Goal: Transaction & Acquisition: Purchase product/service

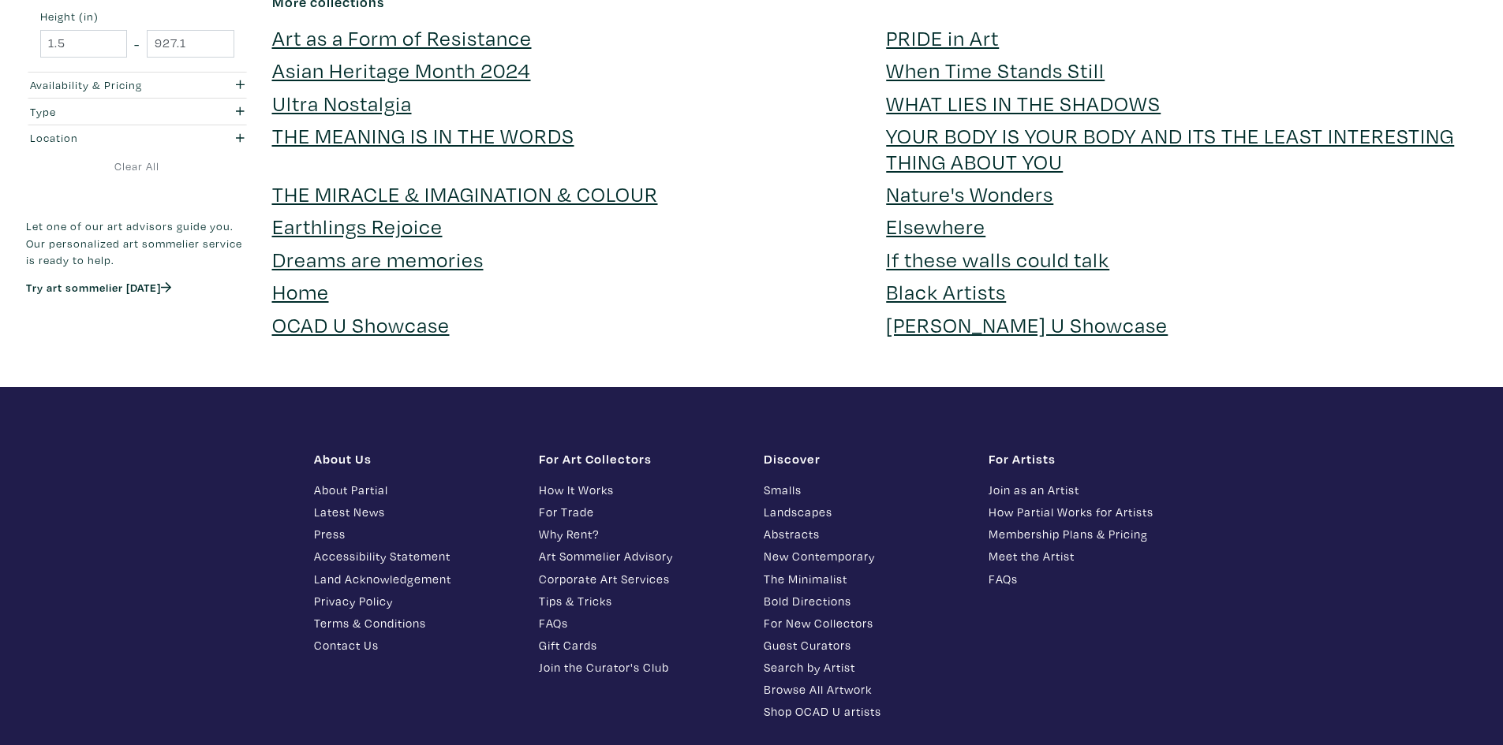
scroll to position [4576, 0]
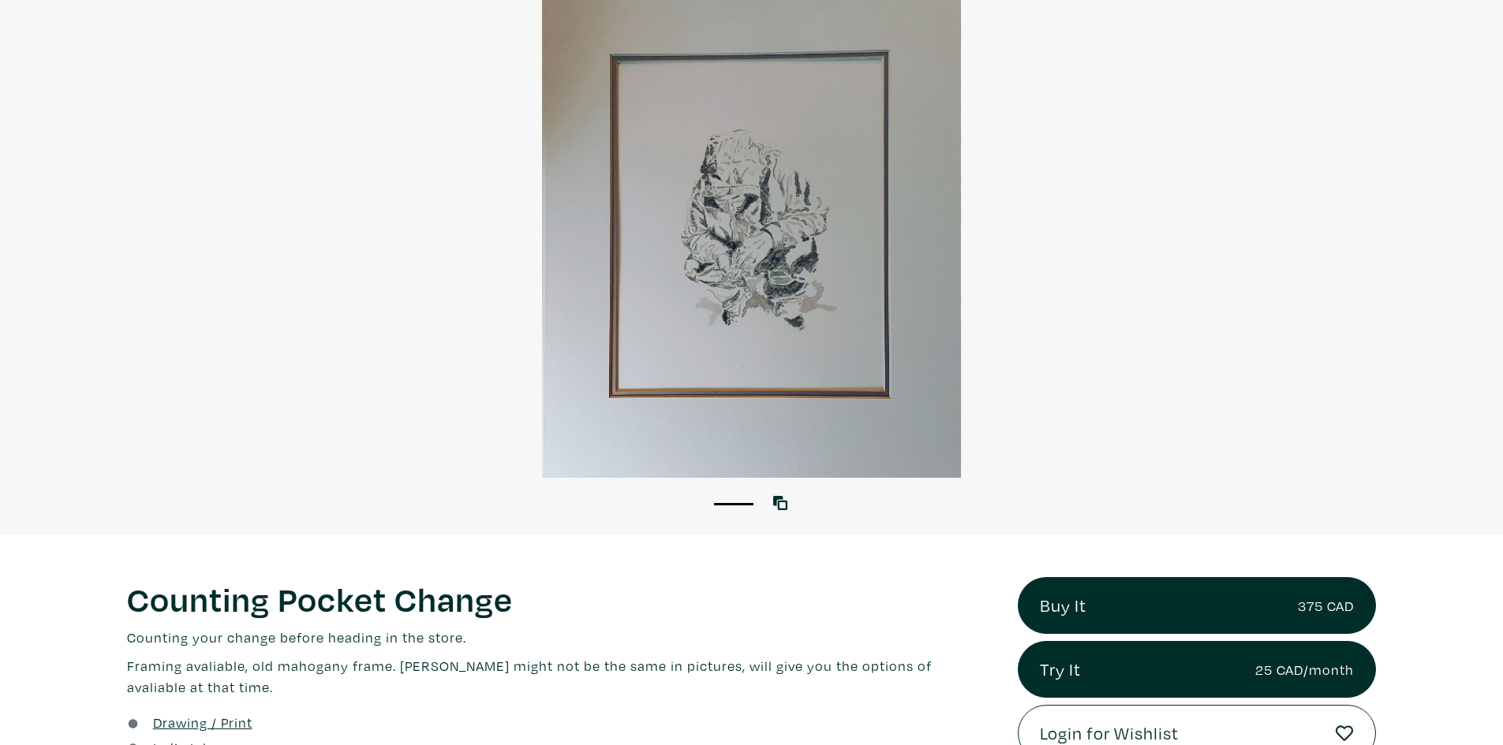
click at [748, 305] on div at bounding box center [751, 228] width 1503 height 500
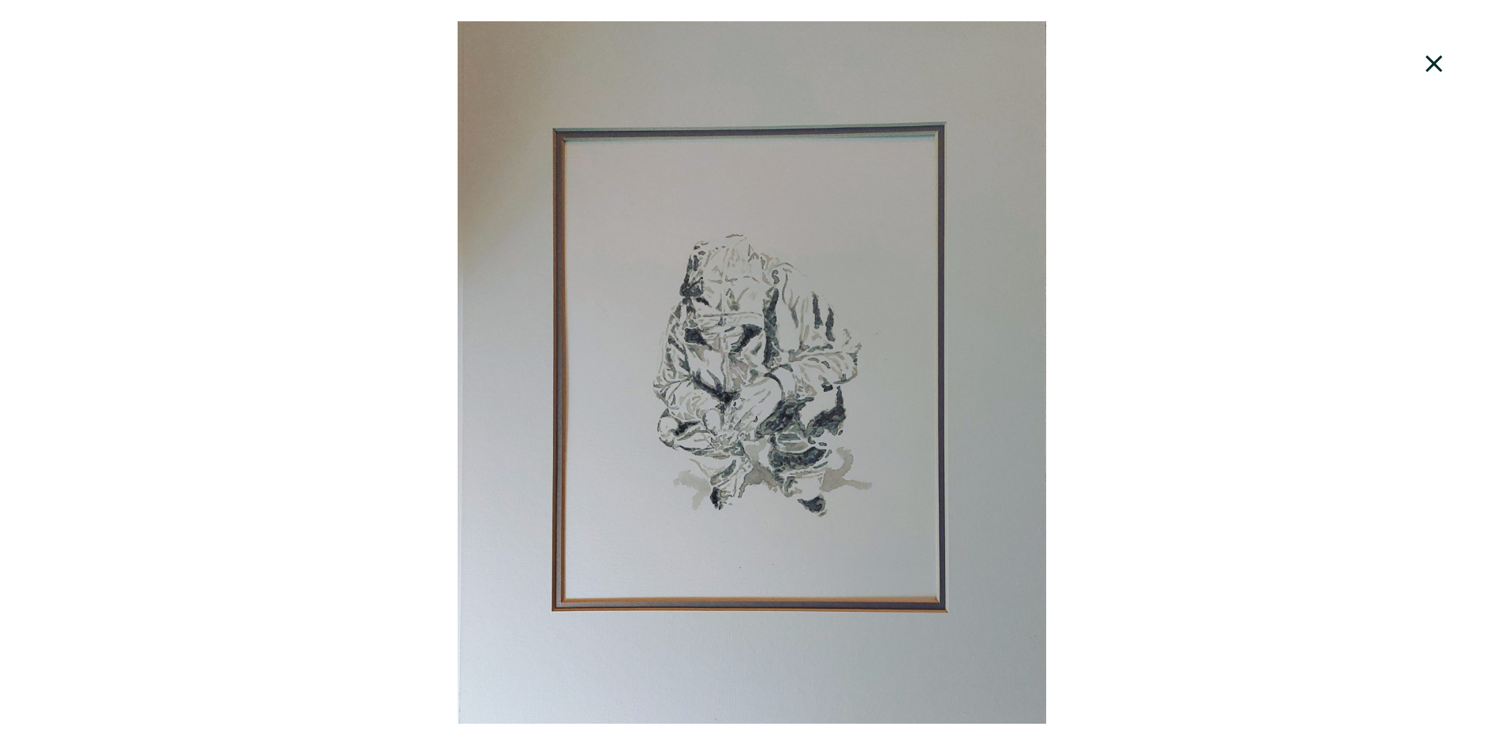
click at [747, 305] on div at bounding box center [751, 372] width 1503 height 703
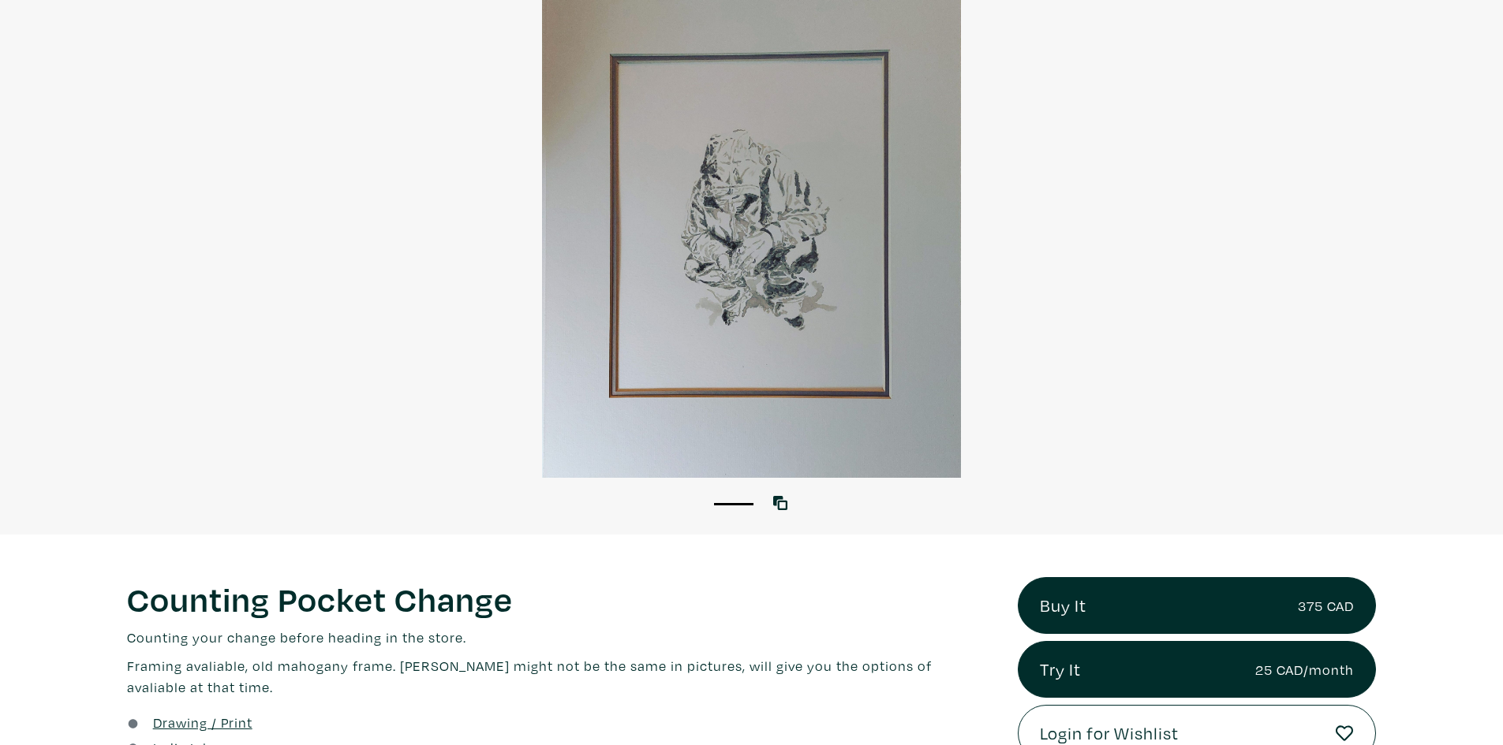
click at [747, 305] on div at bounding box center [751, 228] width 1503 height 500
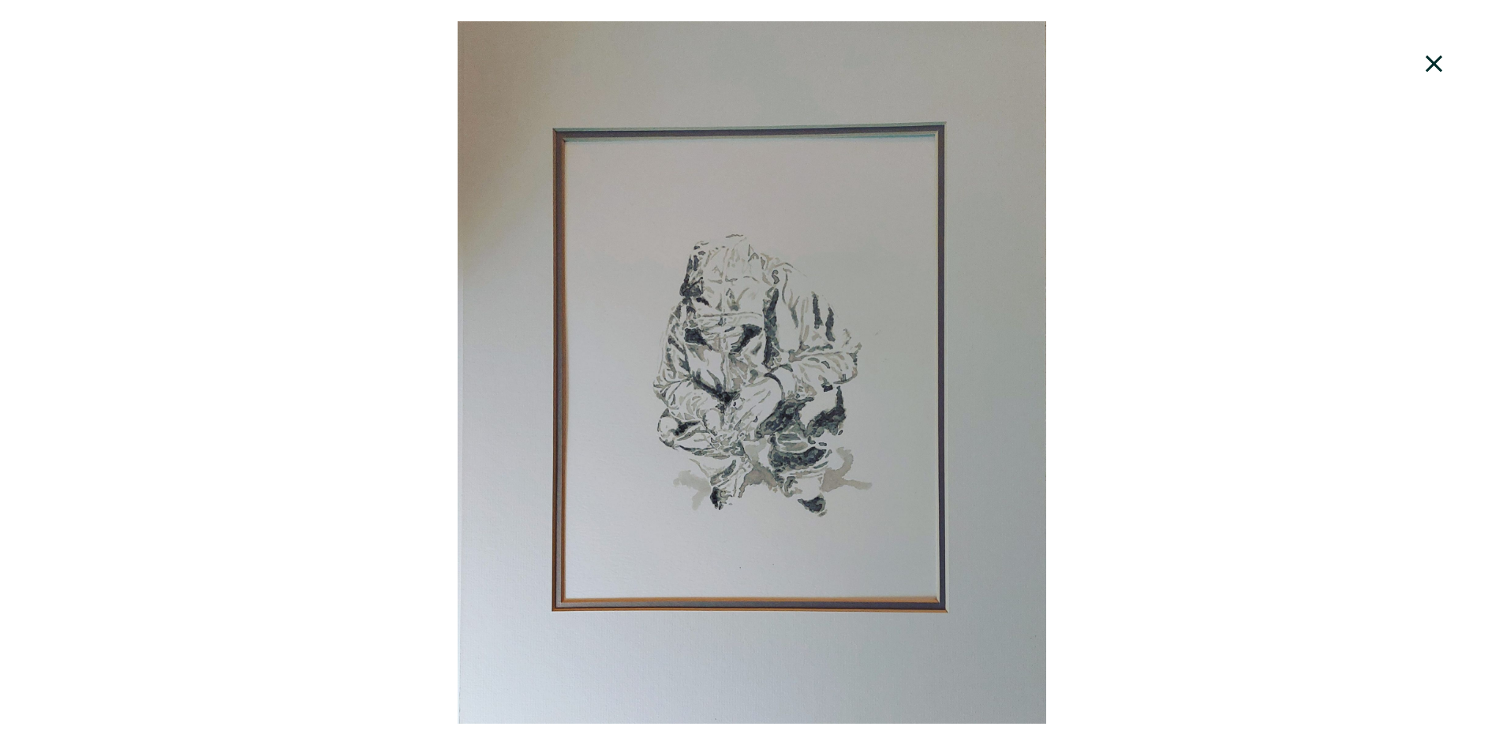
click at [443, 282] on div at bounding box center [751, 372] width 1503 height 703
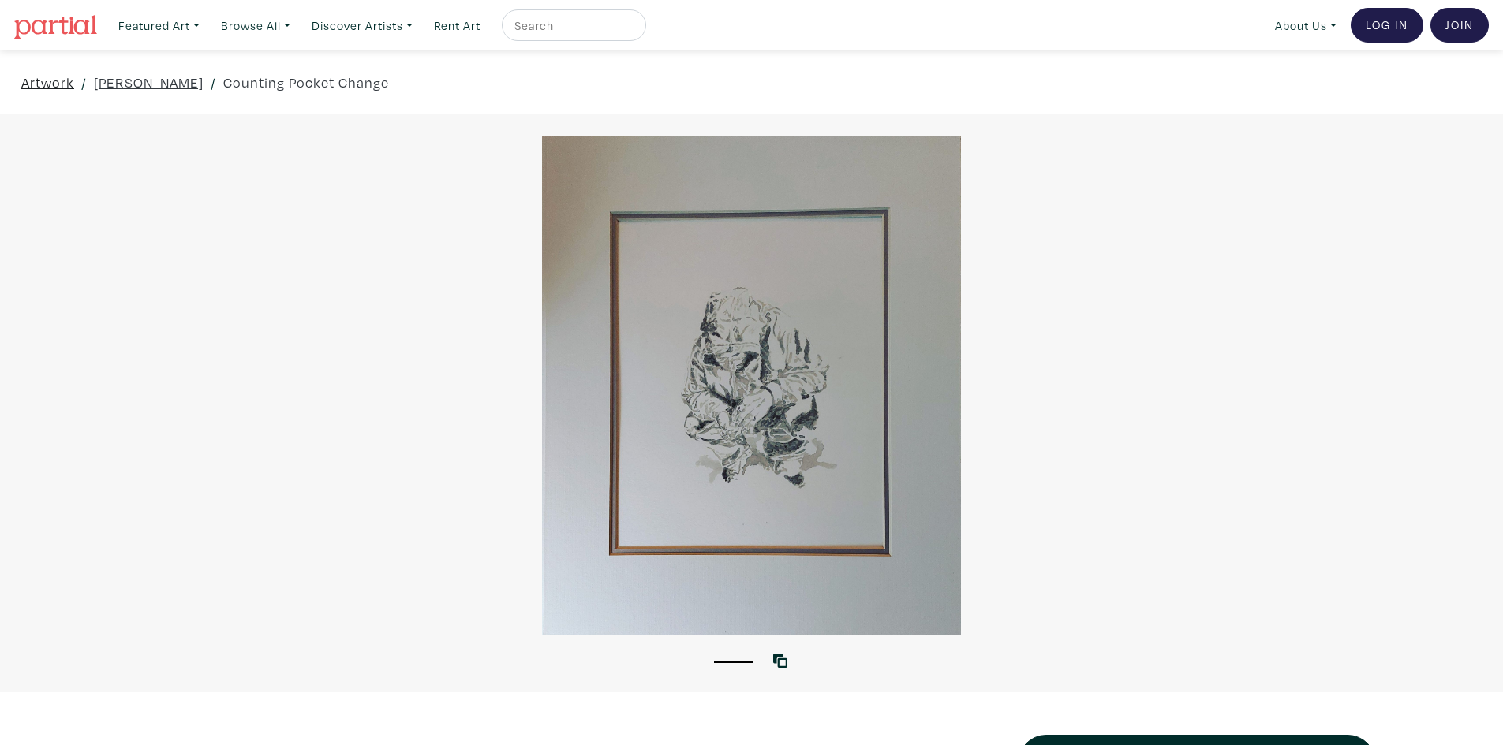
click at [54, 81] on link "Artwork" at bounding box center [47, 82] width 53 height 21
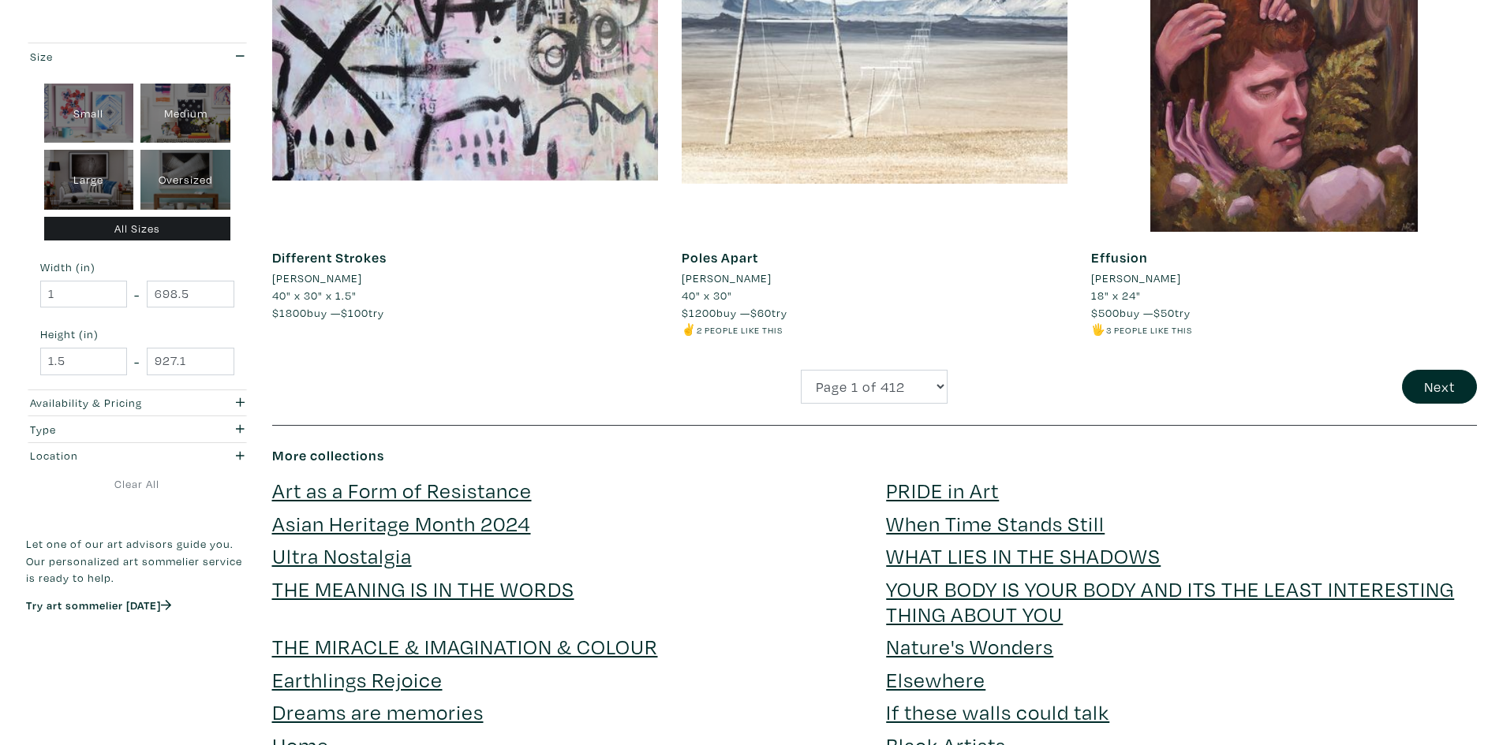
scroll to position [4102, 0]
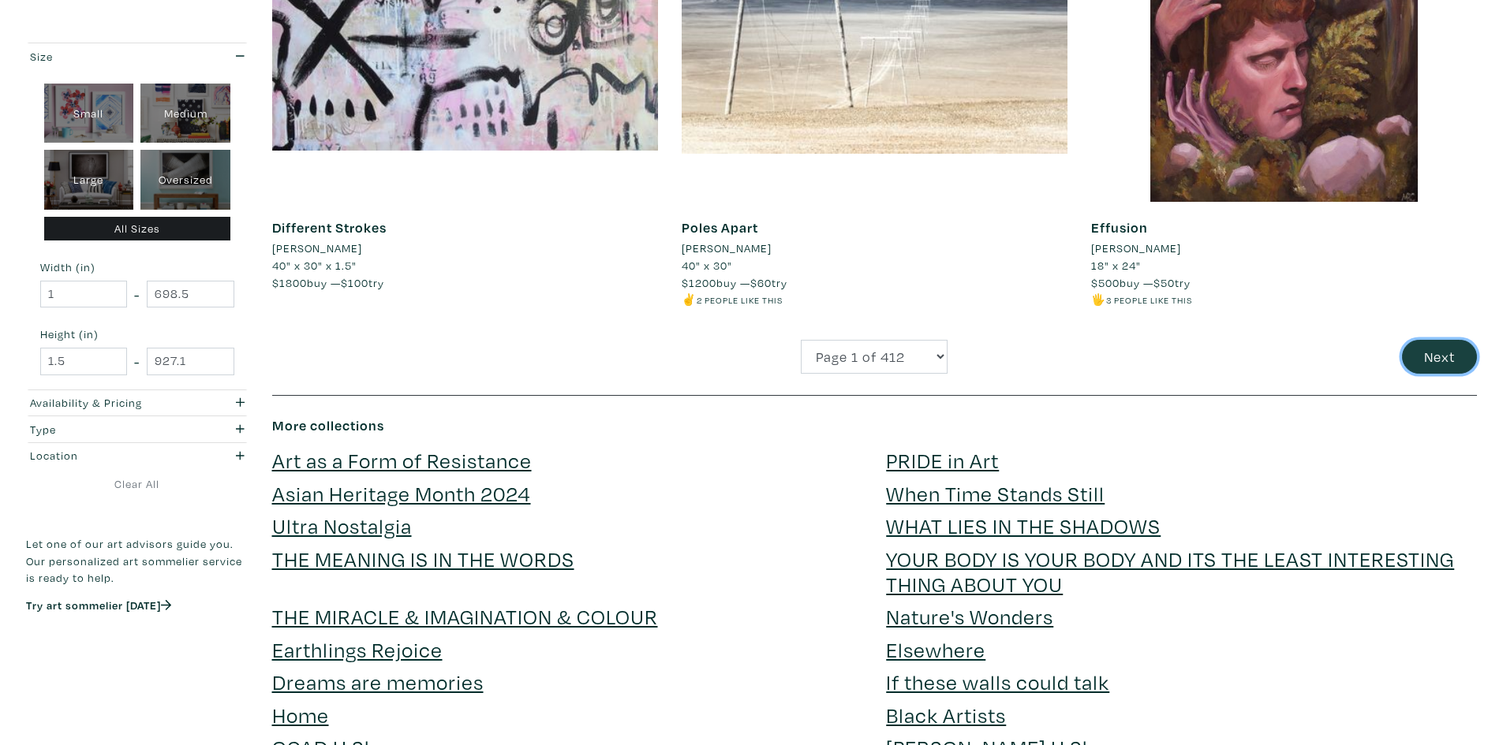
click at [1458, 364] on button "Next" at bounding box center [1439, 357] width 75 height 34
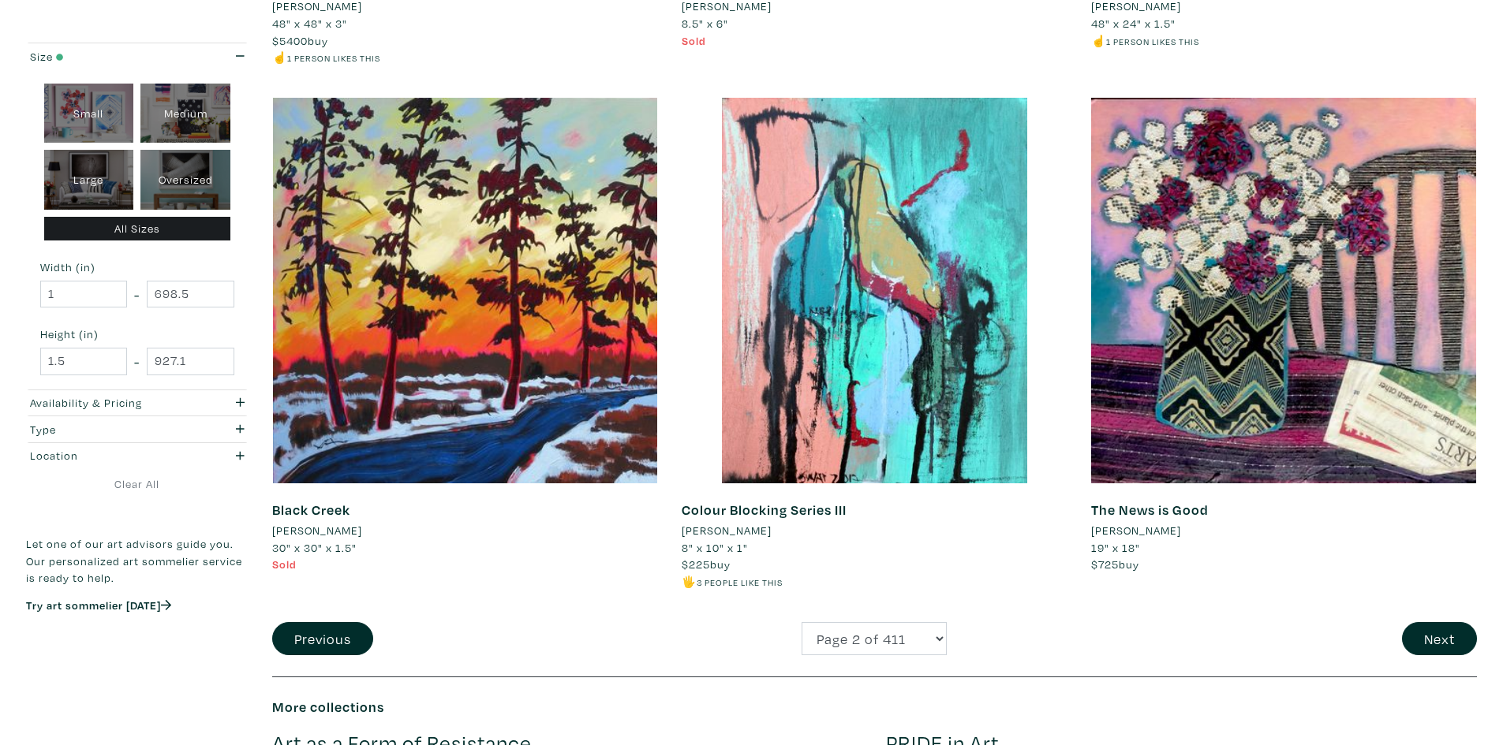
scroll to position [3866, 0]
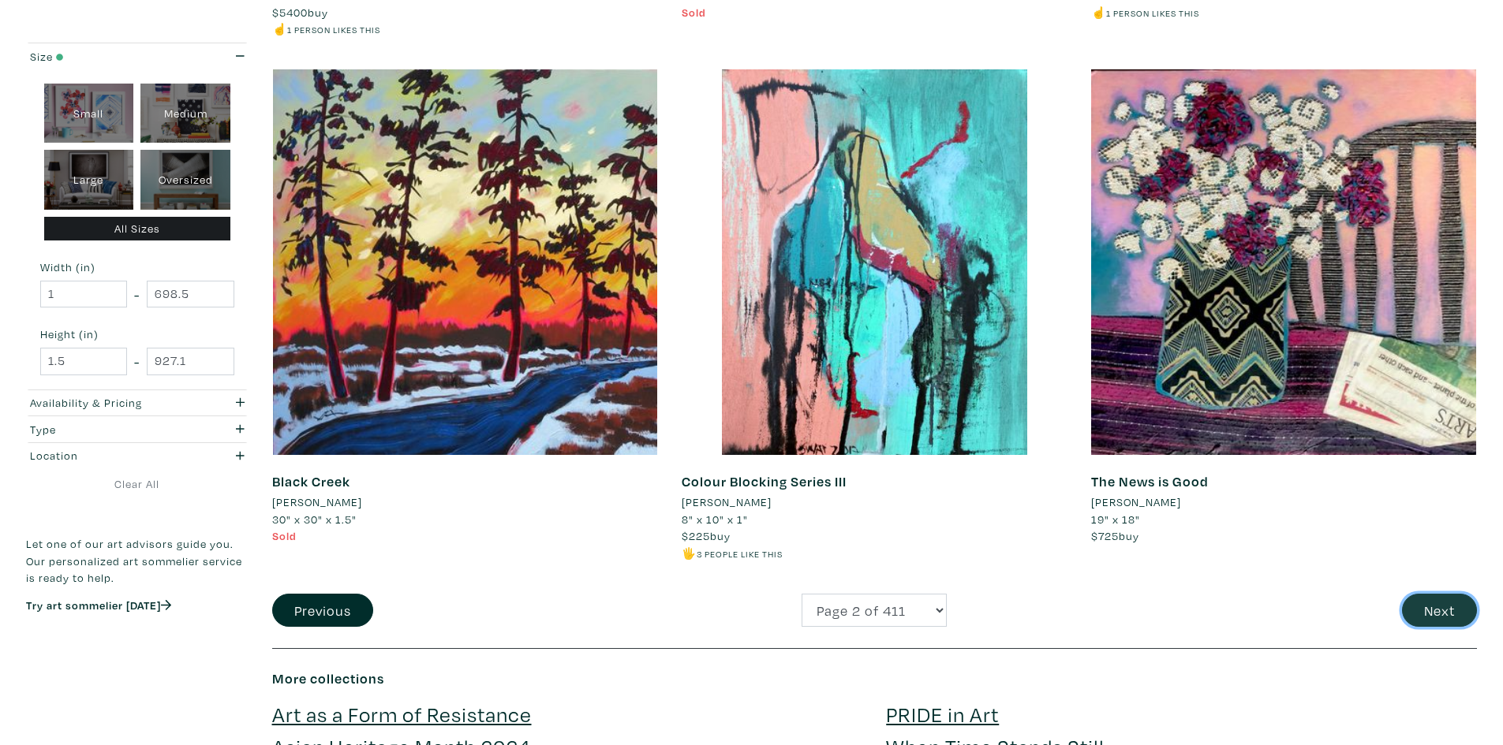
click at [1426, 622] on button "Next" at bounding box center [1439, 611] width 75 height 34
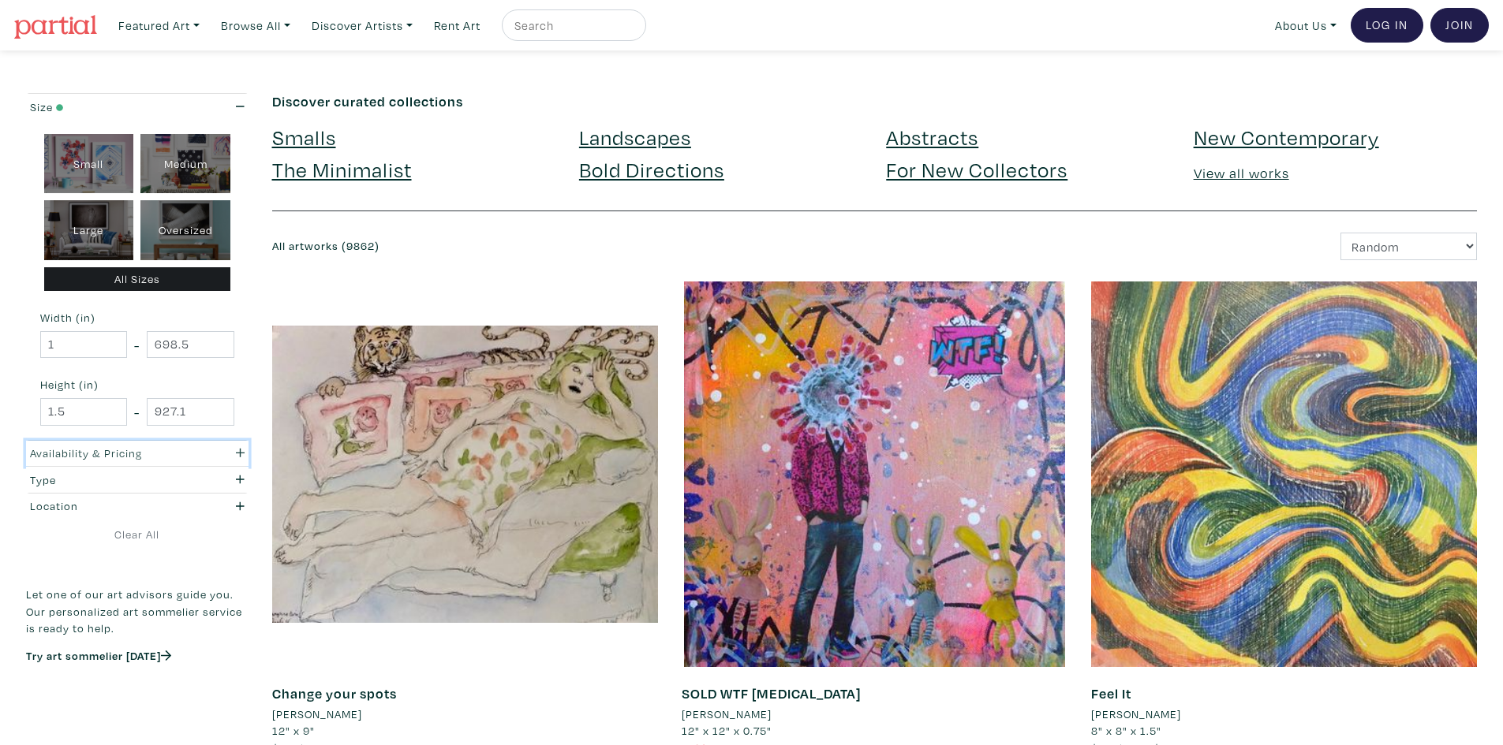
click at [140, 452] on div "Availability & Pricing" at bounding box center [107, 453] width 155 height 17
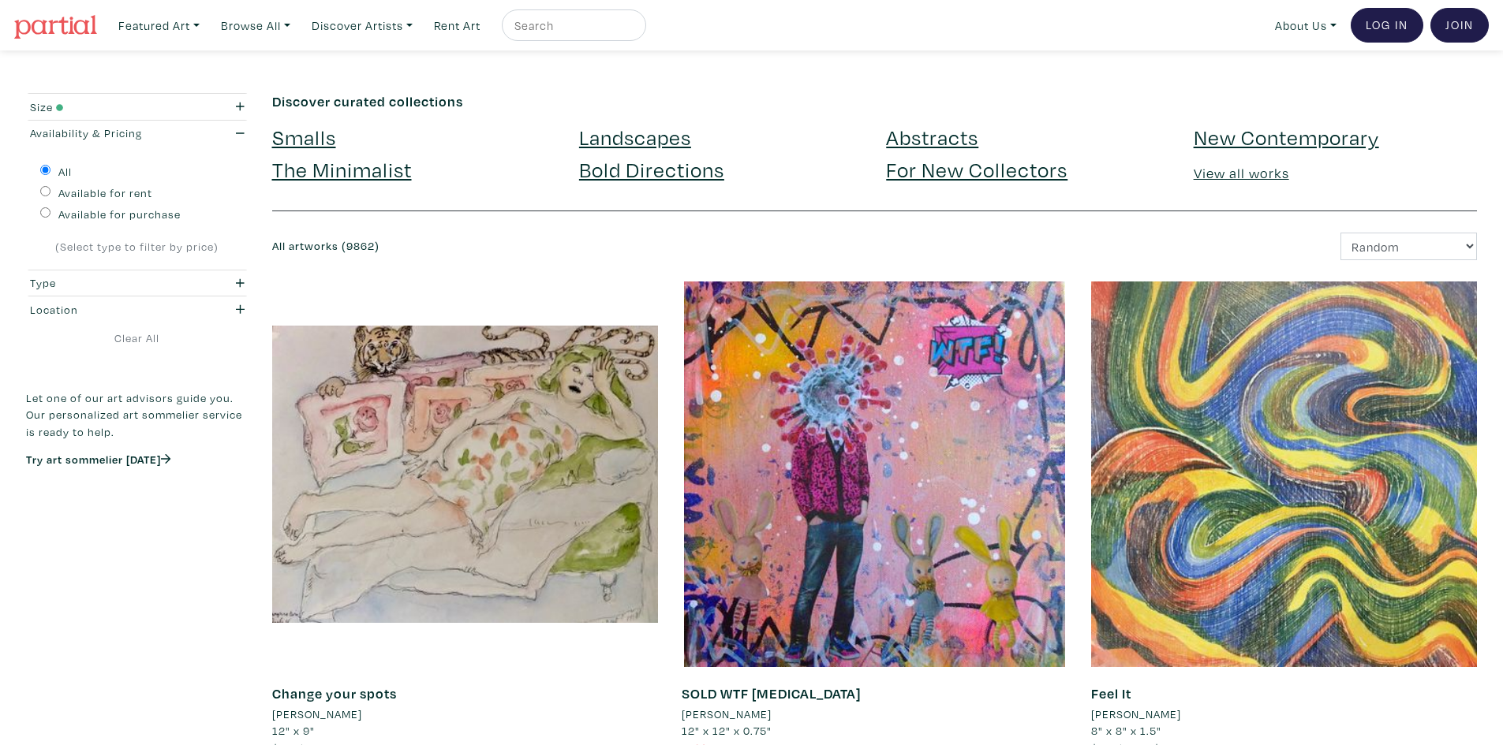
click at [120, 215] on label "Available for purchase" at bounding box center [119, 214] width 122 height 17
click at [50, 215] on input "Available for purchase" at bounding box center [45, 212] width 10 height 10
radio input "true"
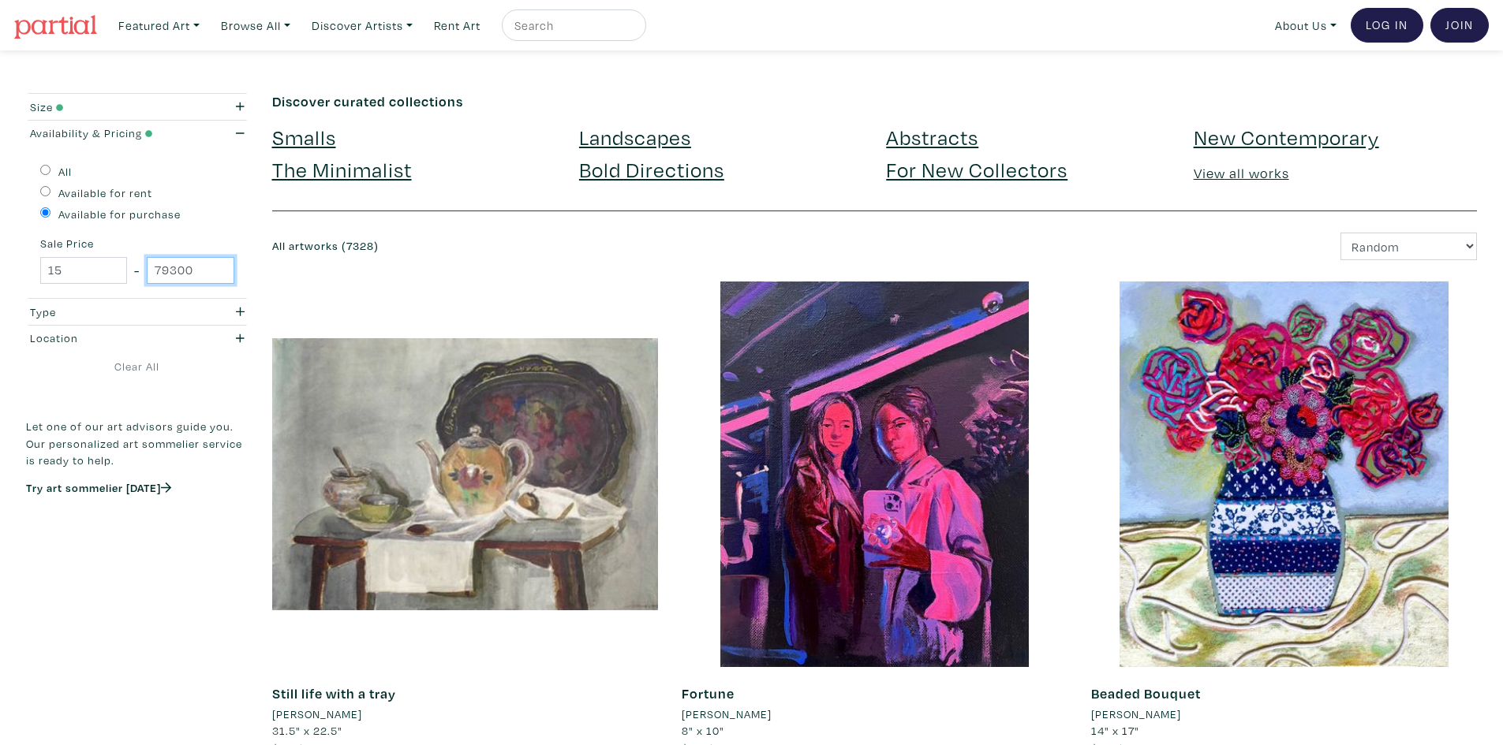
click at [194, 268] on input "79300" at bounding box center [190, 271] width 87 height 28
drag, startPoint x: 89, startPoint y: 270, endPoint x: 0, endPoint y: 239, distance: 94.3
type input "200"
drag, startPoint x: 195, startPoint y: 267, endPoint x: 118, endPoint y: 250, distance: 79.1
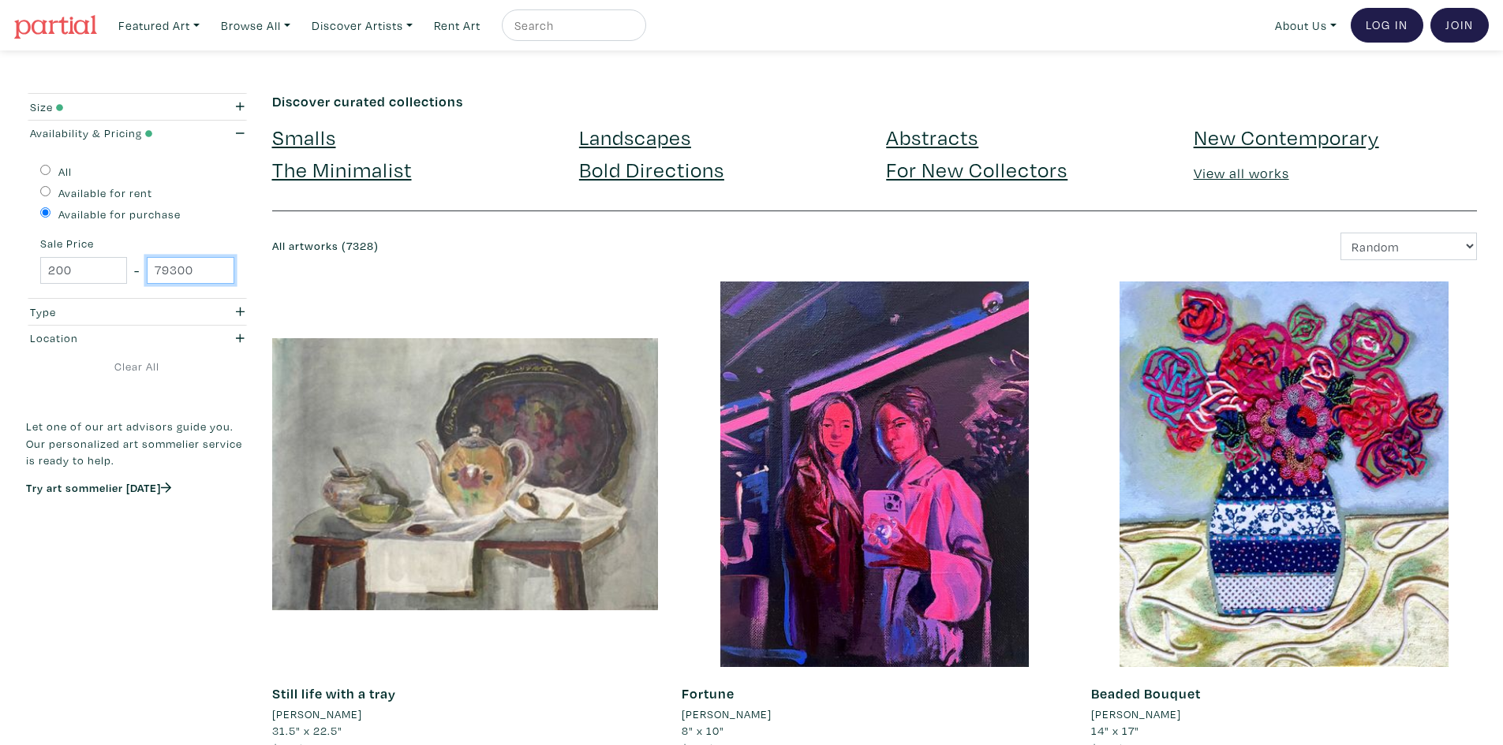
click at [118, 250] on div "All Available for rent Available for purchase Sale Price 200 - 79300" at bounding box center [137, 222] width 222 height 152
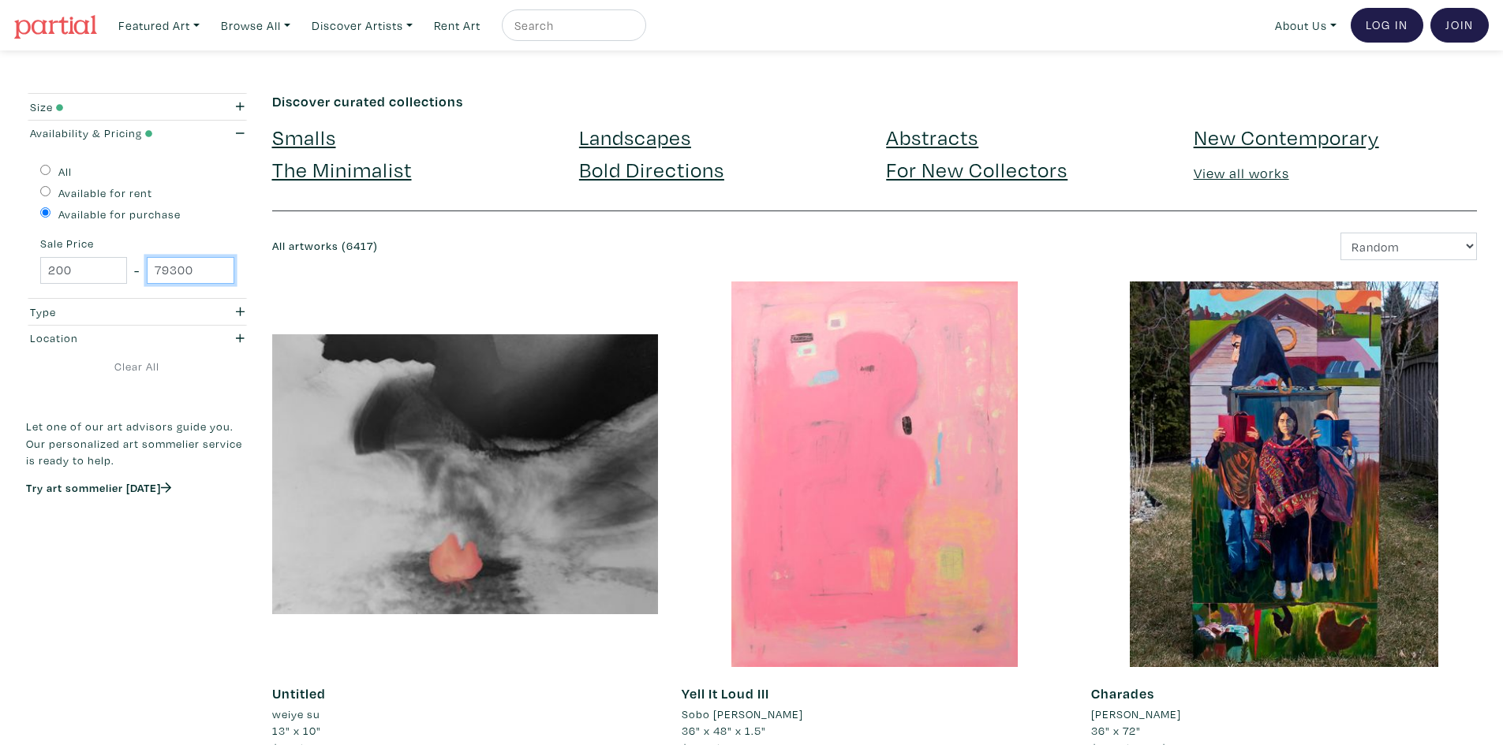
click at [193, 280] on input "79300" at bounding box center [190, 271] width 87 height 28
drag, startPoint x: 200, startPoint y: 275, endPoint x: 109, endPoint y: 253, distance: 93.4
click at [109, 253] on div "All Available for rent Available for purchase Sale Price 200 - 79300" at bounding box center [137, 222] width 222 height 152
type input "2000"
click at [148, 311] on div "Type" at bounding box center [107, 312] width 155 height 17
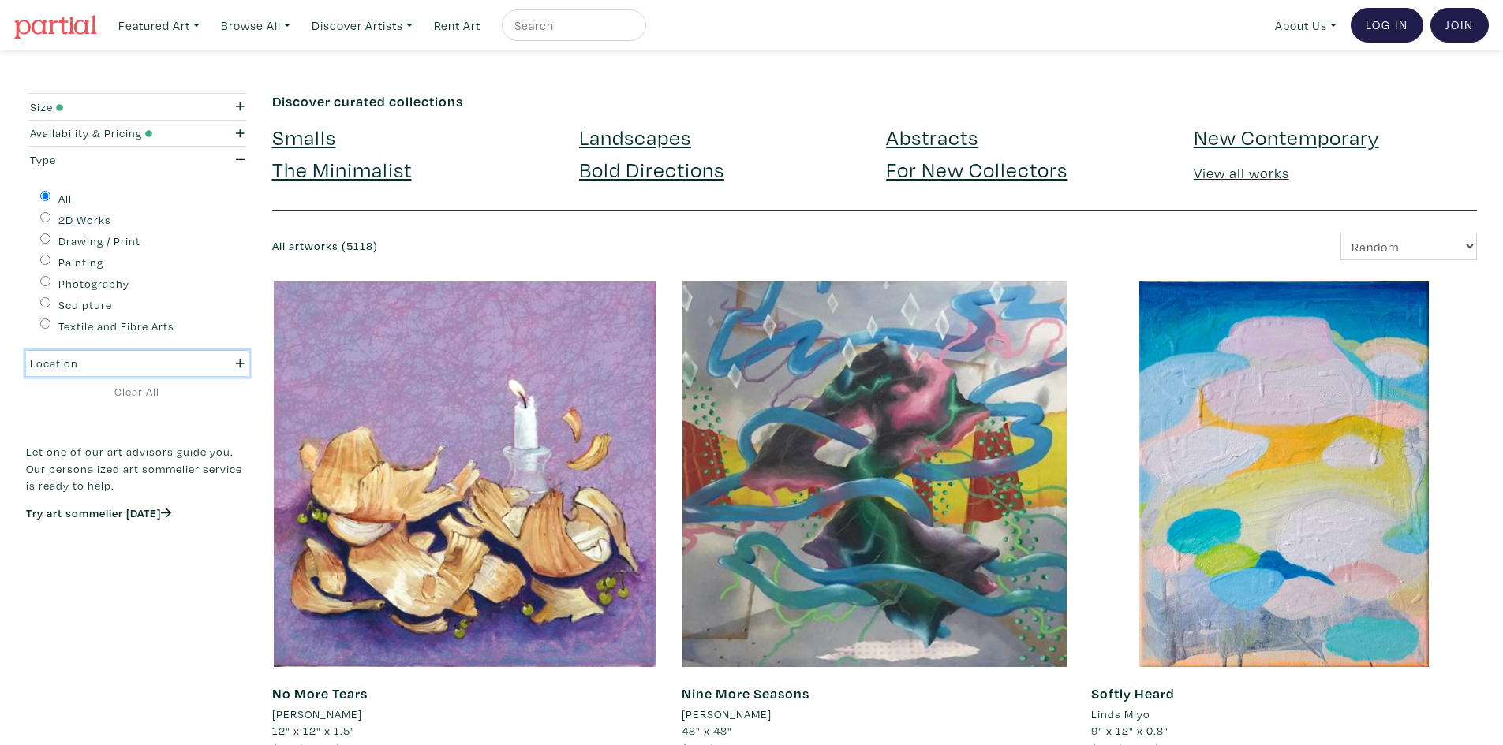
click at [80, 357] on div "Location" at bounding box center [107, 363] width 155 height 17
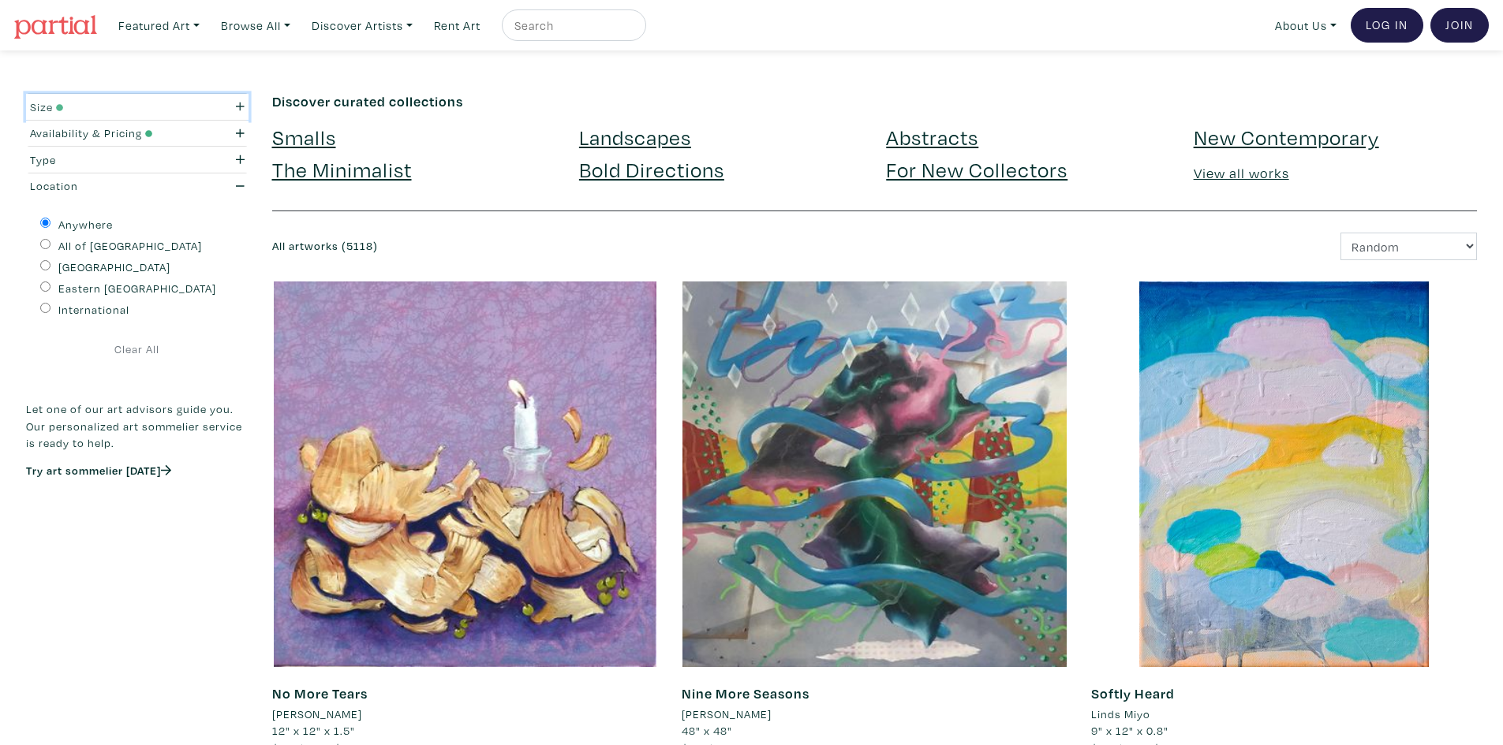
click at [69, 108] on div "Size" at bounding box center [107, 107] width 155 height 17
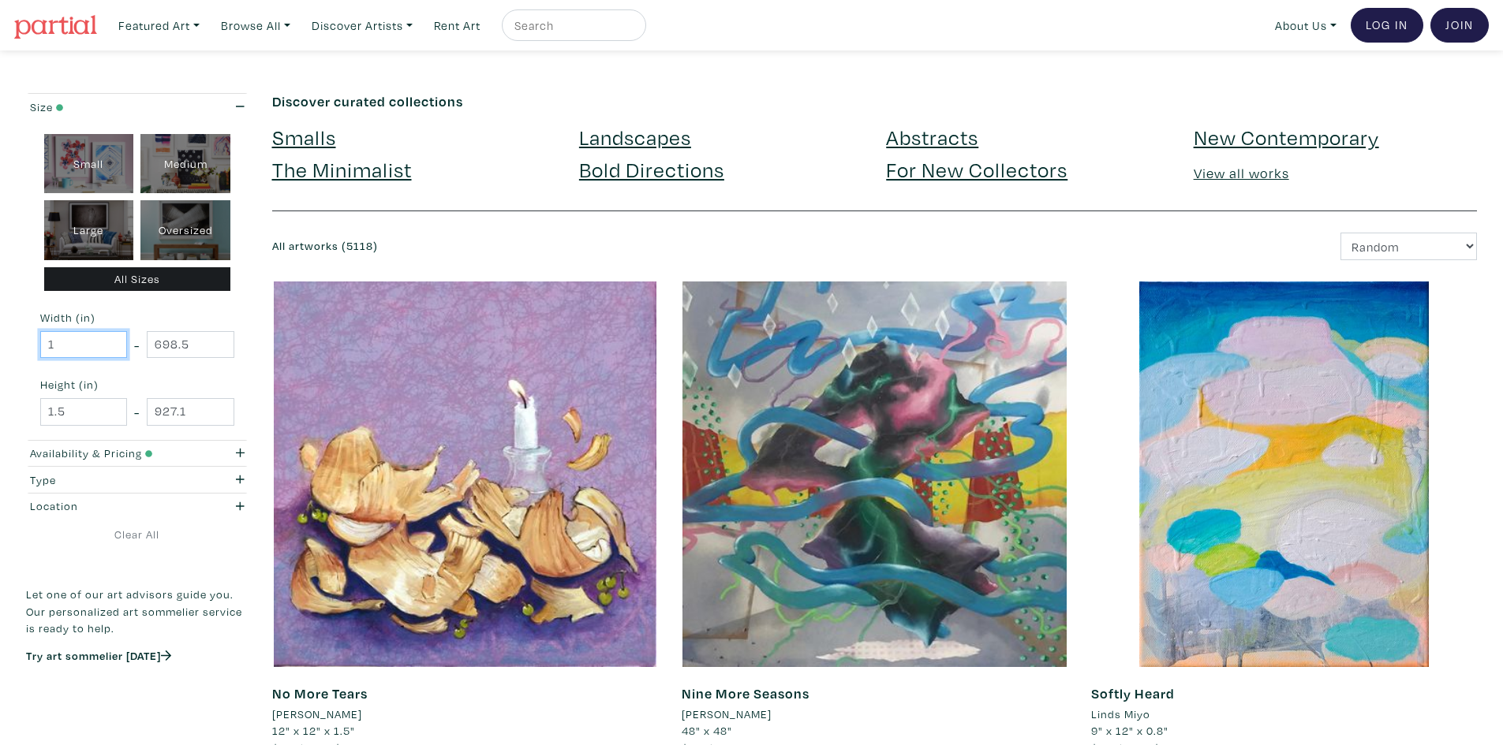
drag, startPoint x: 59, startPoint y: 345, endPoint x: 28, endPoint y: 341, distance: 31.8
click at [28, 341] on div "Small Medium Large Oversized All Sizes Width (in) 1 - 698.5 Height (in) 1.5 - 9…" at bounding box center [137, 280] width 222 height 320
type input "30"
drag, startPoint x: 76, startPoint y: 412, endPoint x: 27, endPoint y: 397, distance: 51.2
click at [29, 398] on div "Small Medium Large Oversized All Sizes Width (in) 30 - 698.5 Height (in) 1.5 - …" at bounding box center [137, 280] width 222 height 320
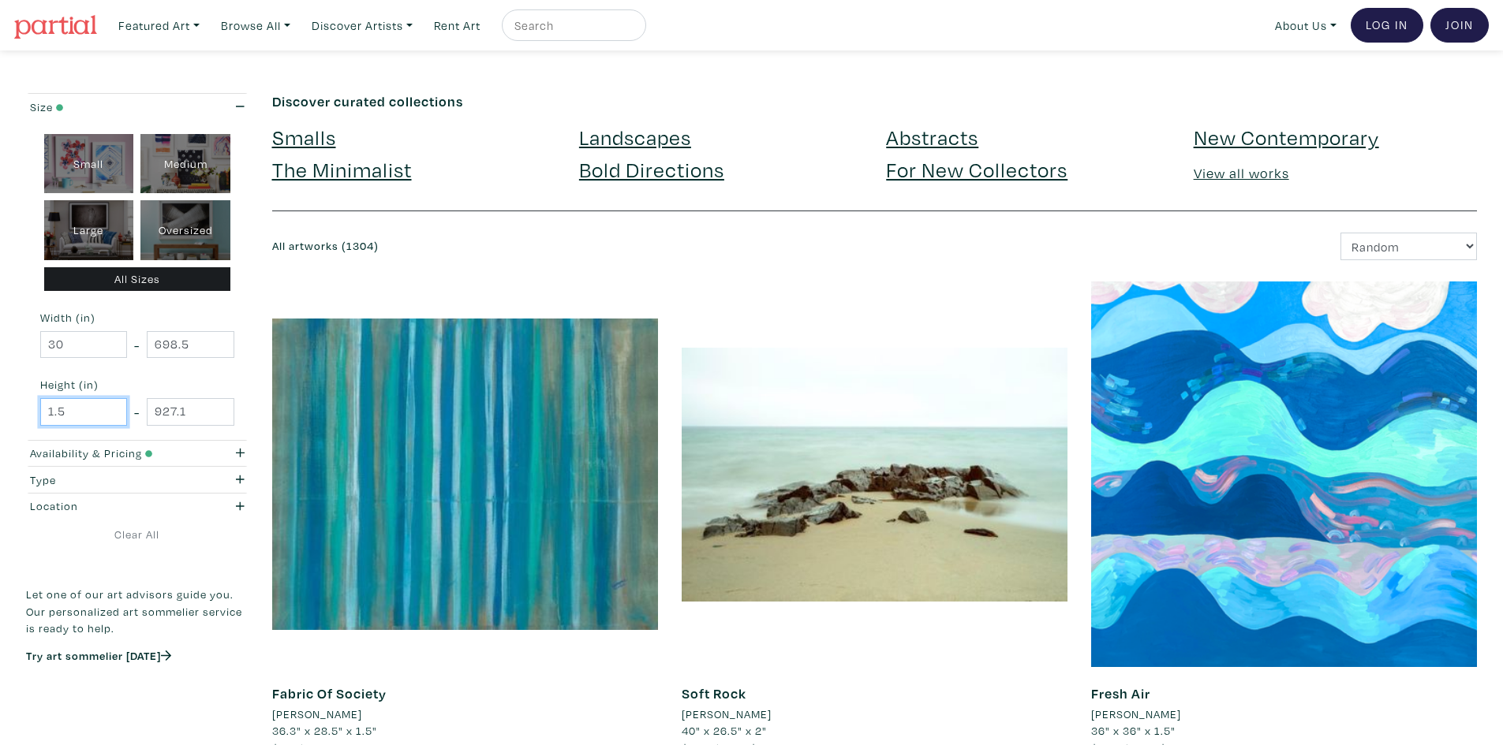
drag, startPoint x: 69, startPoint y: 407, endPoint x: 24, endPoint y: 398, distance: 46.7
click at [26, 398] on div "Small Medium Large Oversized All Sizes Width (in) 30 - 698.5 Height (in) 1.5 - …" at bounding box center [137, 280] width 222 height 320
type input "30"
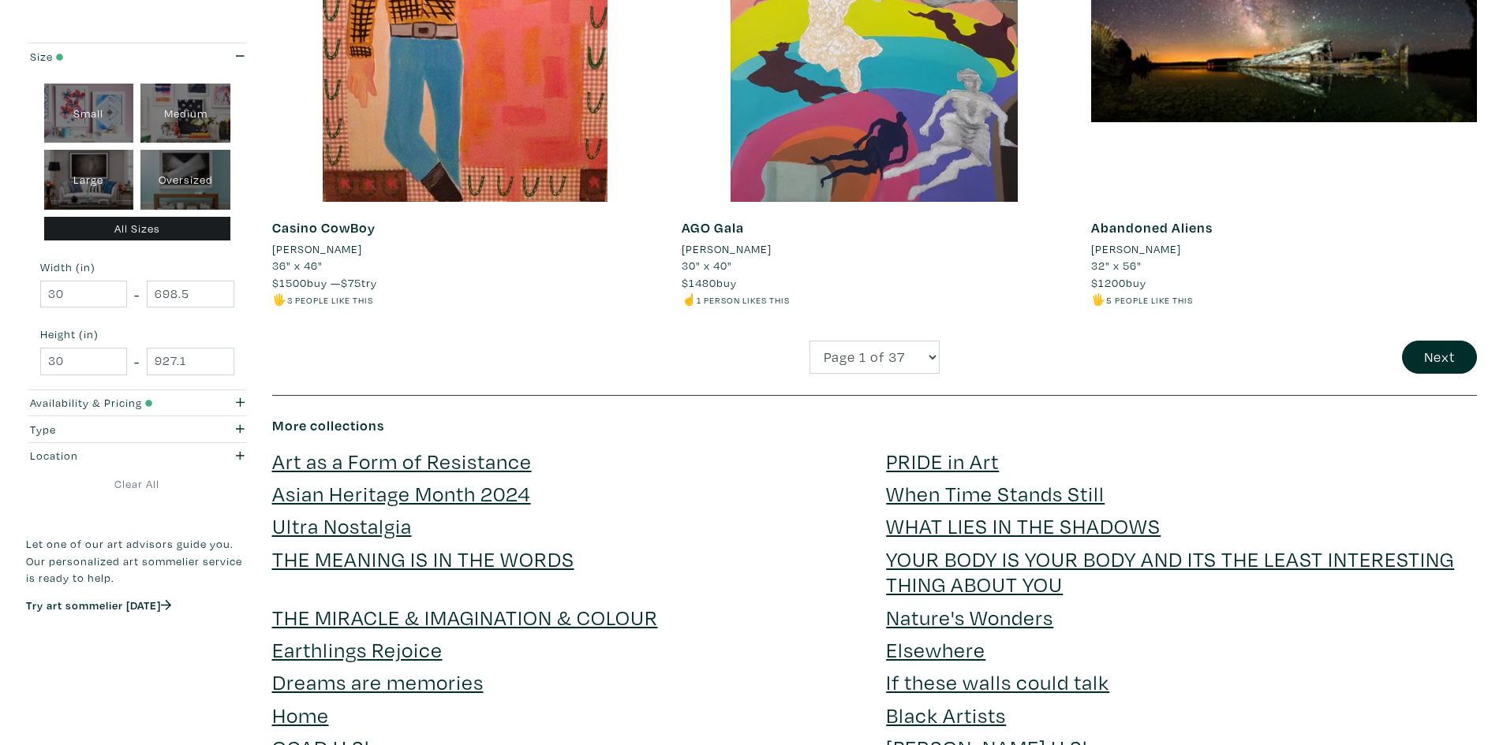
scroll to position [4181, 0]
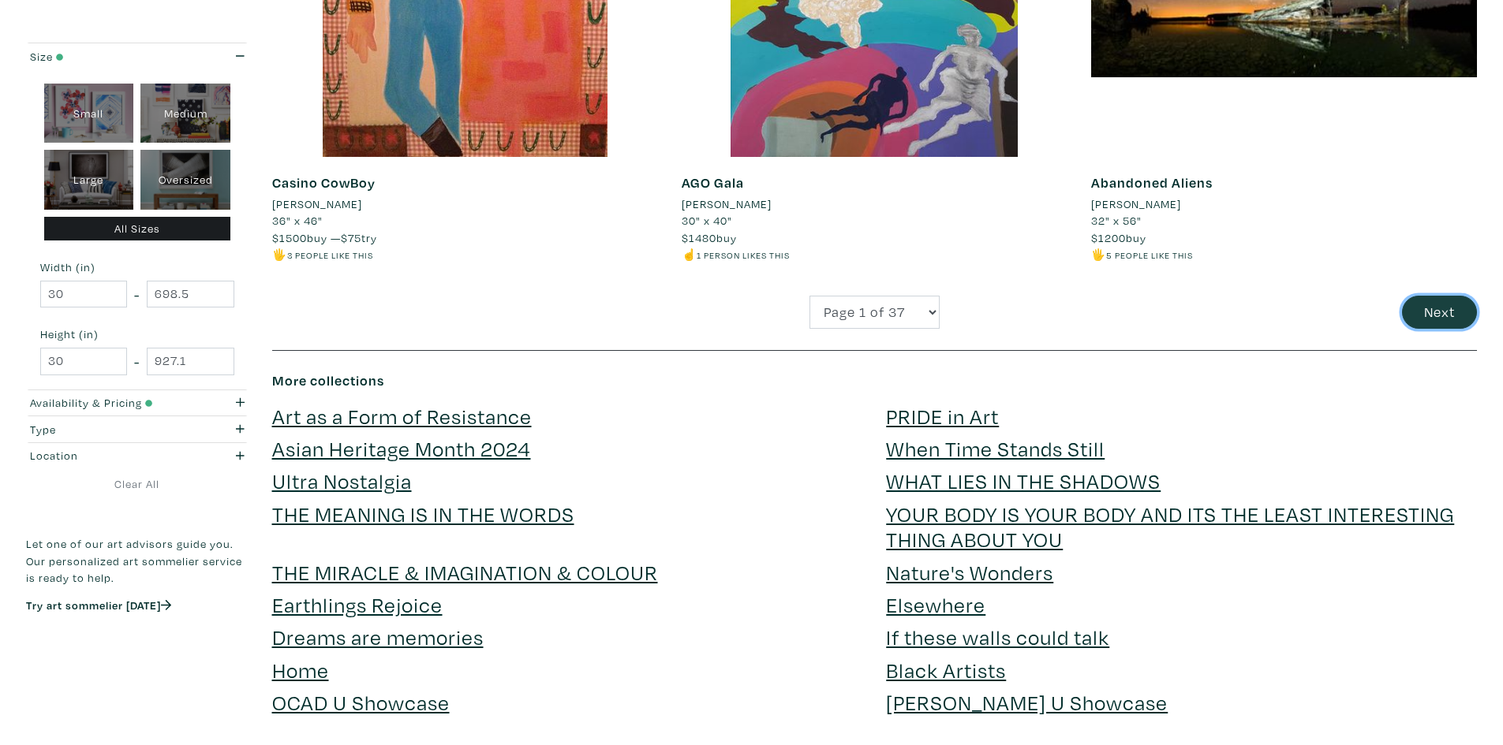
click at [1434, 299] on button "Next" at bounding box center [1439, 313] width 75 height 34
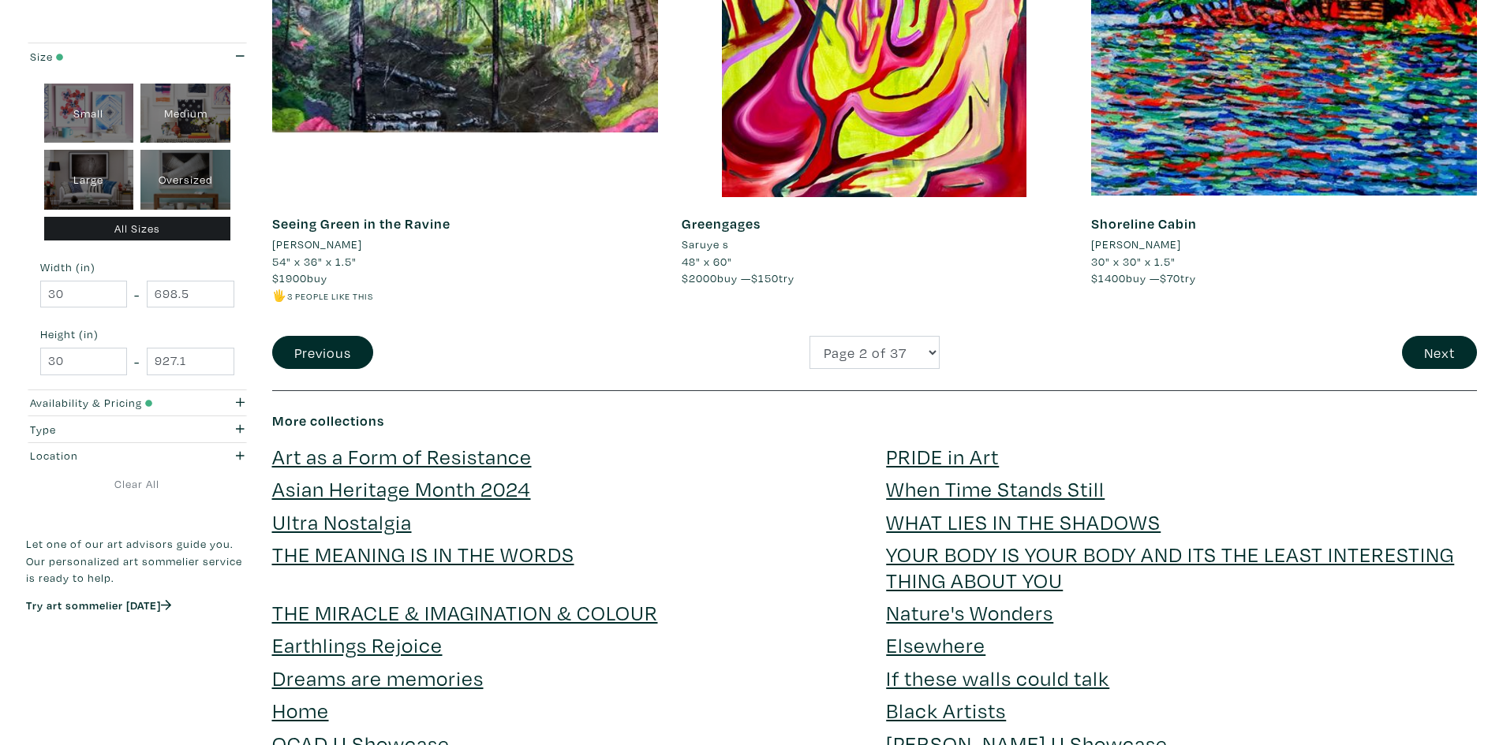
scroll to position [4181, 0]
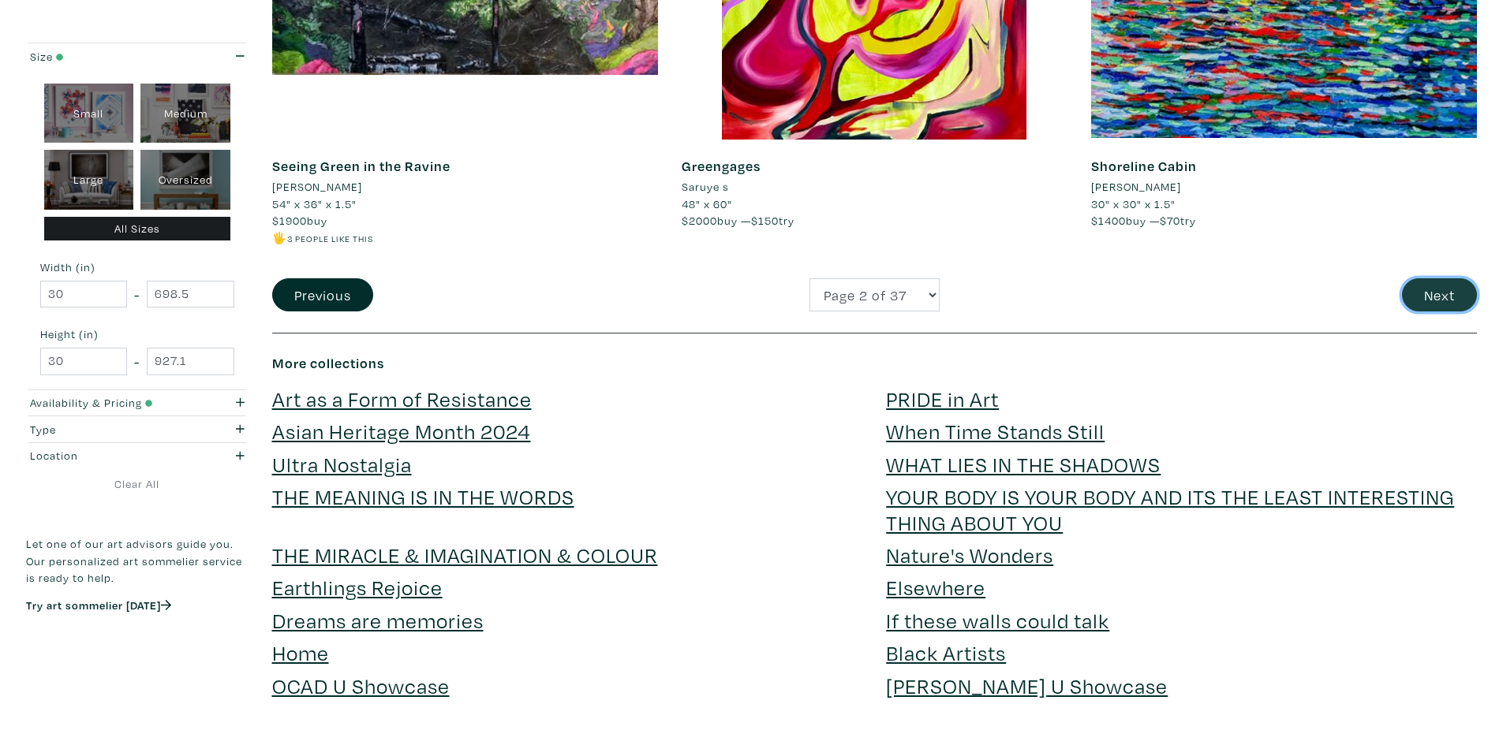
click at [1436, 309] on button "Next" at bounding box center [1439, 295] width 75 height 34
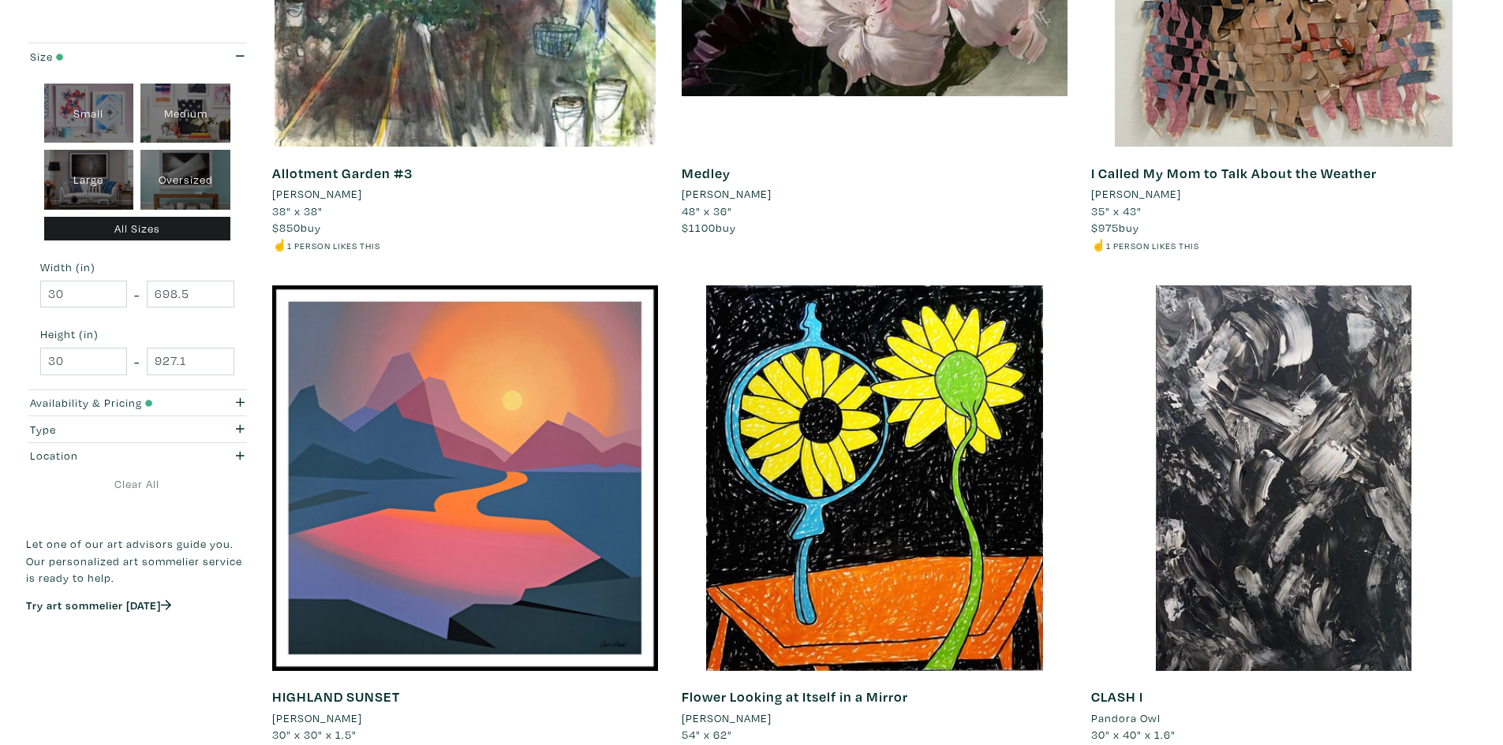
scroll to position [3708, 0]
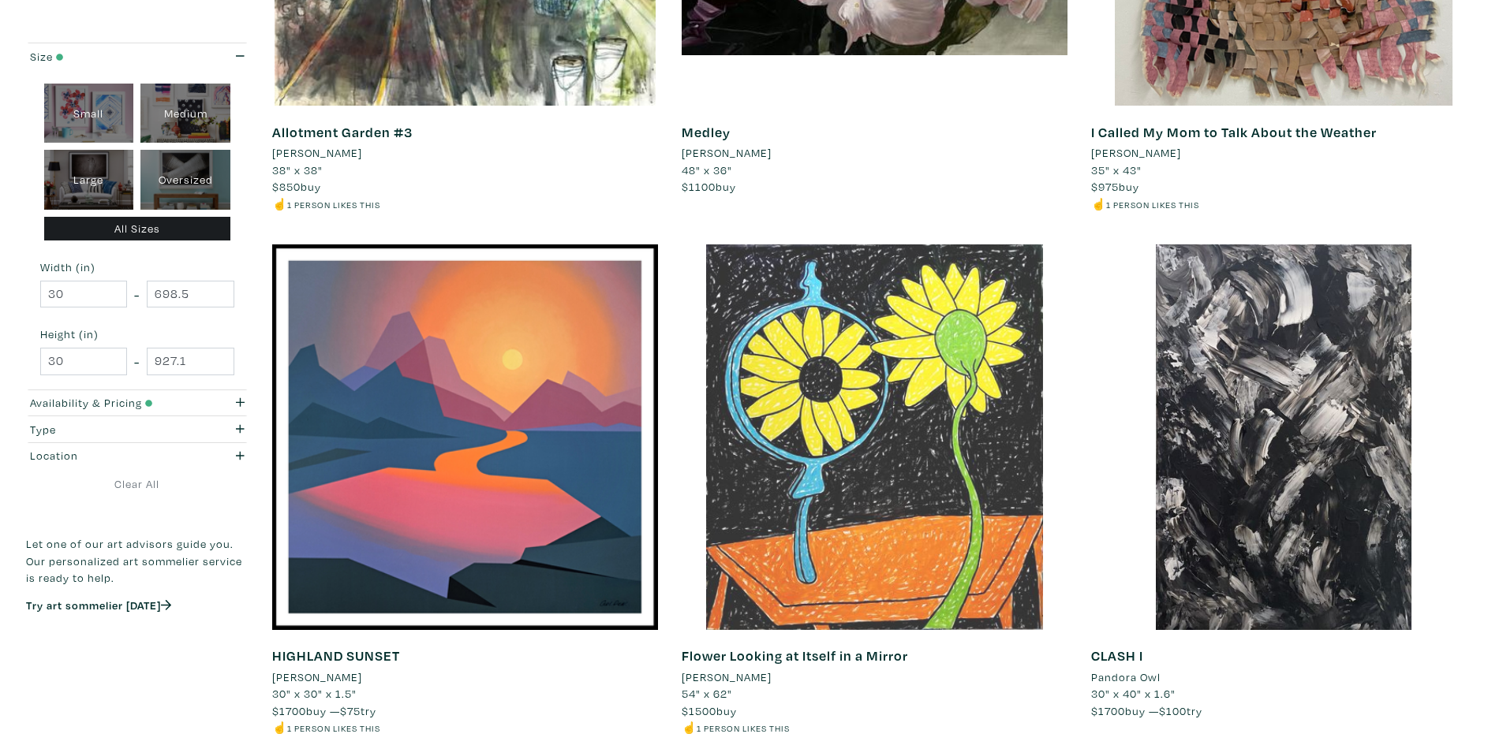
drag, startPoint x: 991, startPoint y: 435, endPoint x: 1066, endPoint y: 319, distance: 138.1
click at [1066, 319] on div at bounding box center [875, 438] width 386 height 386
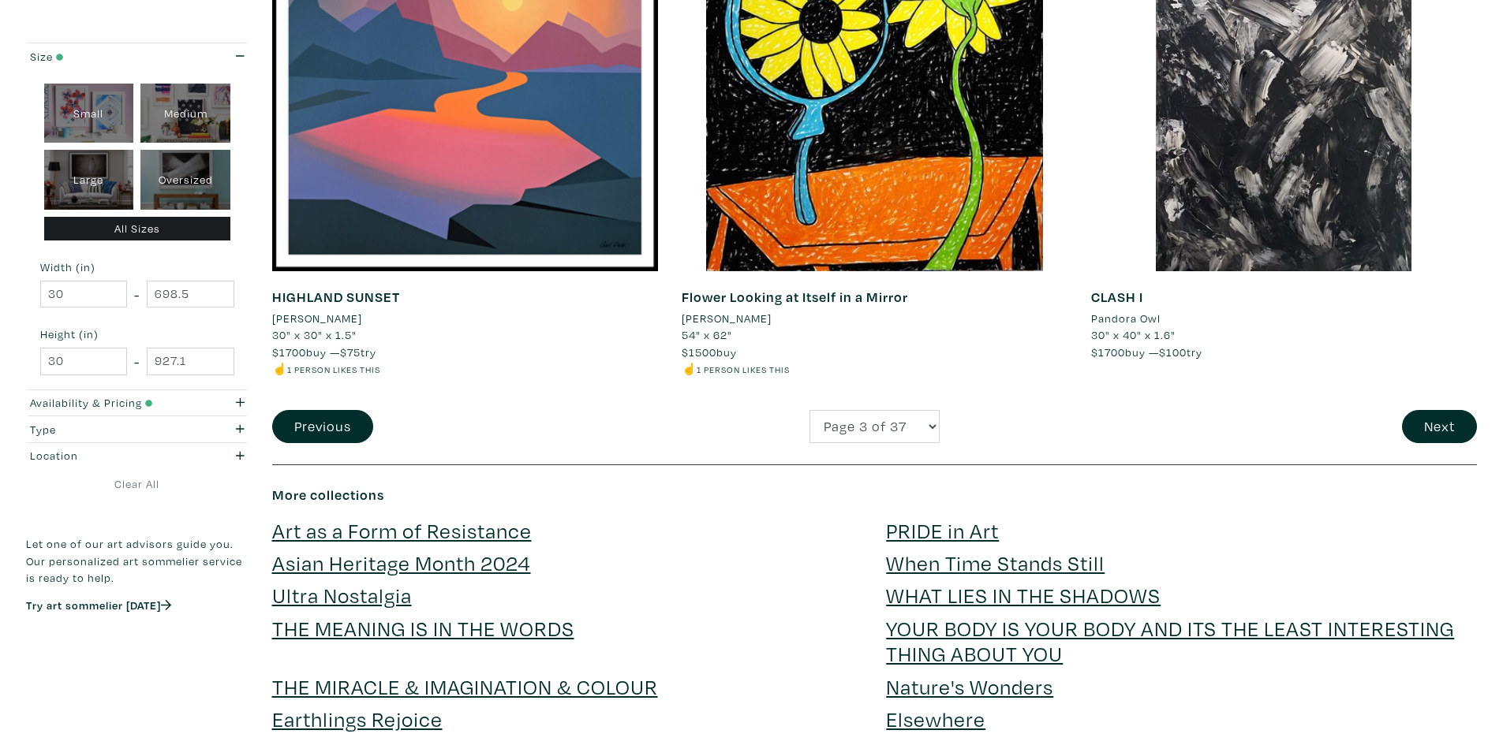
scroll to position [3944, 0]
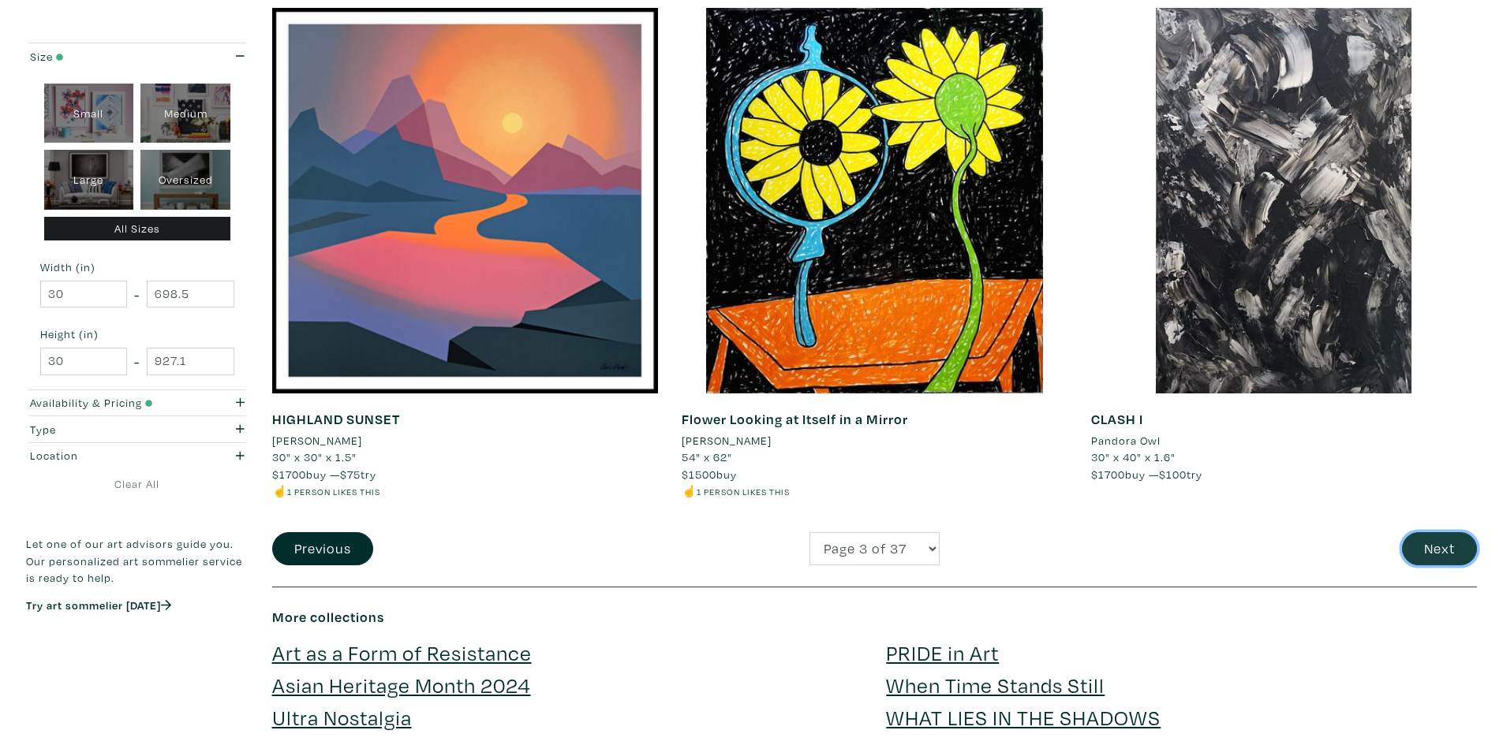
click at [1424, 558] on button "Next" at bounding box center [1439, 549] width 75 height 34
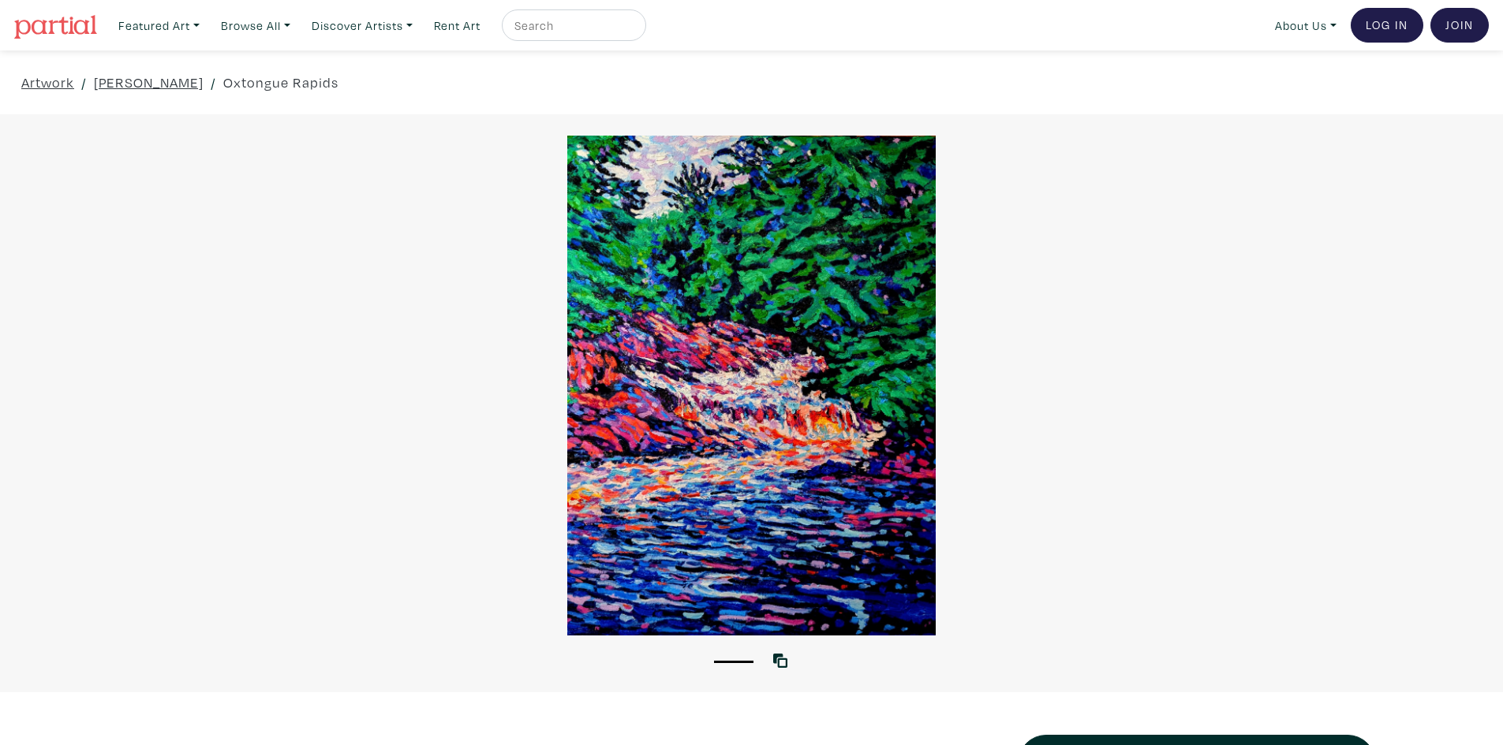
click at [910, 331] on div at bounding box center [751, 386] width 1503 height 500
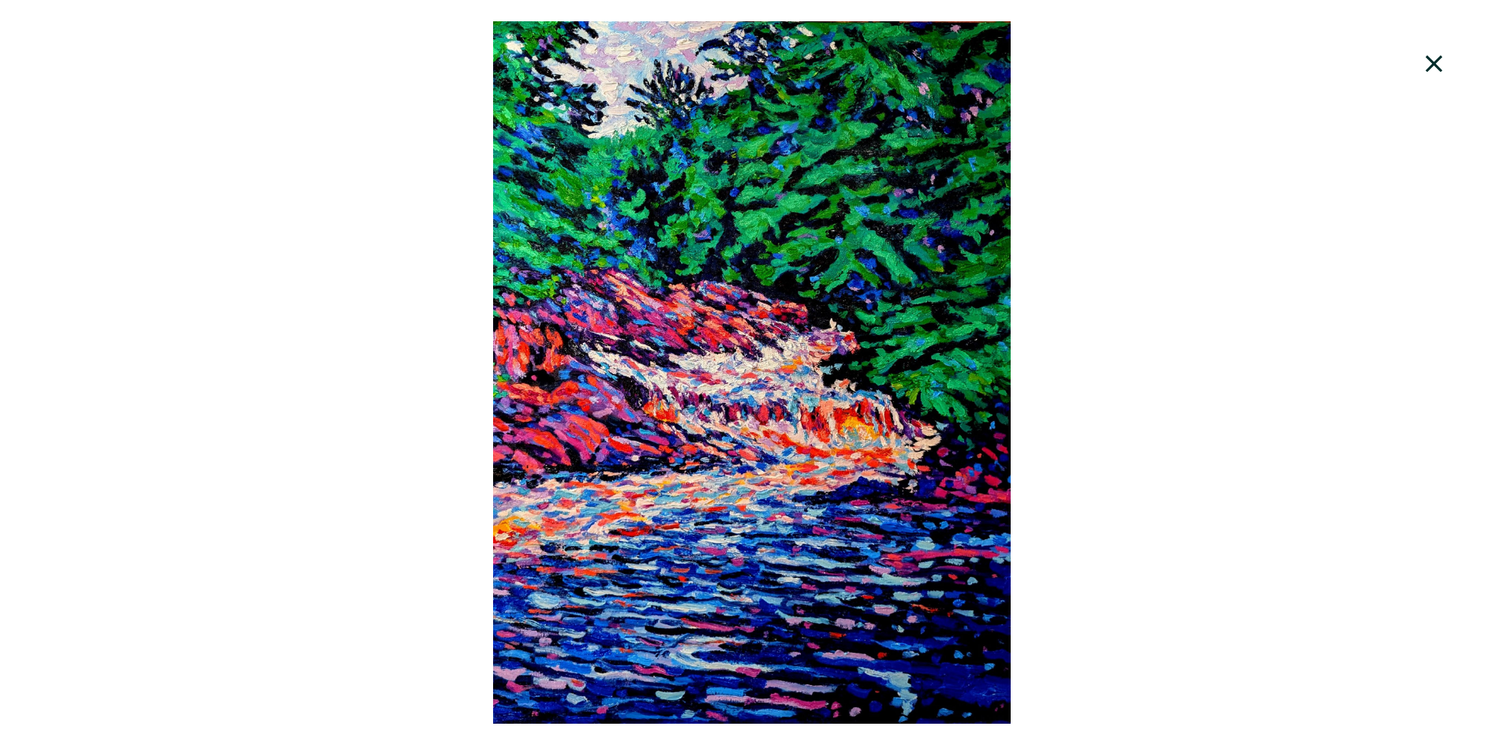
click at [1089, 273] on div at bounding box center [751, 372] width 1503 height 703
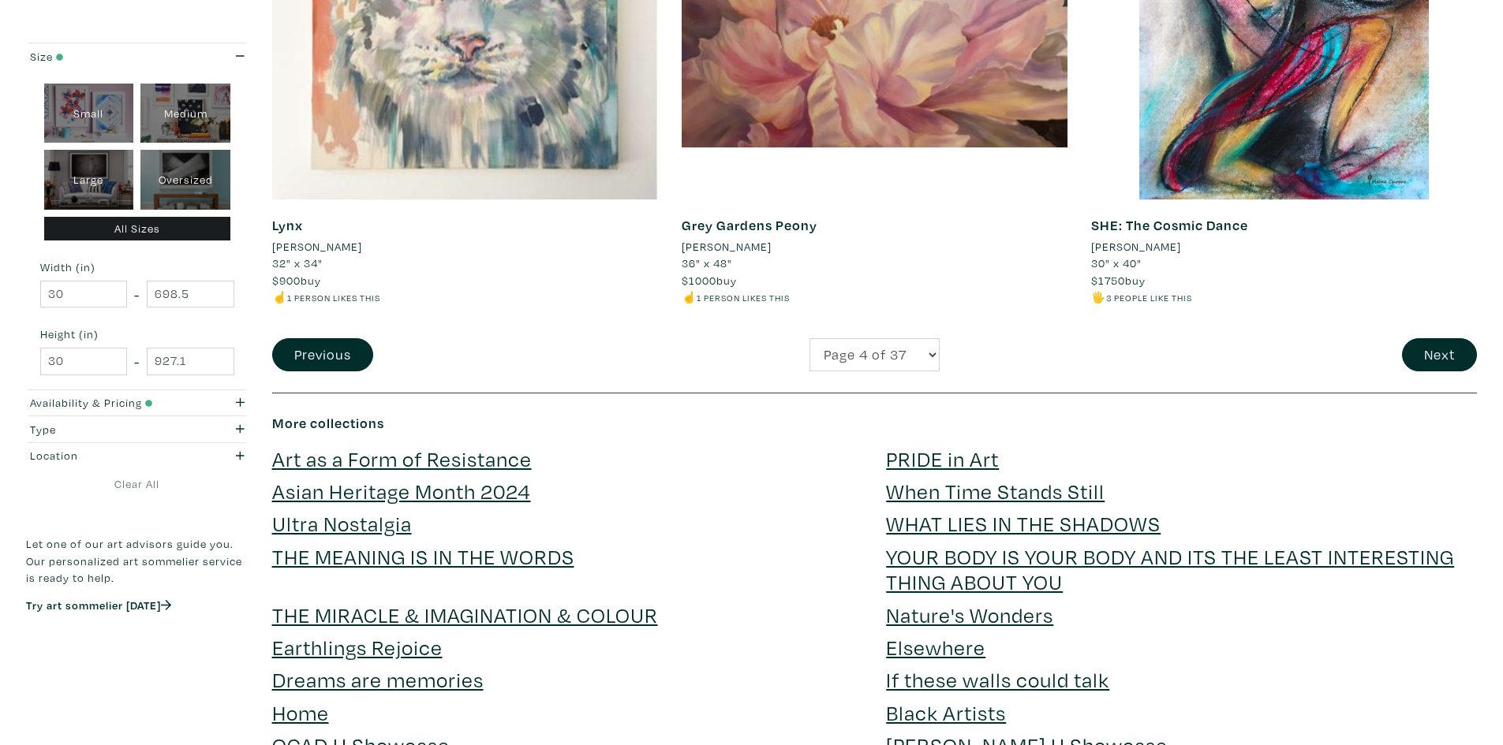
scroll to position [4260, 0]
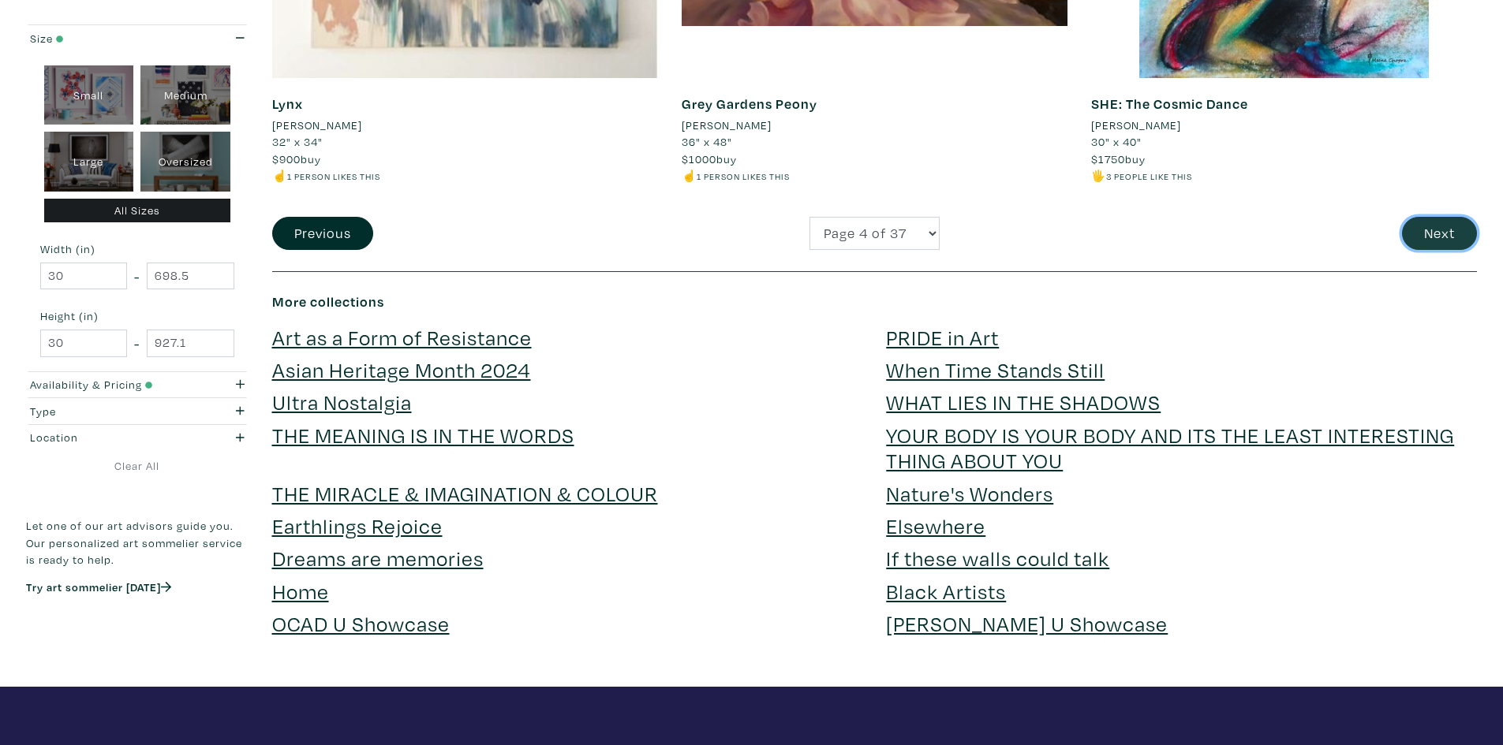
click at [1437, 240] on button "Next" at bounding box center [1439, 234] width 75 height 34
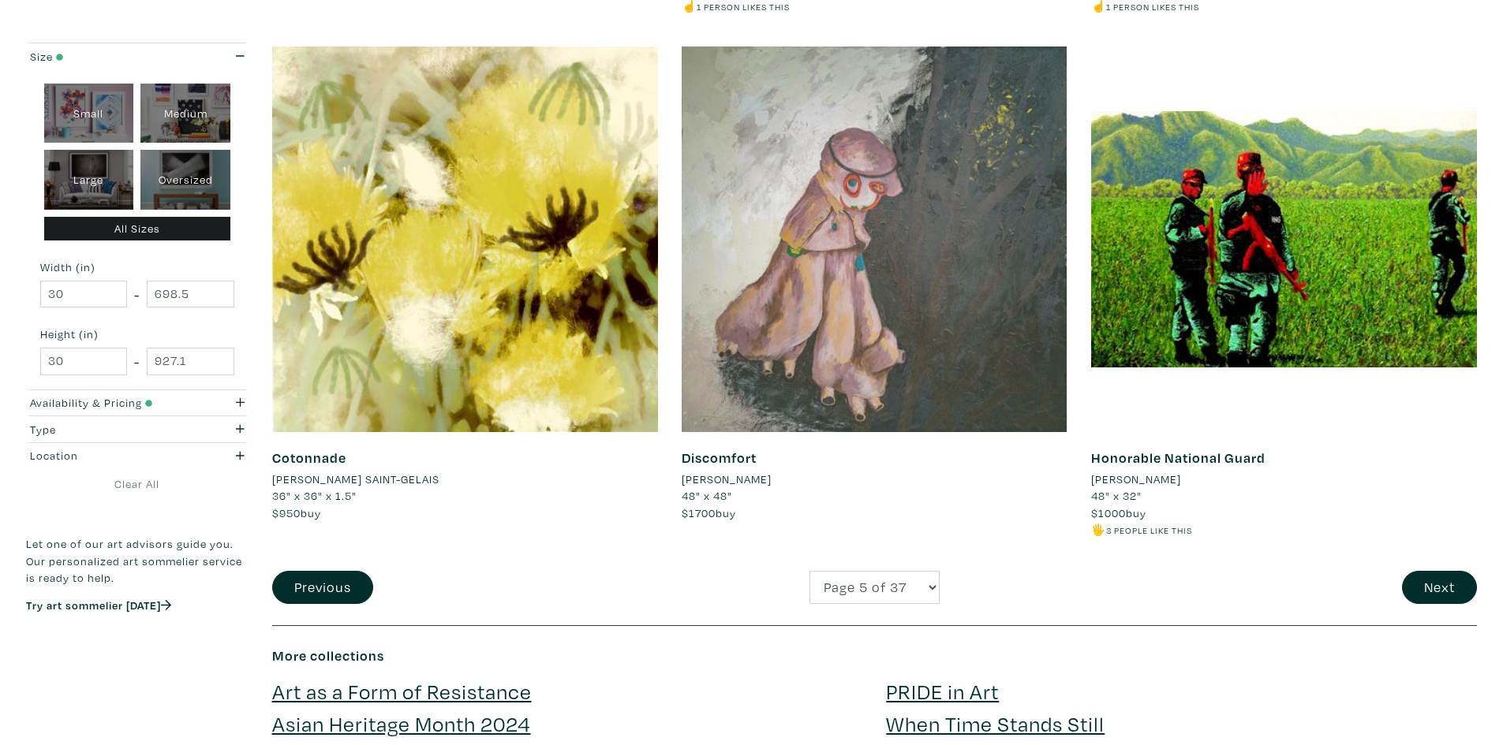
scroll to position [3944, 0]
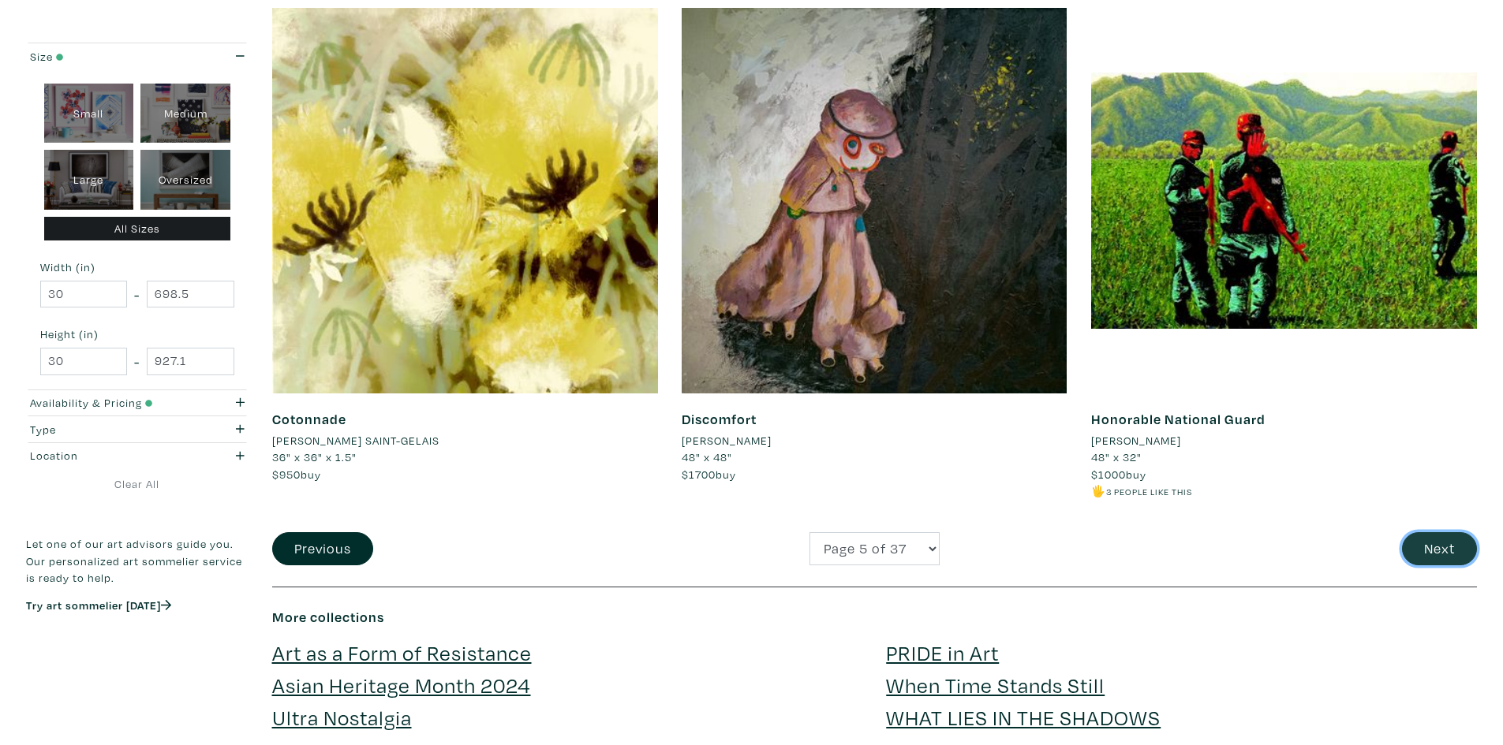
click at [1429, 551] on button "Next" at bounding box center [1439, 549] width 75 height 34
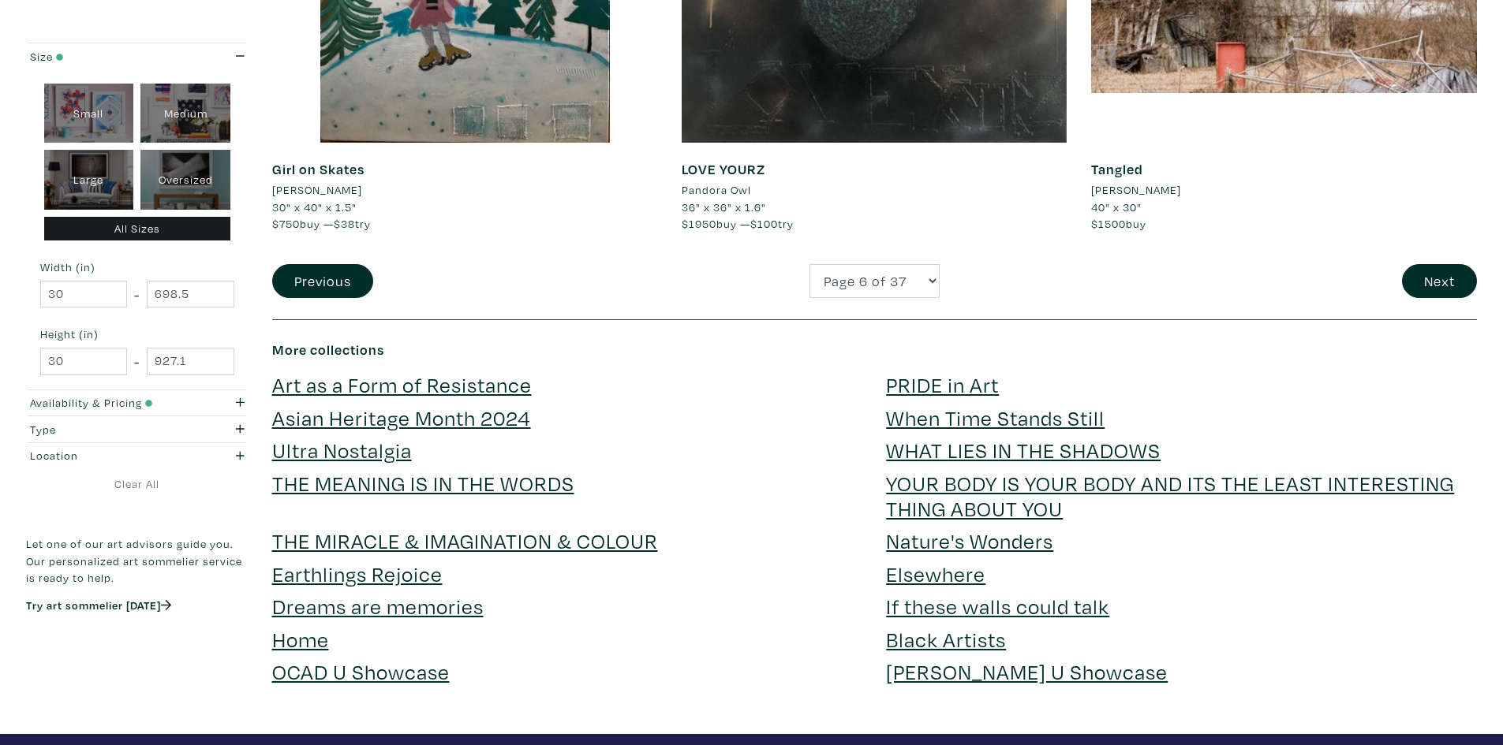
scroll to position [4260, 0]
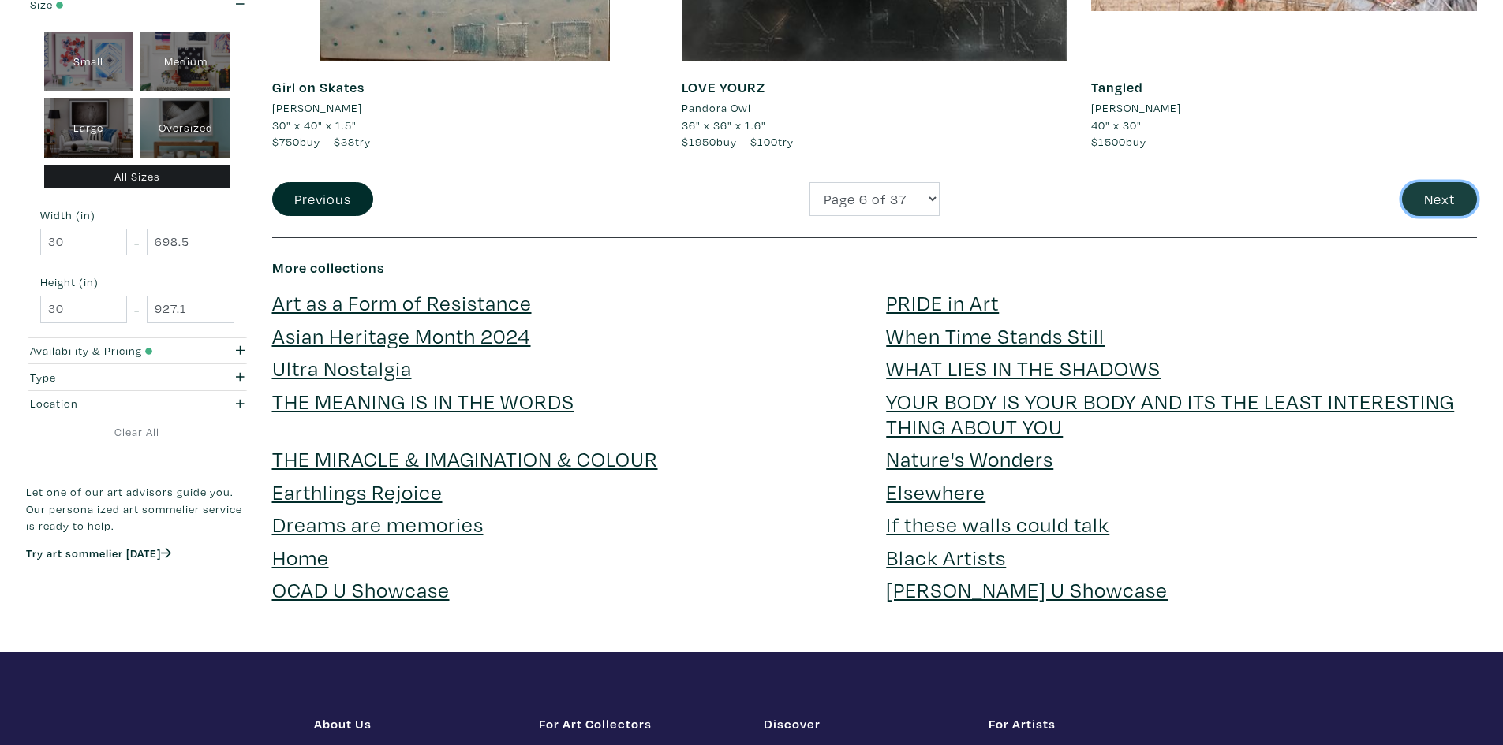
click at [1423, 204] on button "Next" at bounding box center [1439, 199] width 75 height 34
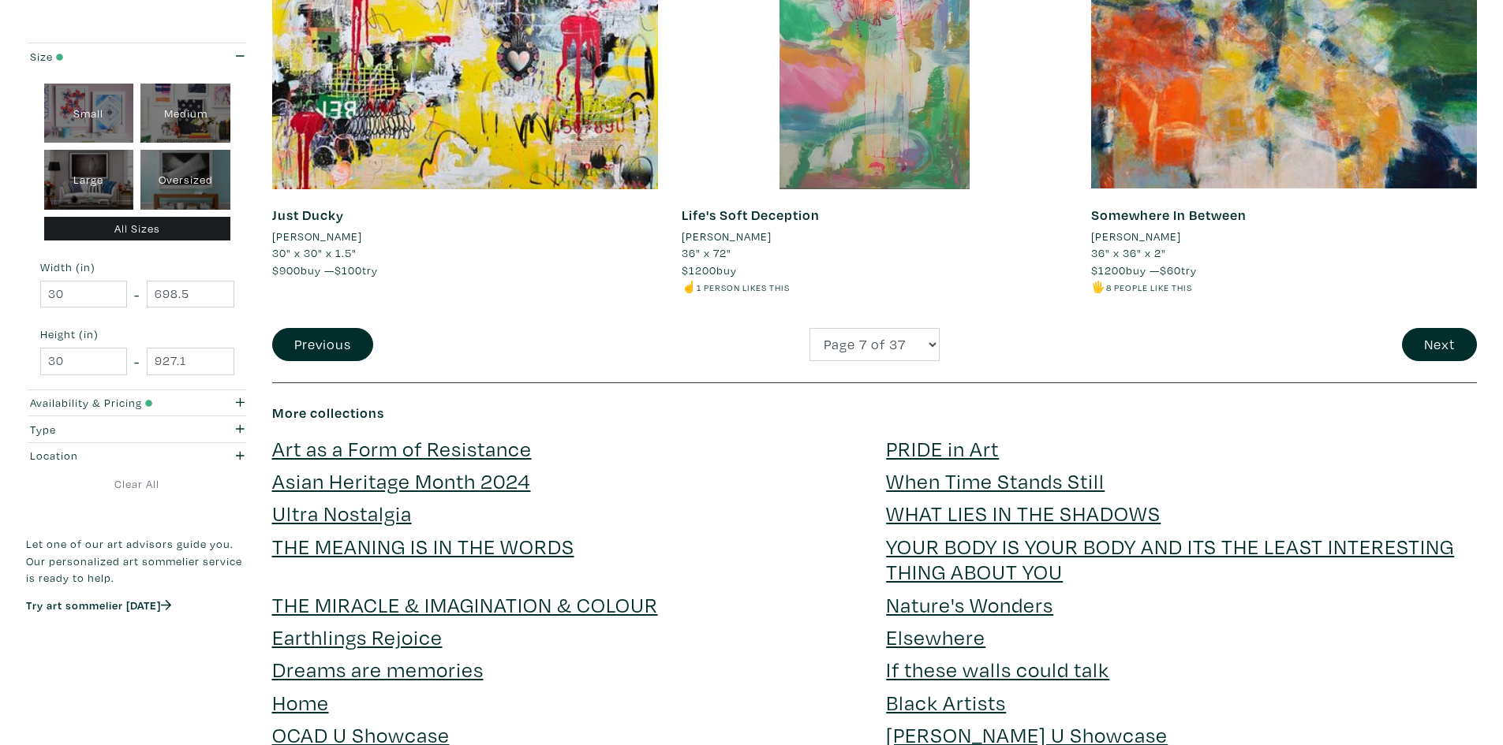
scroll to position [4260, 0]
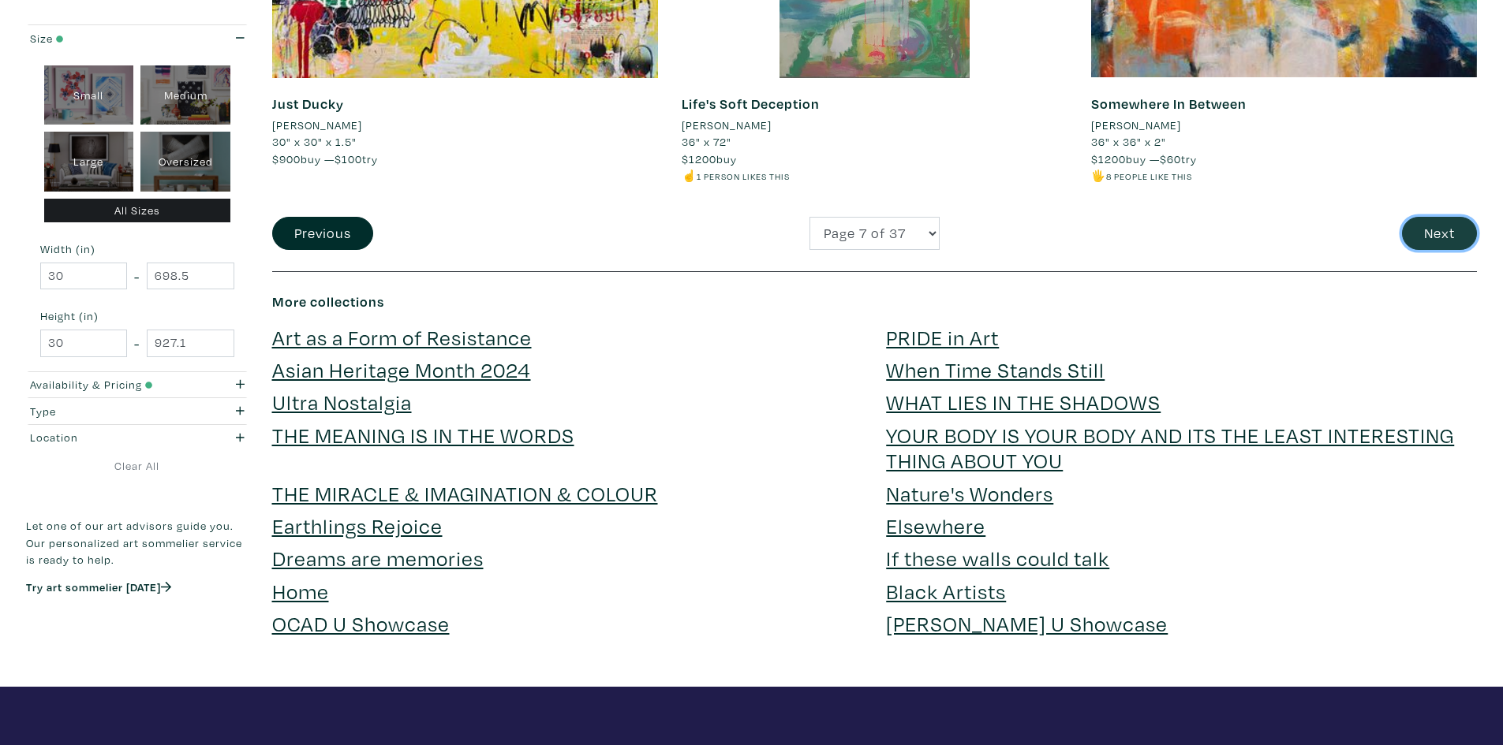
click at [1440, 242] on button "Next" at bounding box center [1439, 234] width 75 height 34
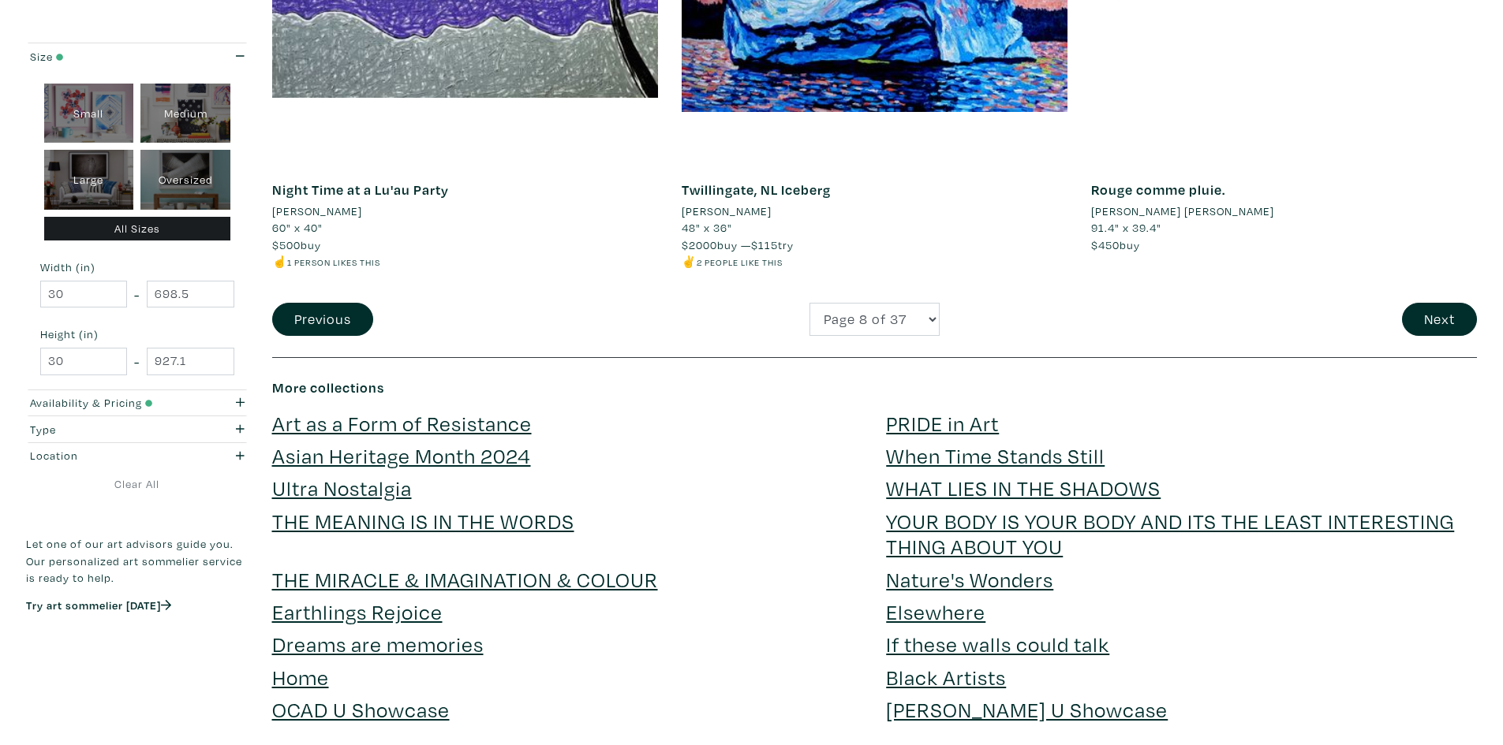
scroll to position [4181, 0]
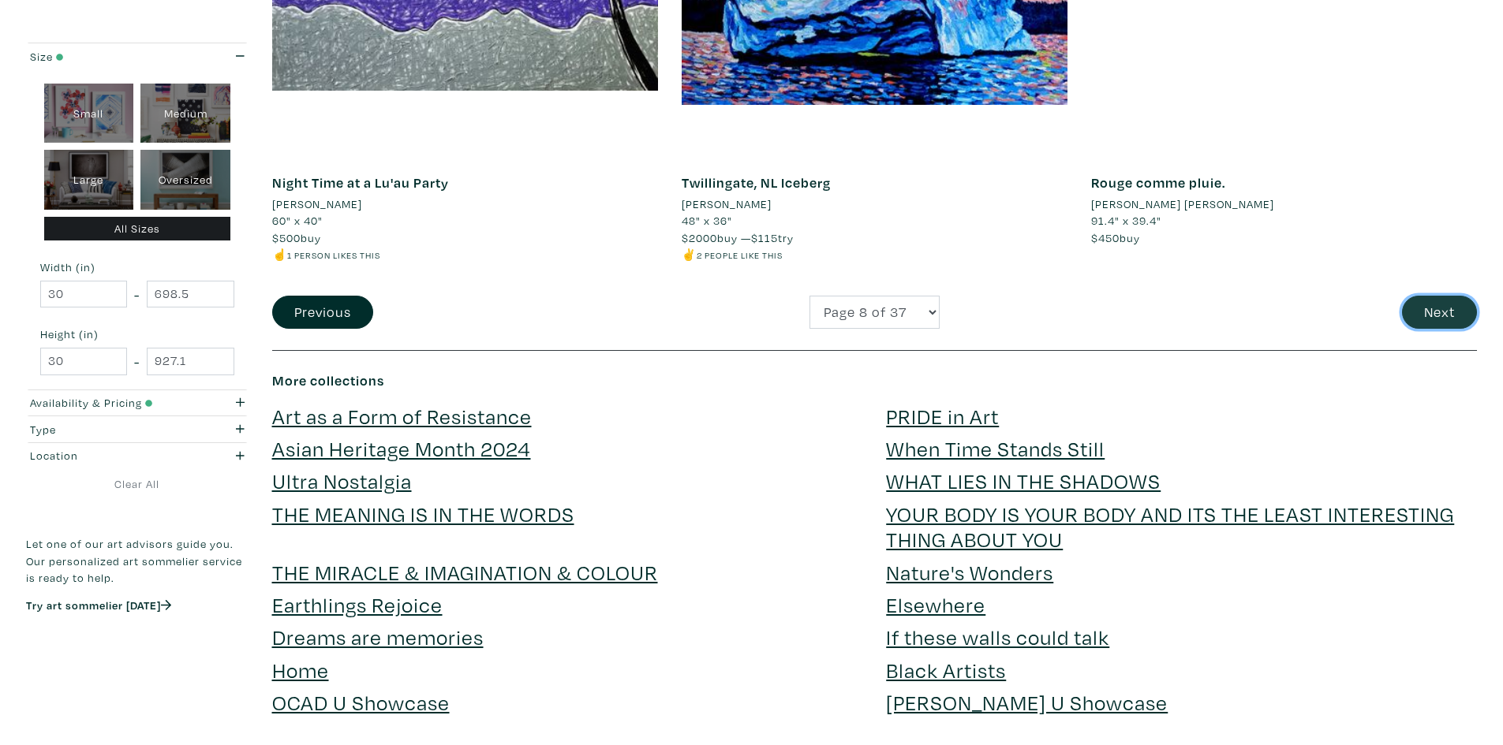
click at [1437, 314] on button "Next" at bounding box center [1439, 313] width 75 height 34
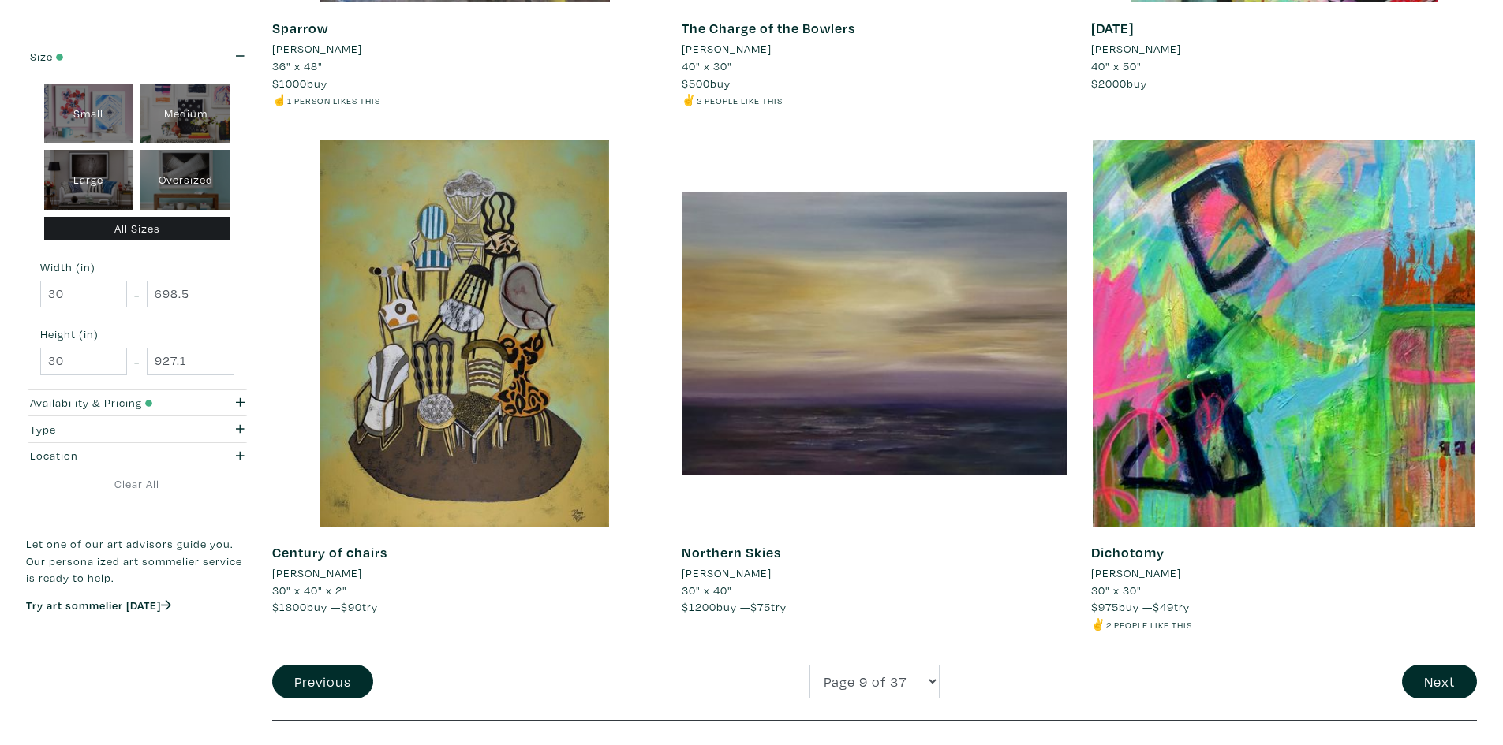
scroll to position [3866, 0]
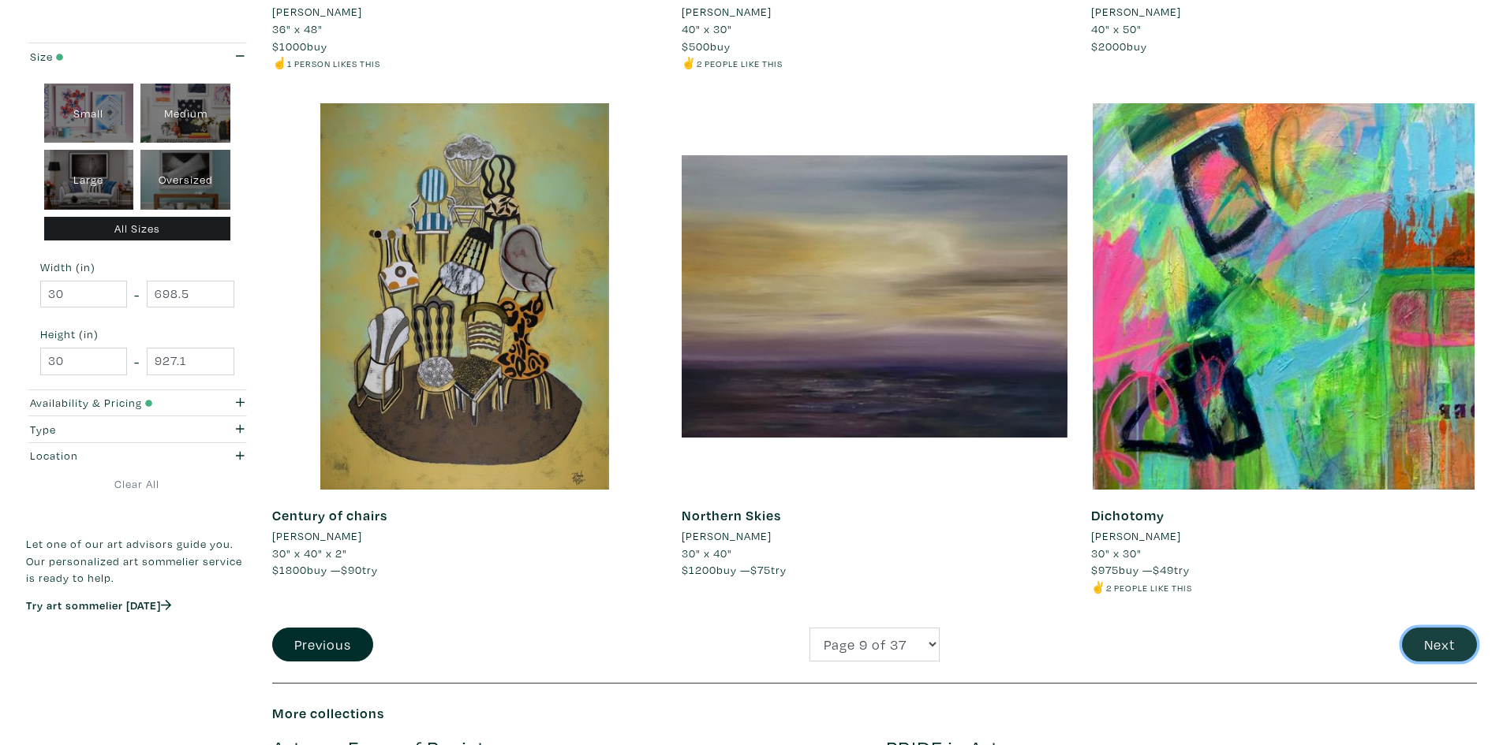
click at [1444, 645] on button "Next" at bounding box center [1439, 645] width 75 height 34
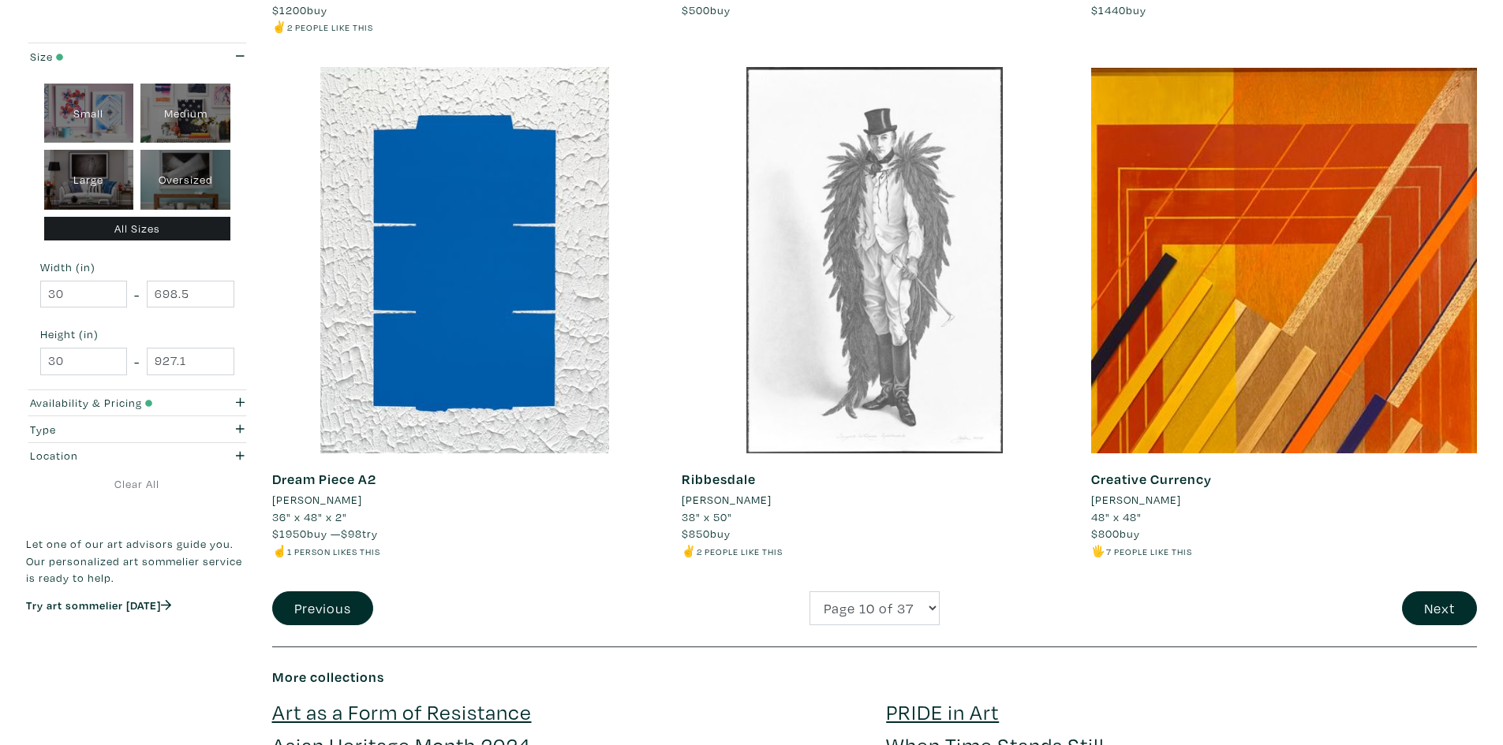
scroll to position [3944, 0]
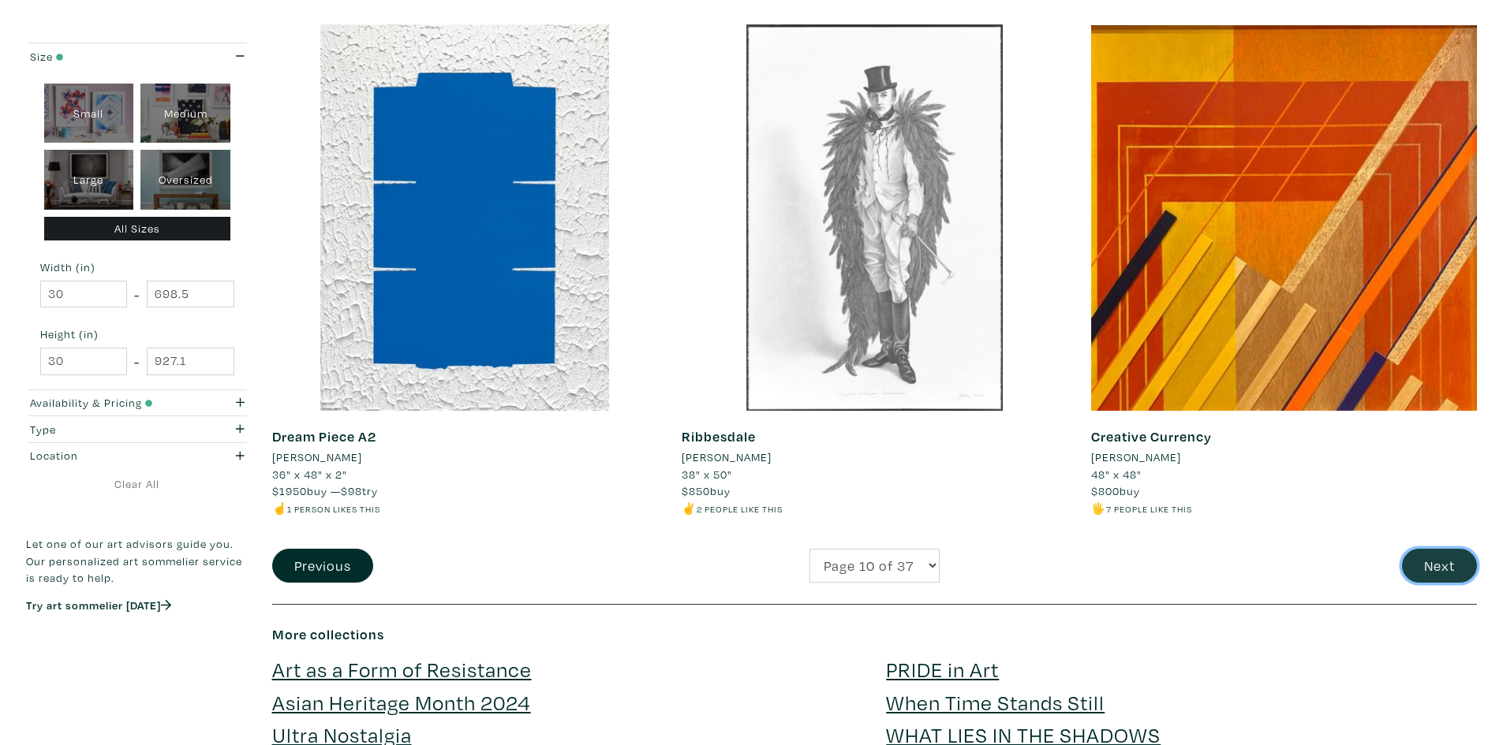
click at [1464, 559] on button "Next" at bounding box center [1439, 566] width 75 height 34
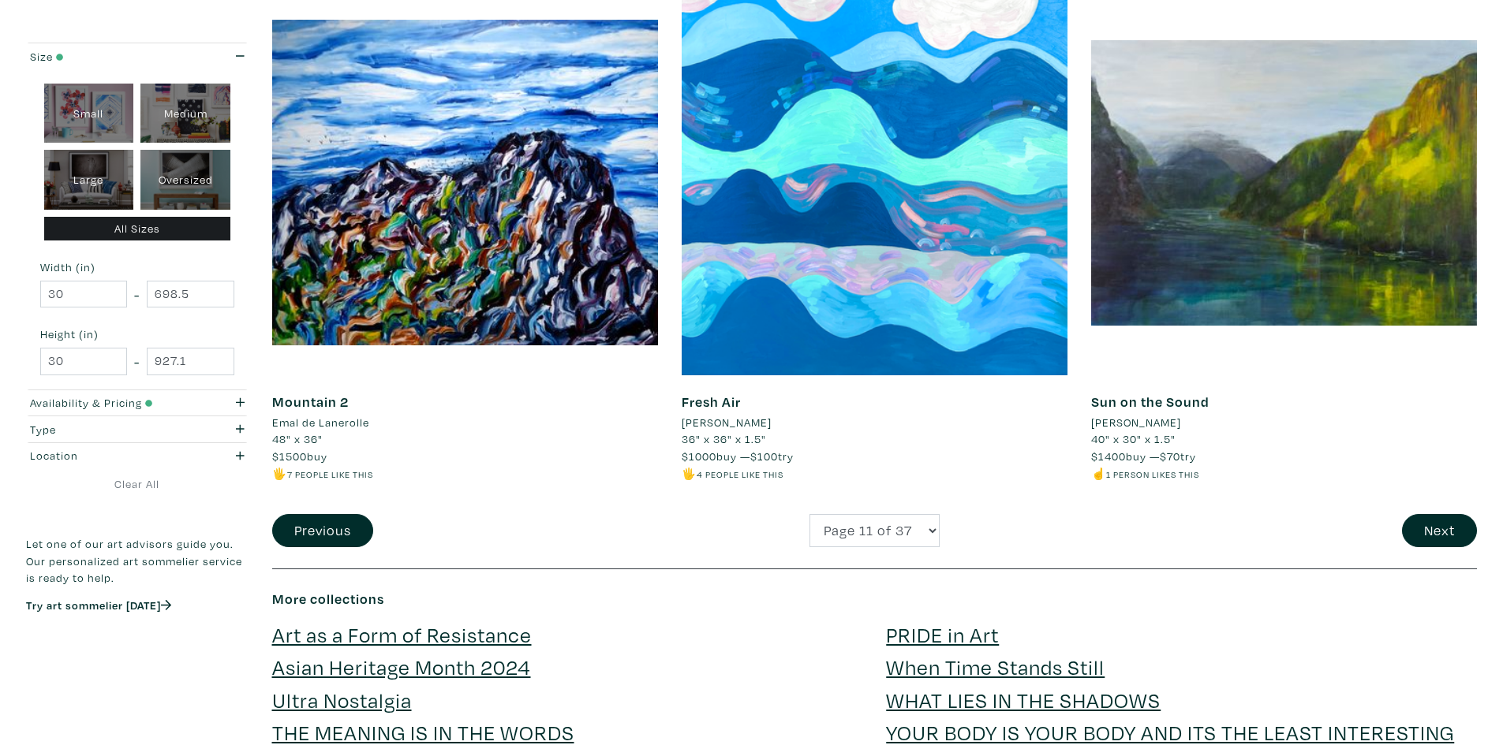
scroll to position [4102, 0]
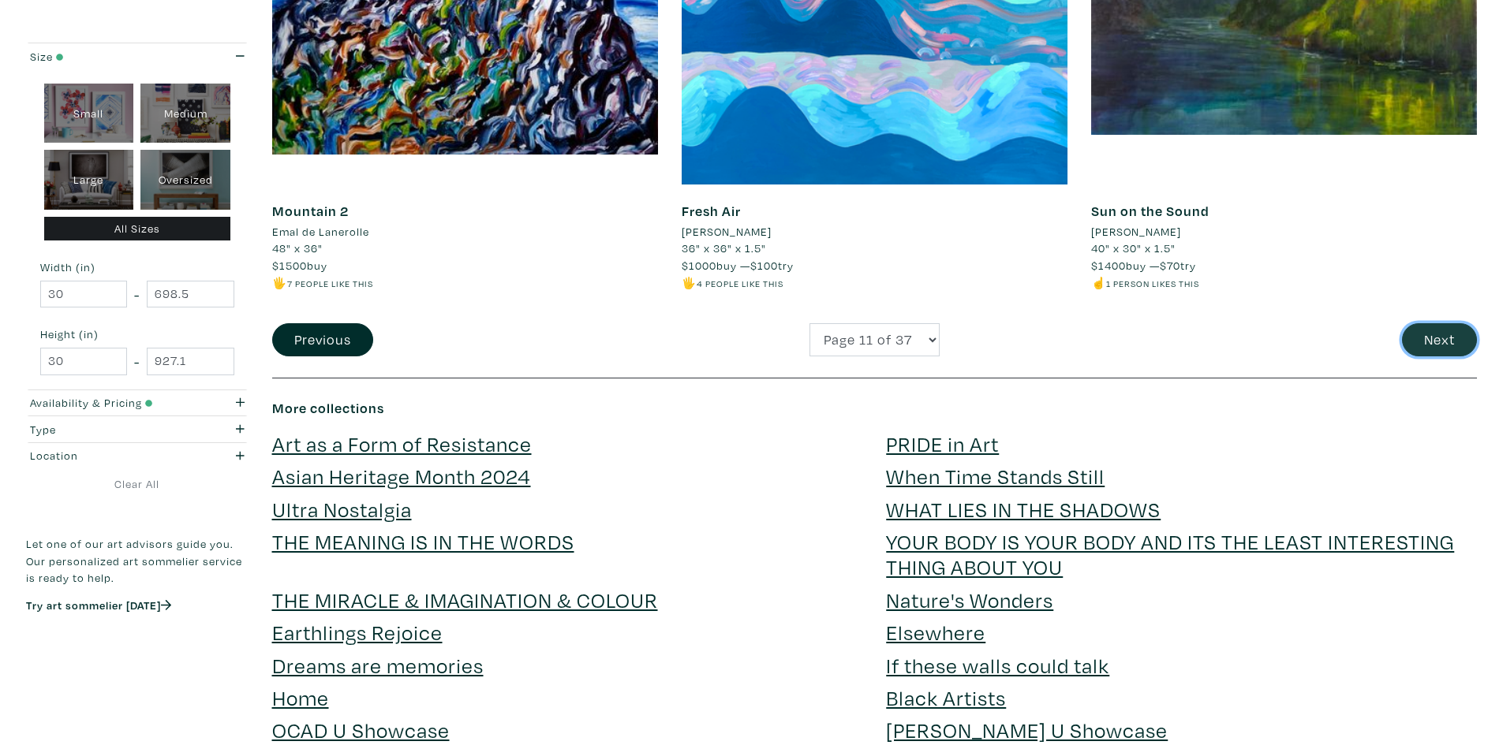
click at [1412, 338] on button "Next" at bounding box center [1439, 340] width 75 height 34
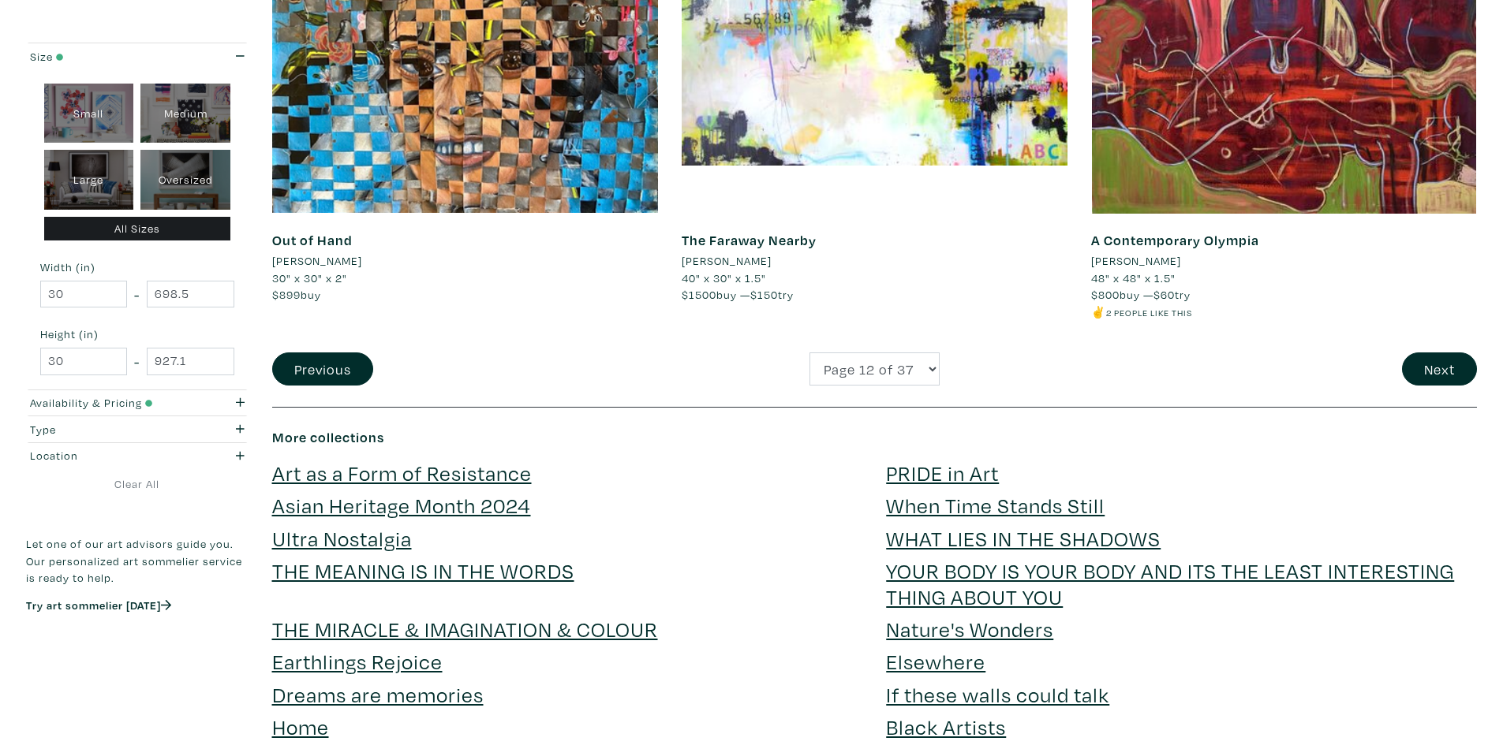
scroll to position [4260, 0]
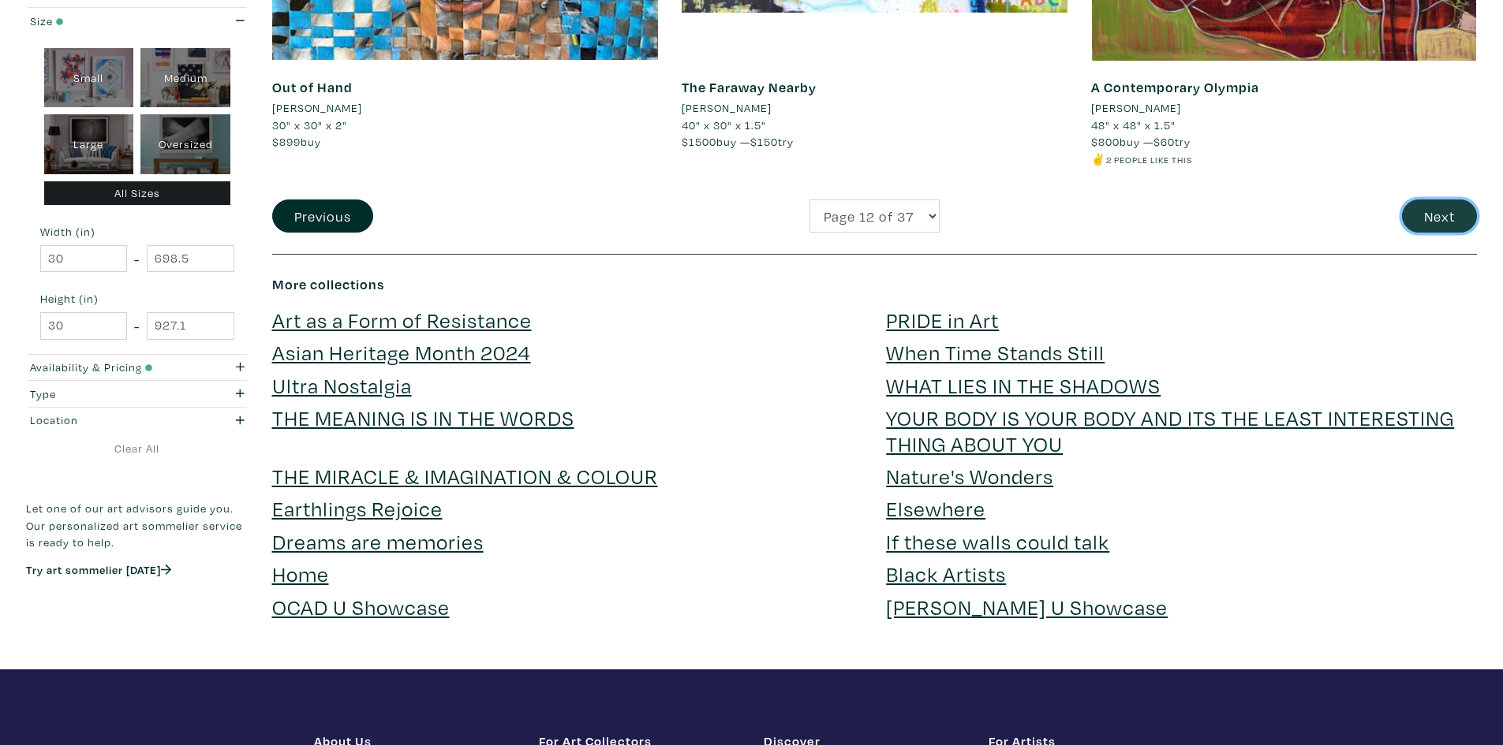
click at [1444, 217] on button "Next" at bounding box center [1439, 217] width 75 height 34
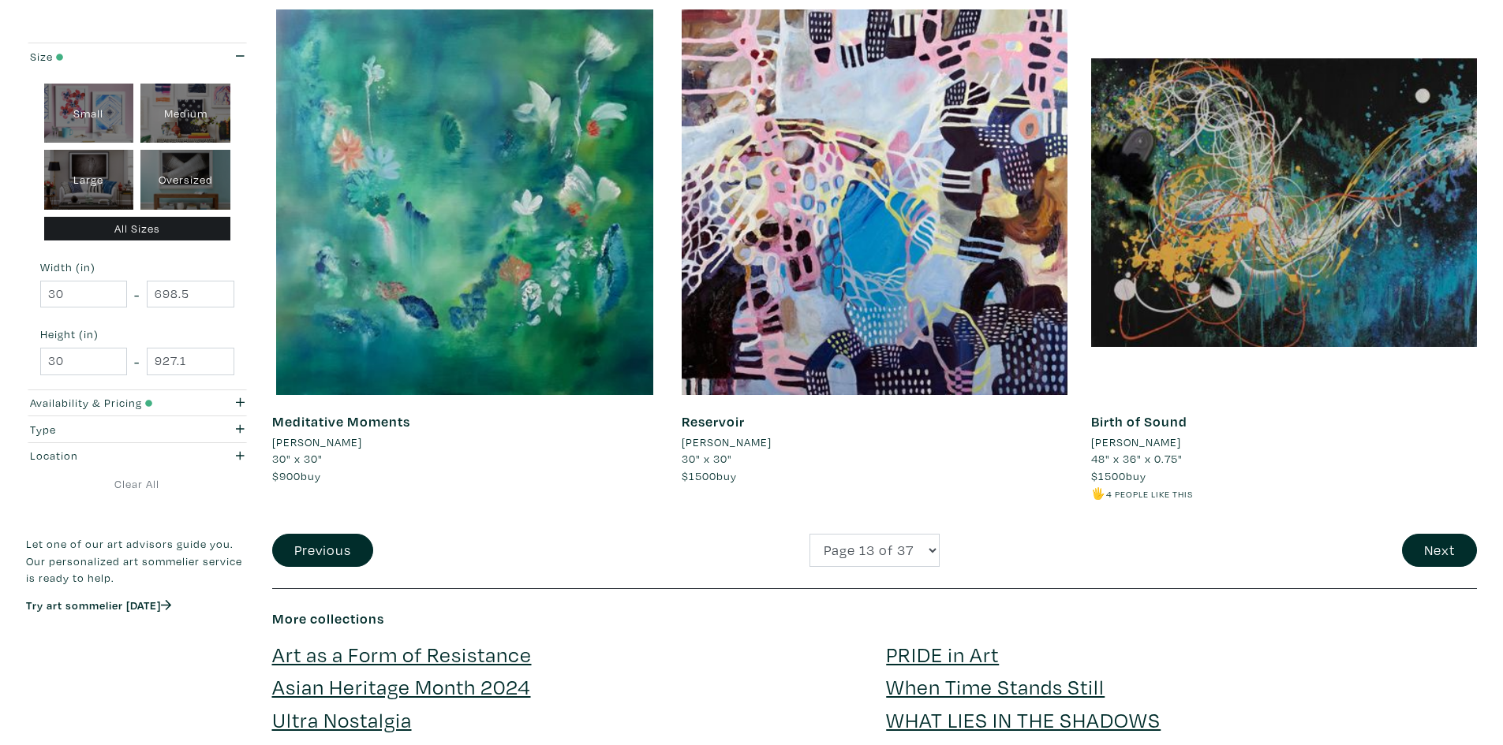
scroll to position [3866, 0]
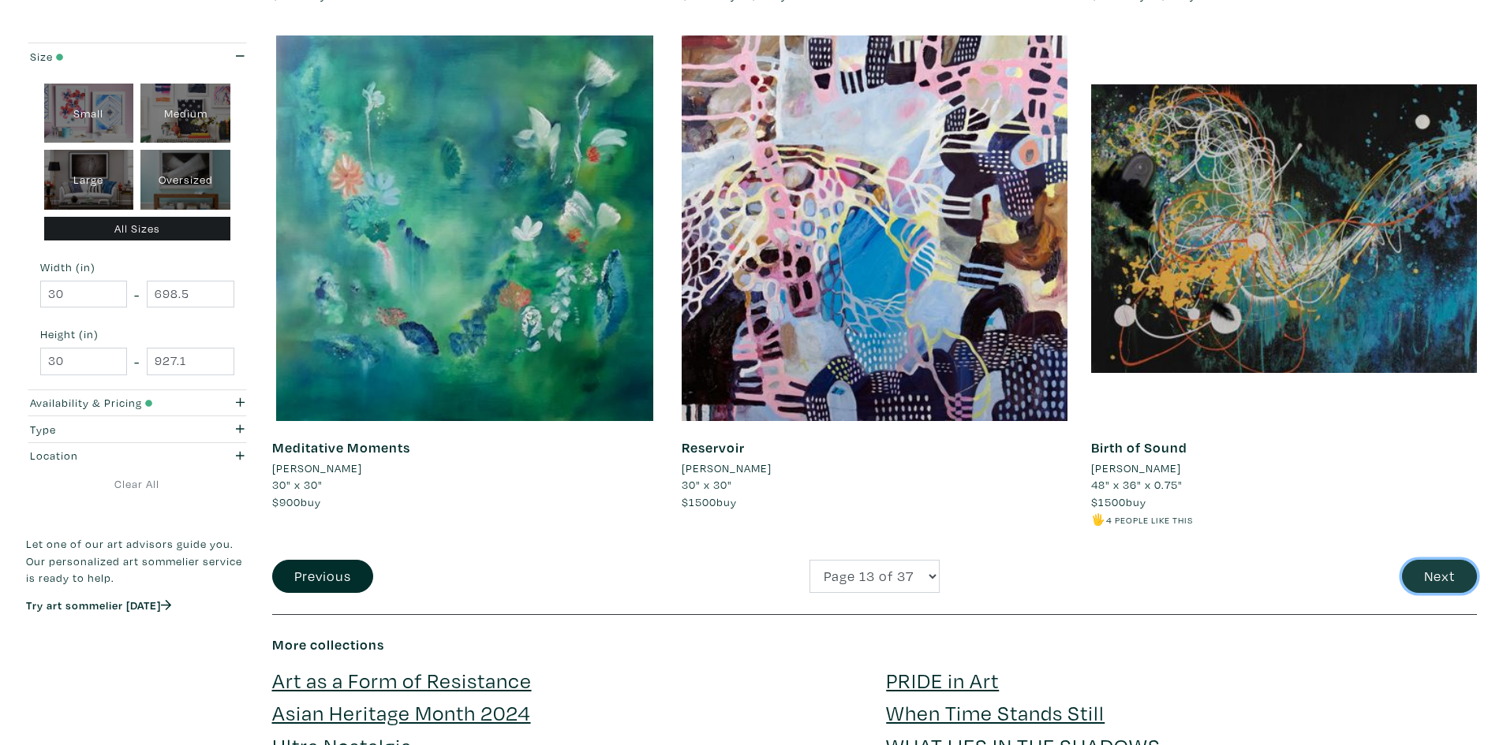
click at [1459, 576] on button "Next" at bounding box center [1439, 577] width 75 height 34
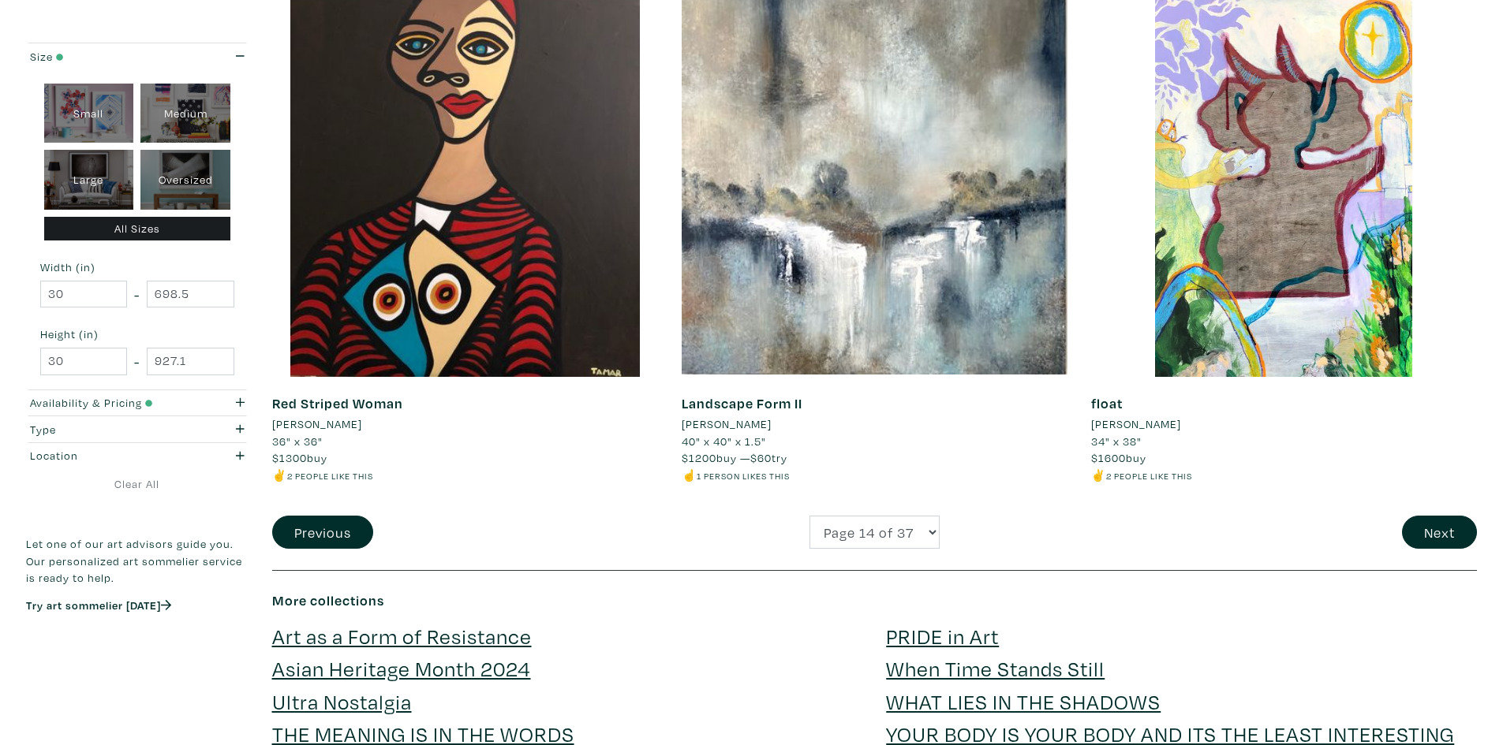
scroll to position [3944, 0]
click at [1411, 534] on button "Next" at bounding box center [1439, 532] width 75 height 34
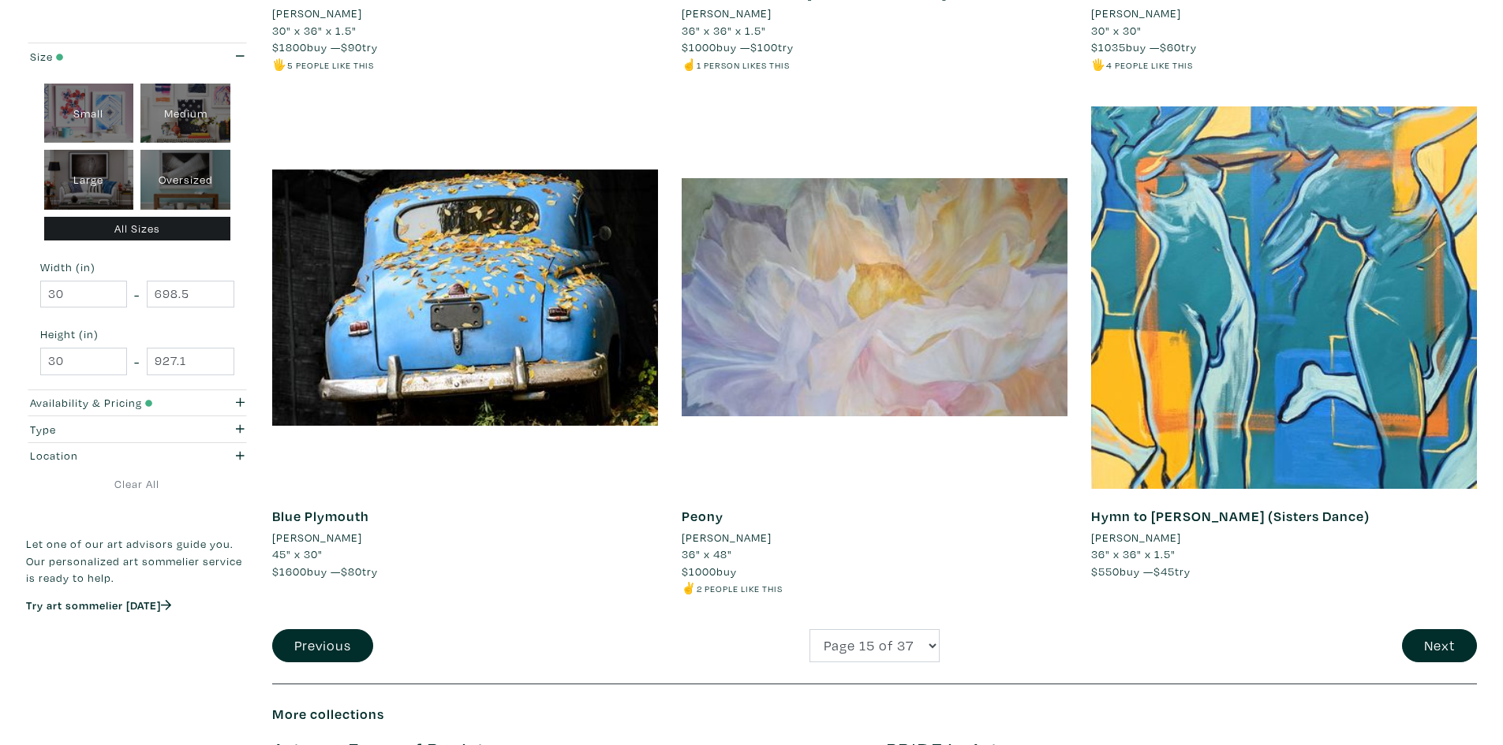
scroll to position [3866, 0]
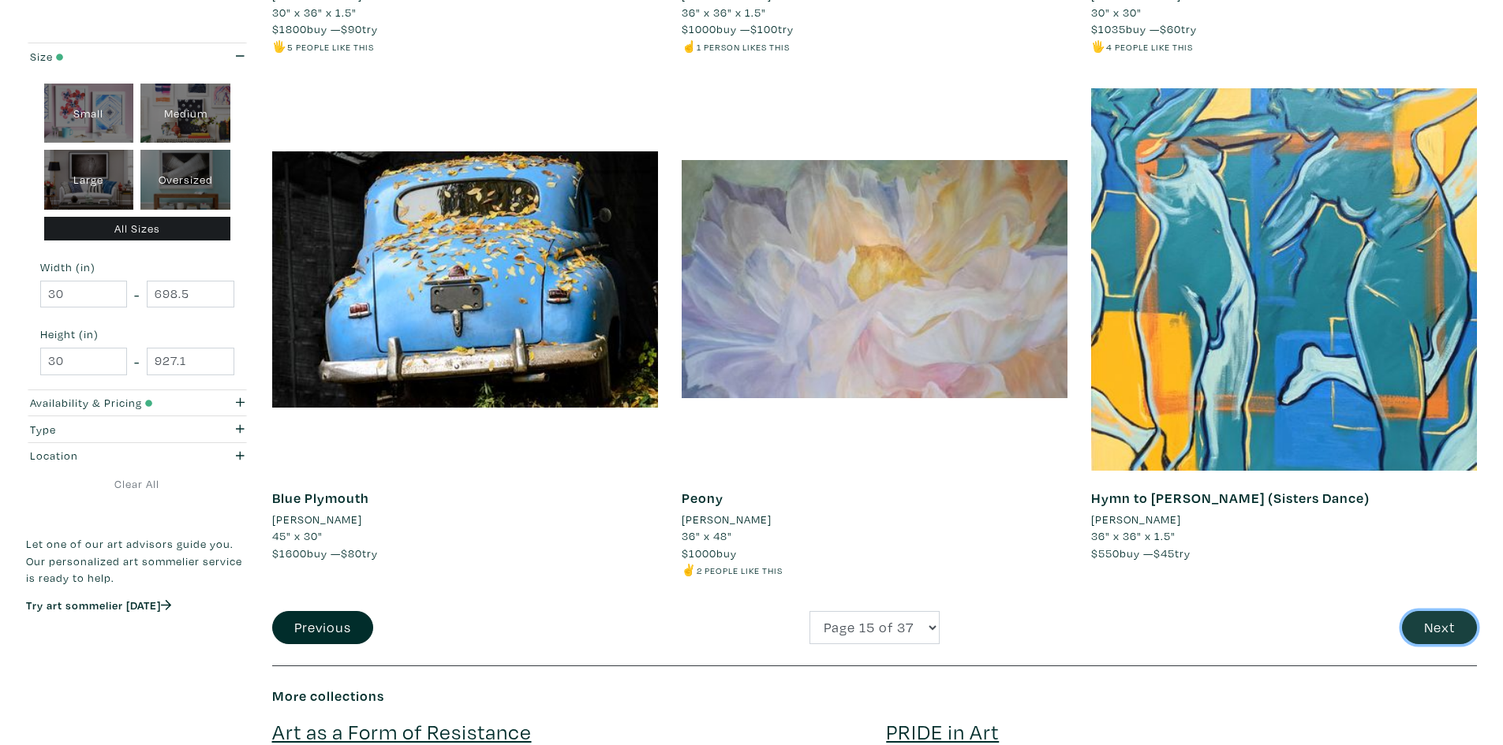
click at [1431, 617] on button "Next" at bounding box center [1439, 628] width 75 height 34
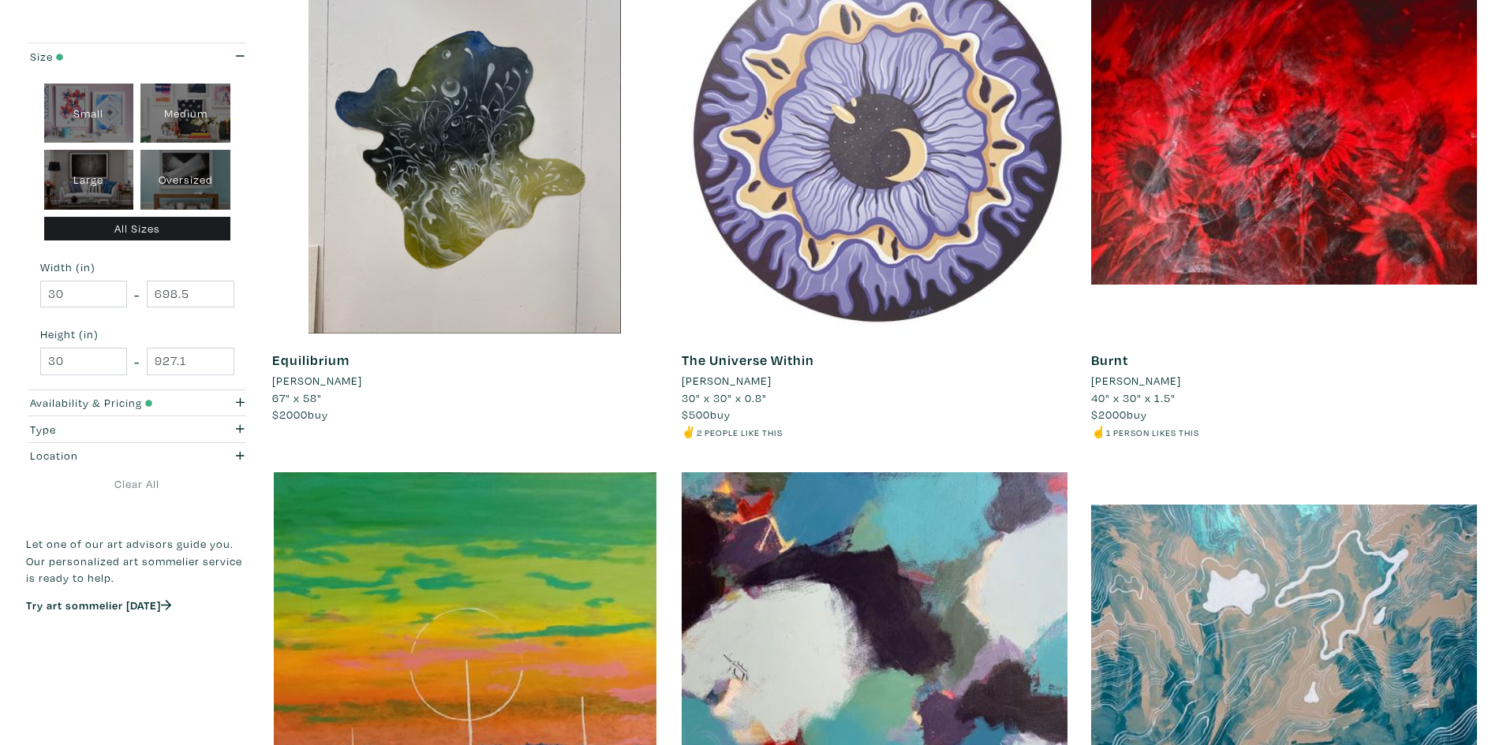
scroll to position [3787, 0]
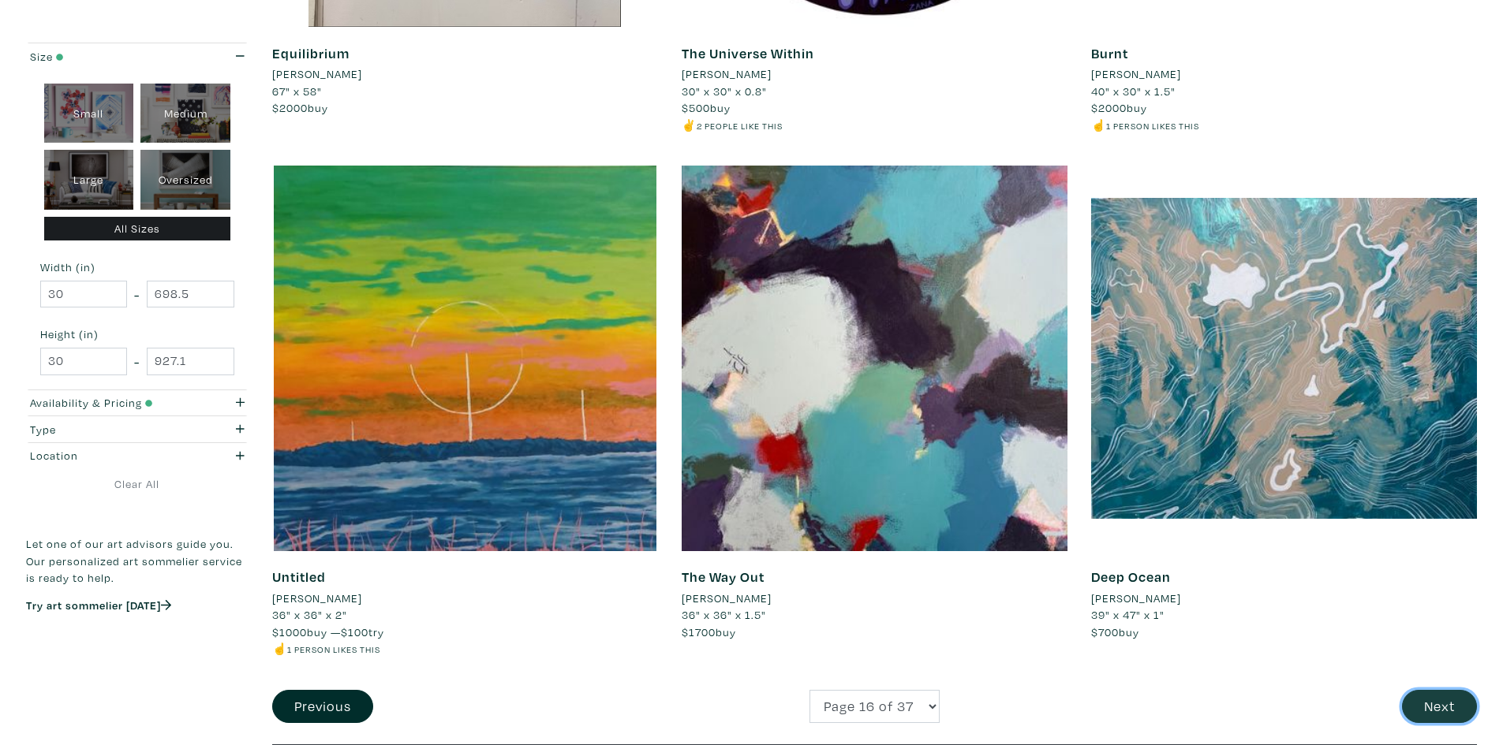
click at [1458, 716] on button "Next" at bounding box center [1439, 707] width 75 height 34
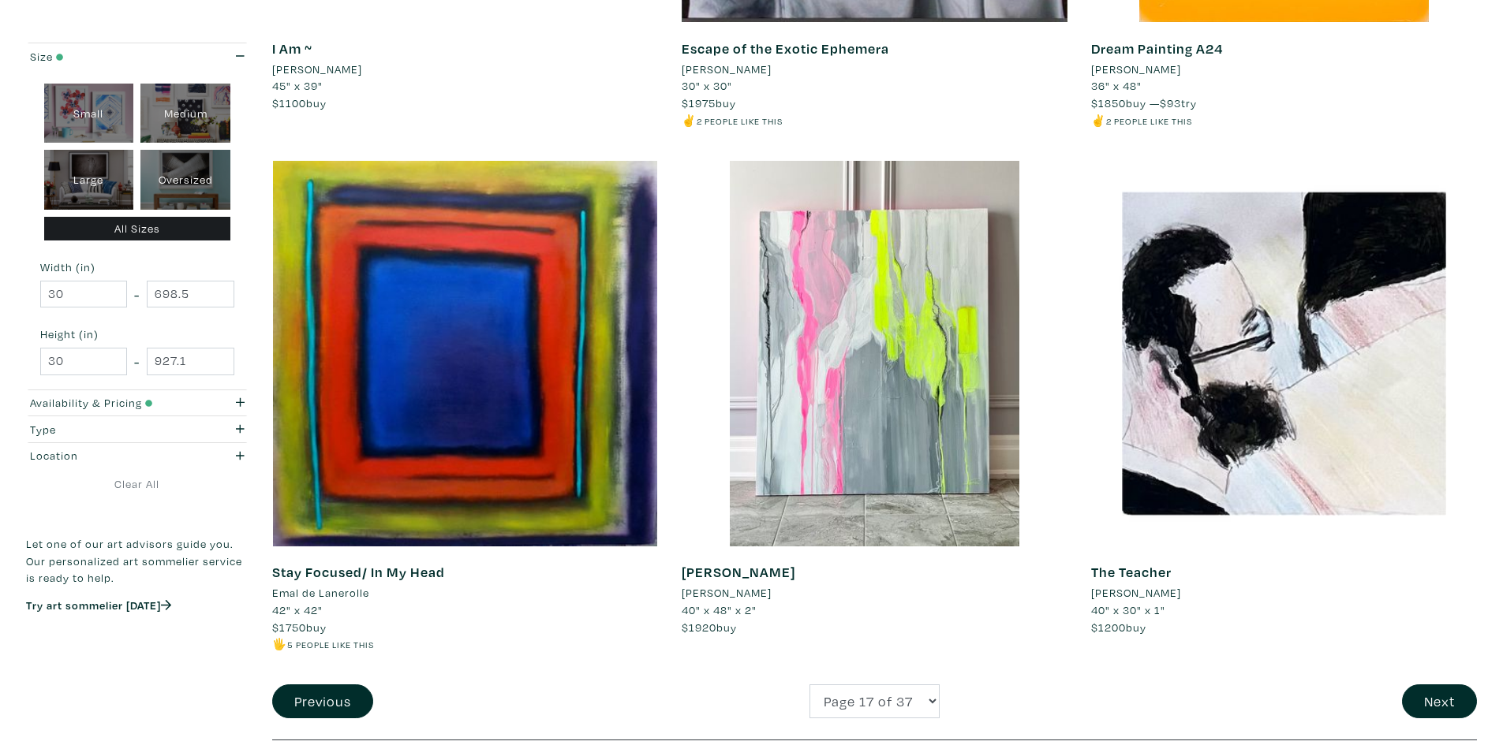
scroll to position [4260, 0]
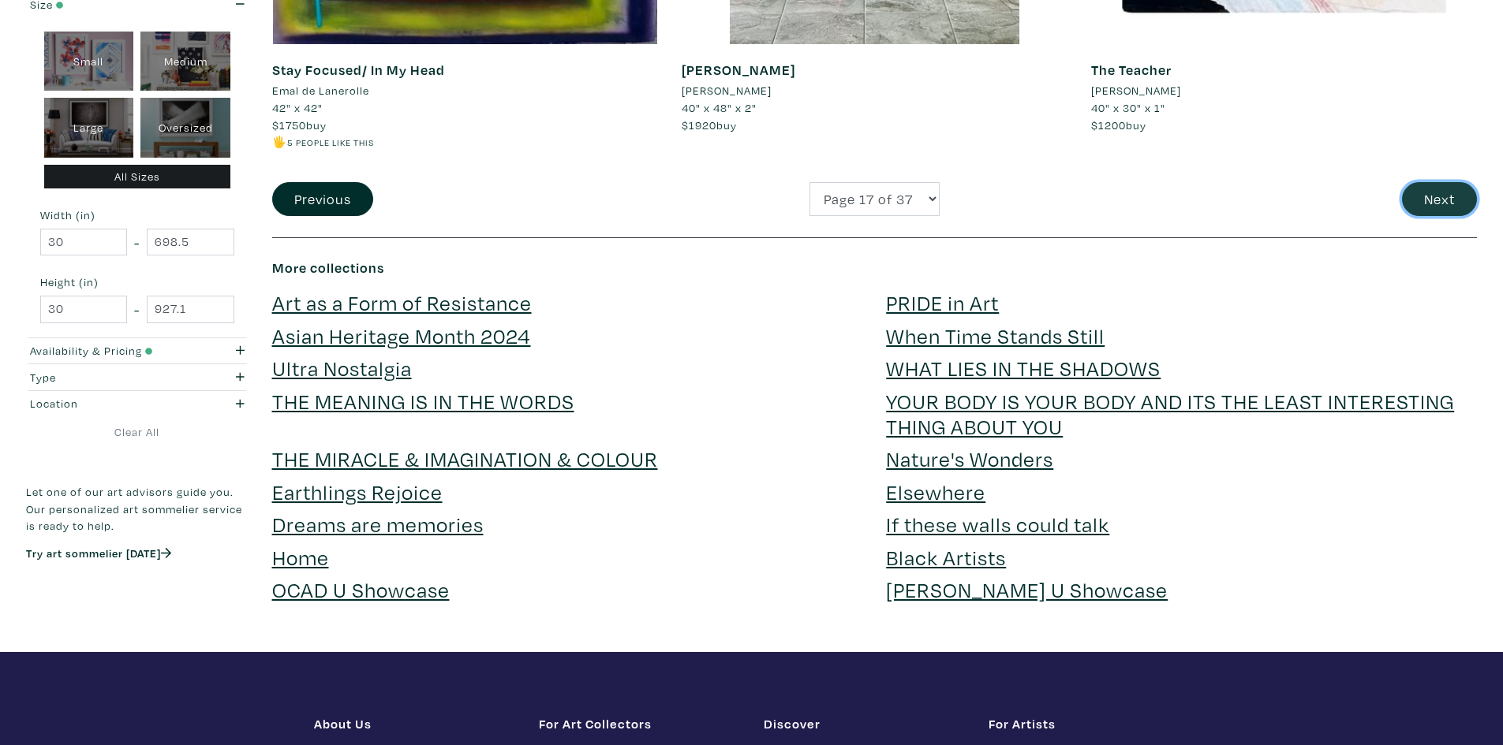
click at [1455, 204] on button "Next" at bounding box center [1439, 199] width 75 height 34
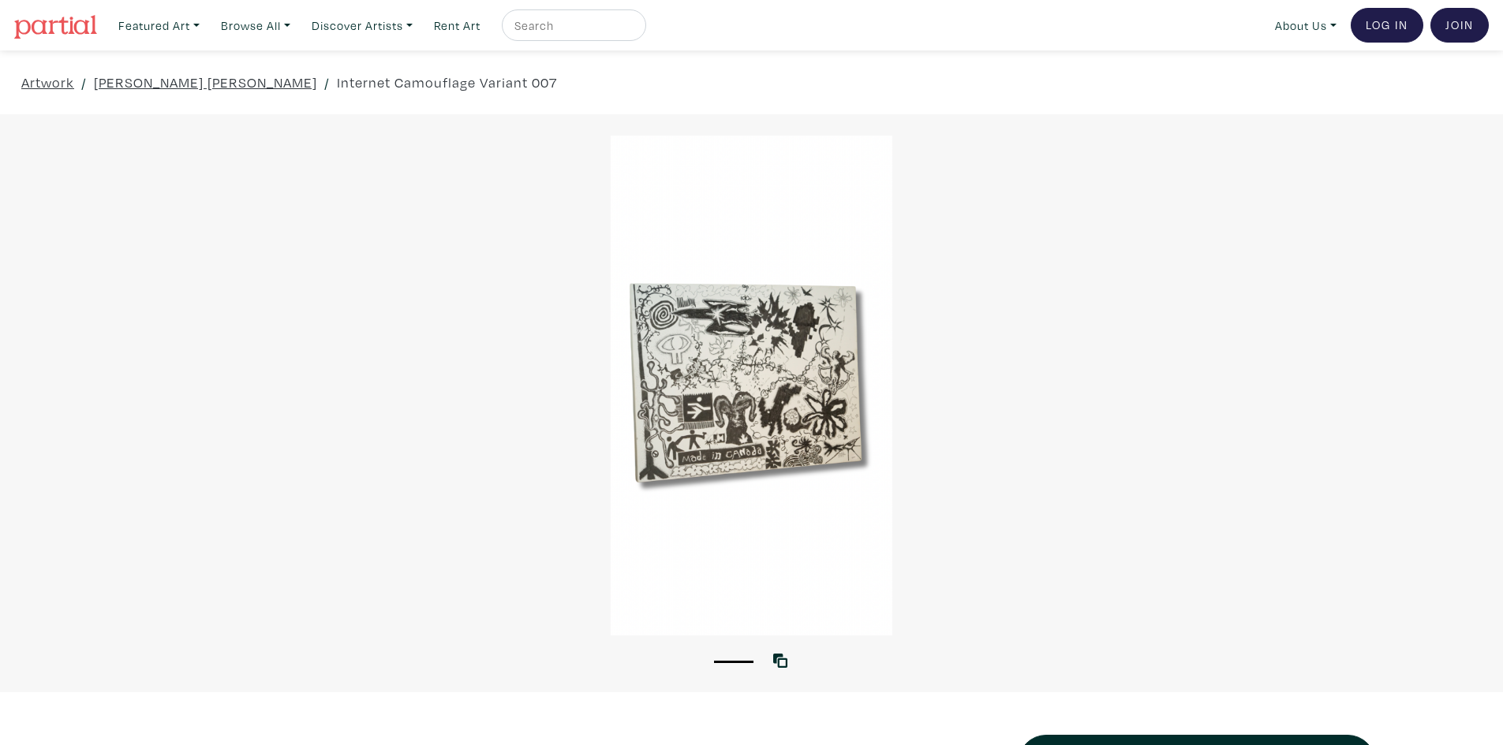
click at [695, 360] on div at bounding box center [751, 386] width 1503 height 500
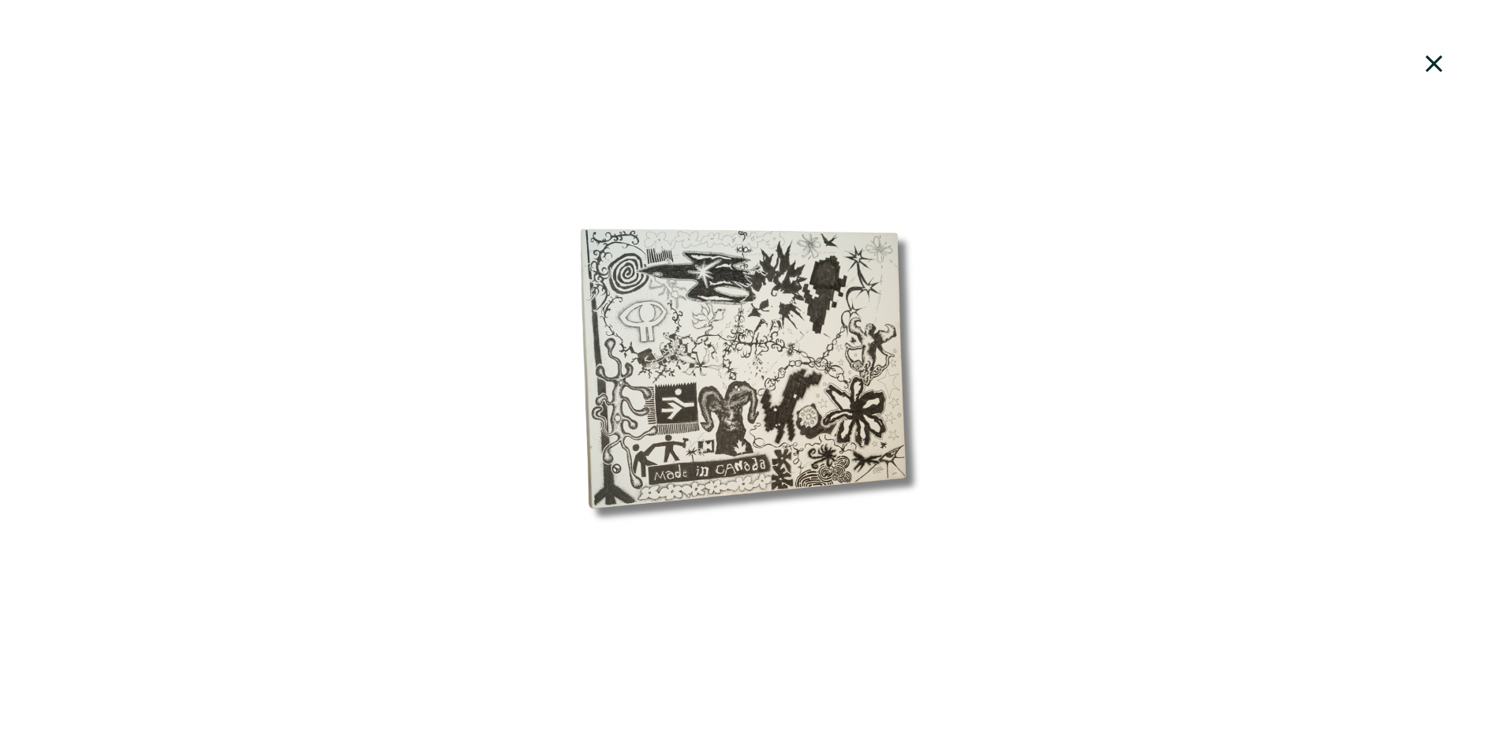
click at [731, 400] on div at bounding box center [751, 372] width 1503 height 703
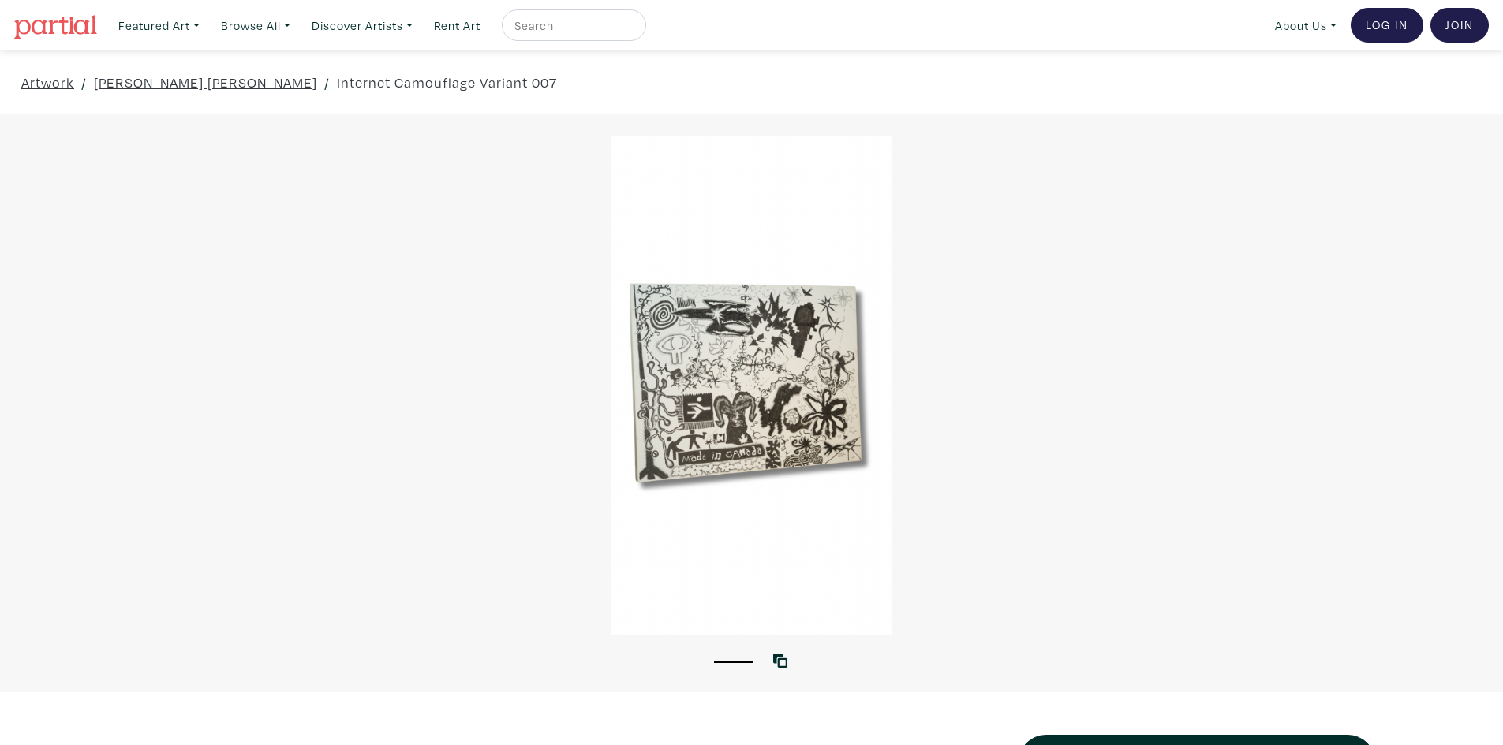
click at [731, 400] on div at bounding box center [751, 386] width 1503 height 500
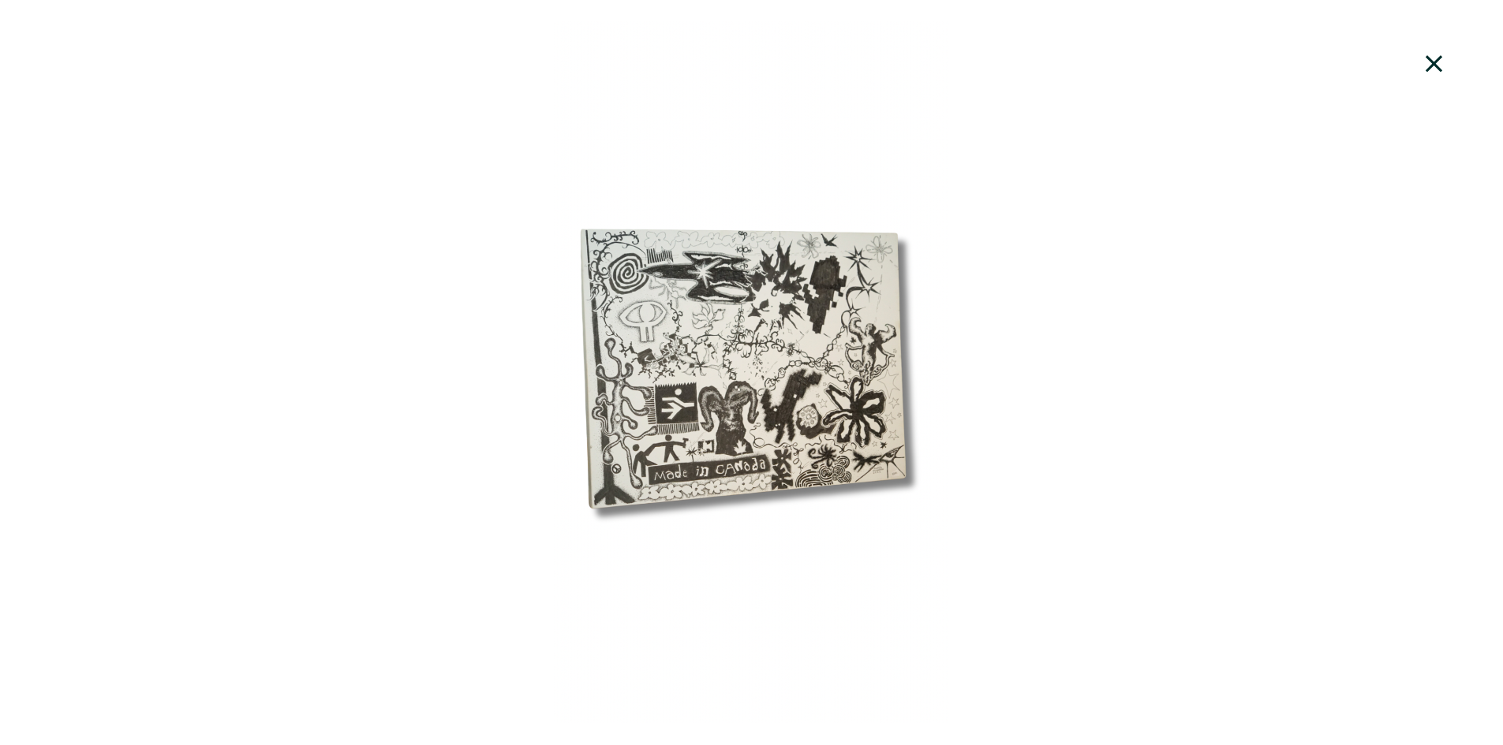
click at [536, 250] on div at bounding box center [751, 372] width 1503 height 703
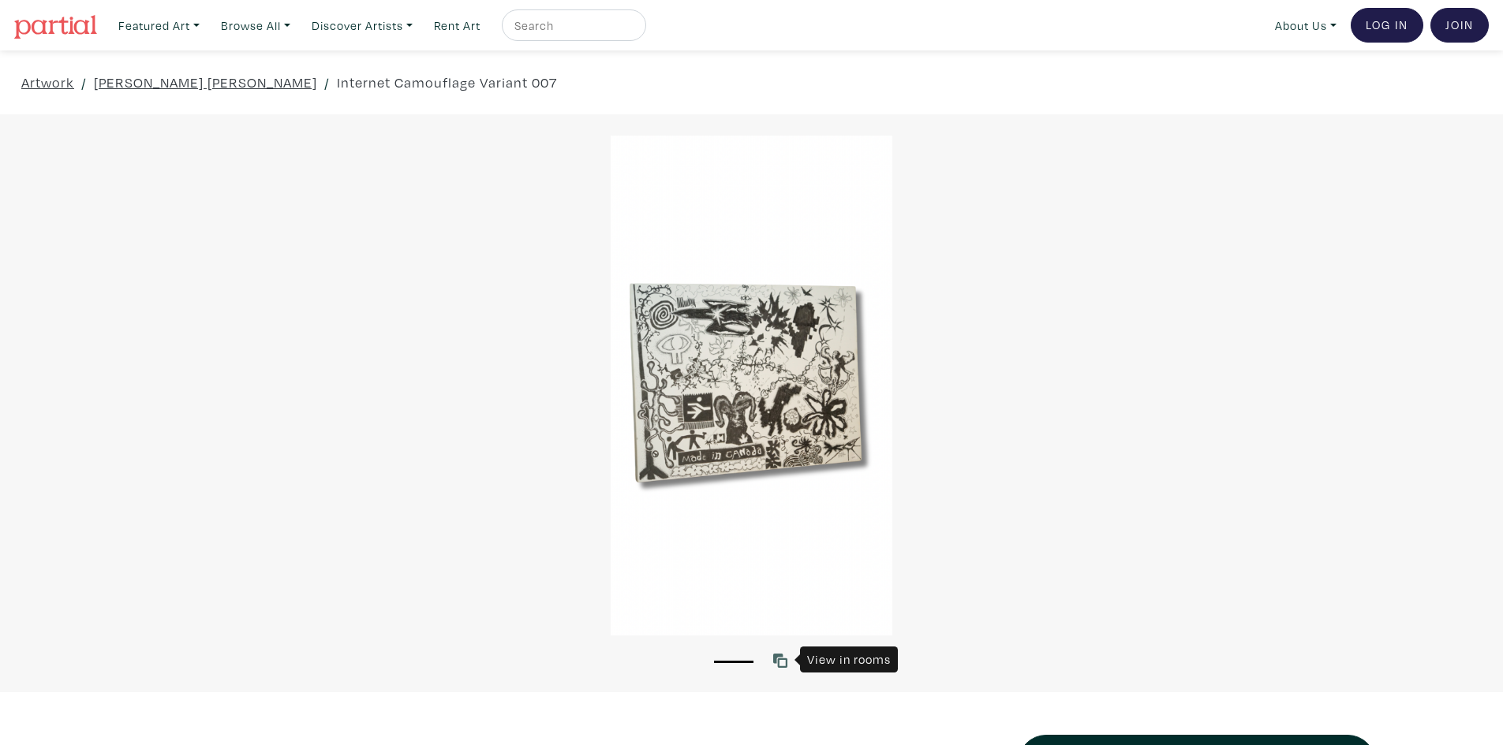
click at [782, 666] on icon at bounding box center [780, 661] width 14 height 14
click at [750, 536] on div at bounding box center [751, 386] width 1503 height 500
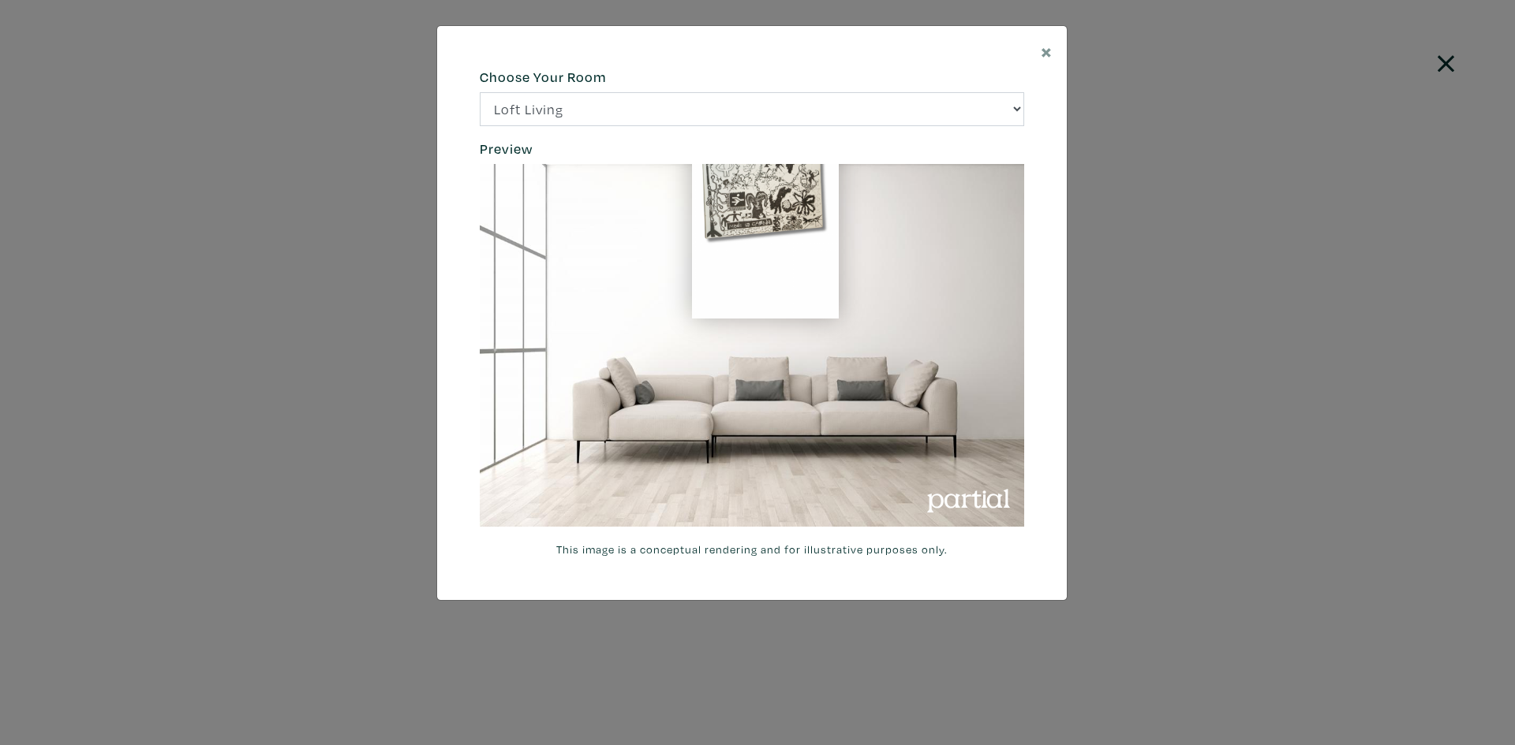
click at [875, 305] on div at bounding box center [764, 188] width 381 height 260
click at [1048, 52] on span "×" at bounding box center [1047, 51] width 12 height 28
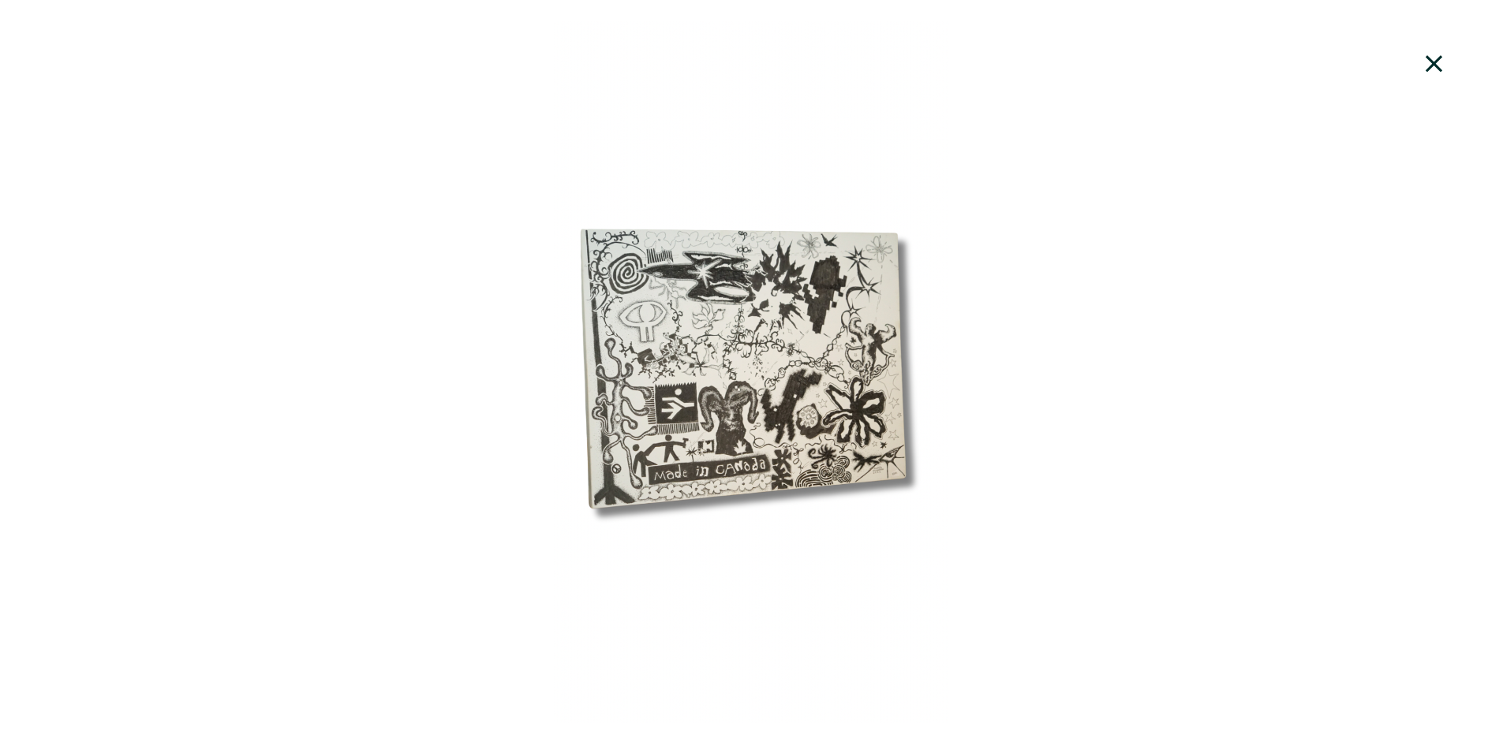
scroll to position [473, 0]
click at [1437, 63] on icon at bounding box center [1434, 64] width 54 height 43
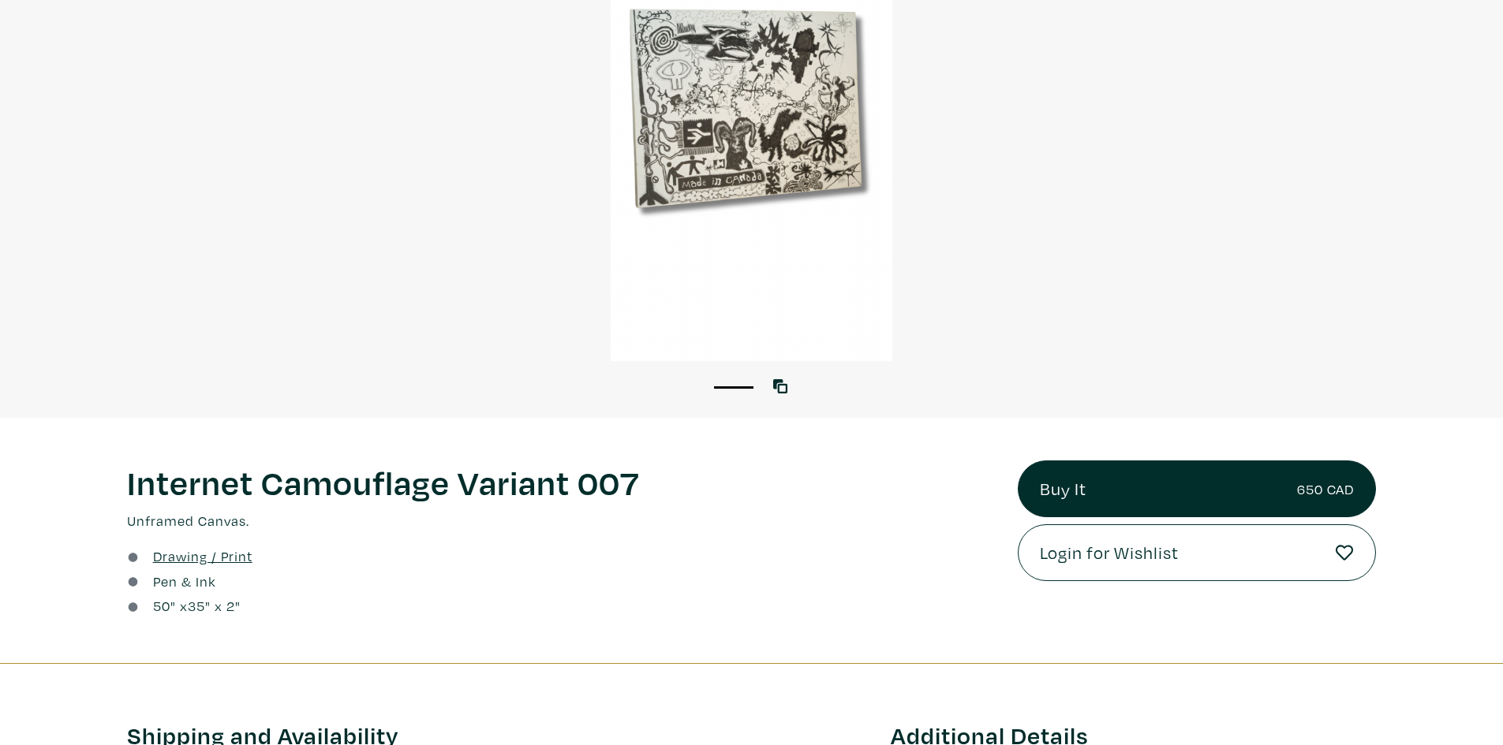
scroll to position [0, 0]
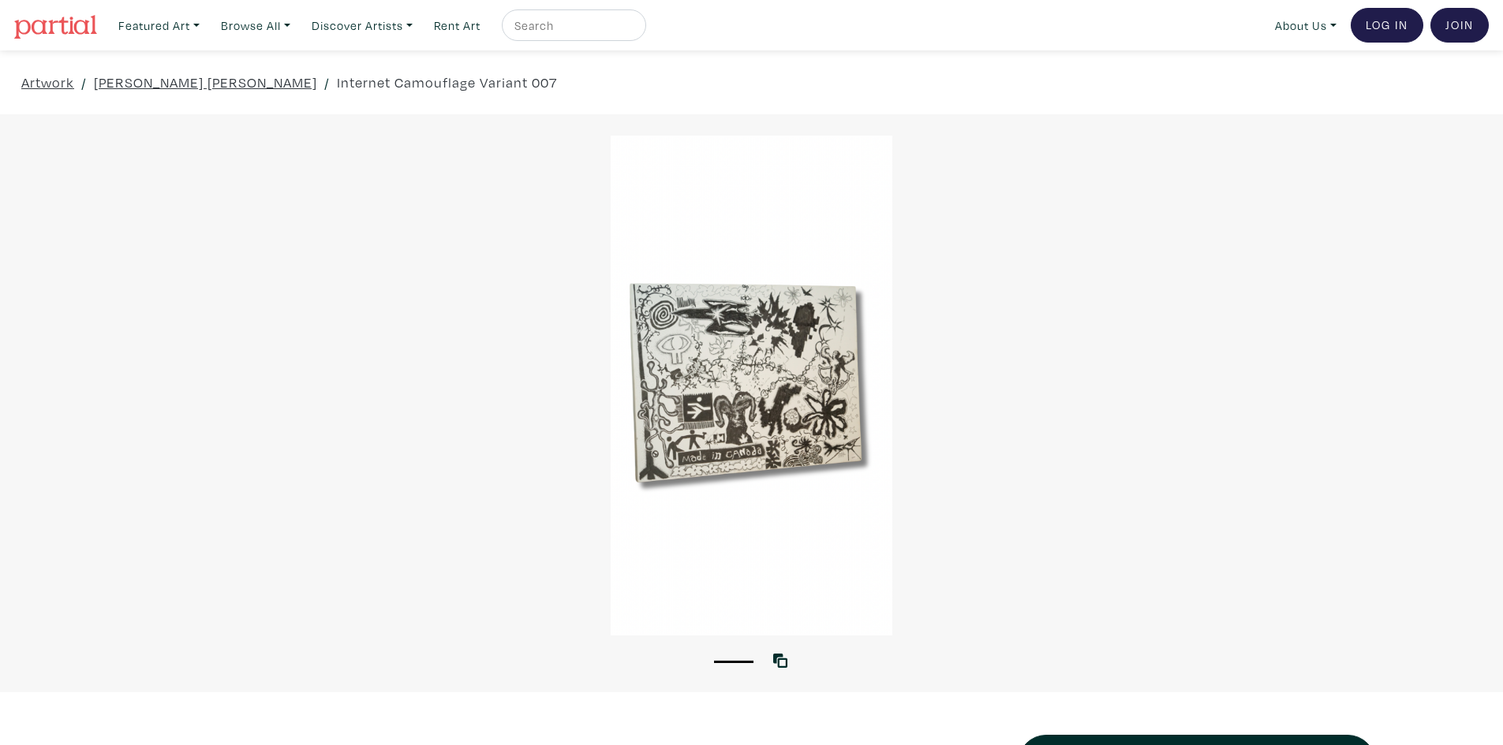
click at [734, 354] on div at bounding box center [751, 386] width 1503 height 500
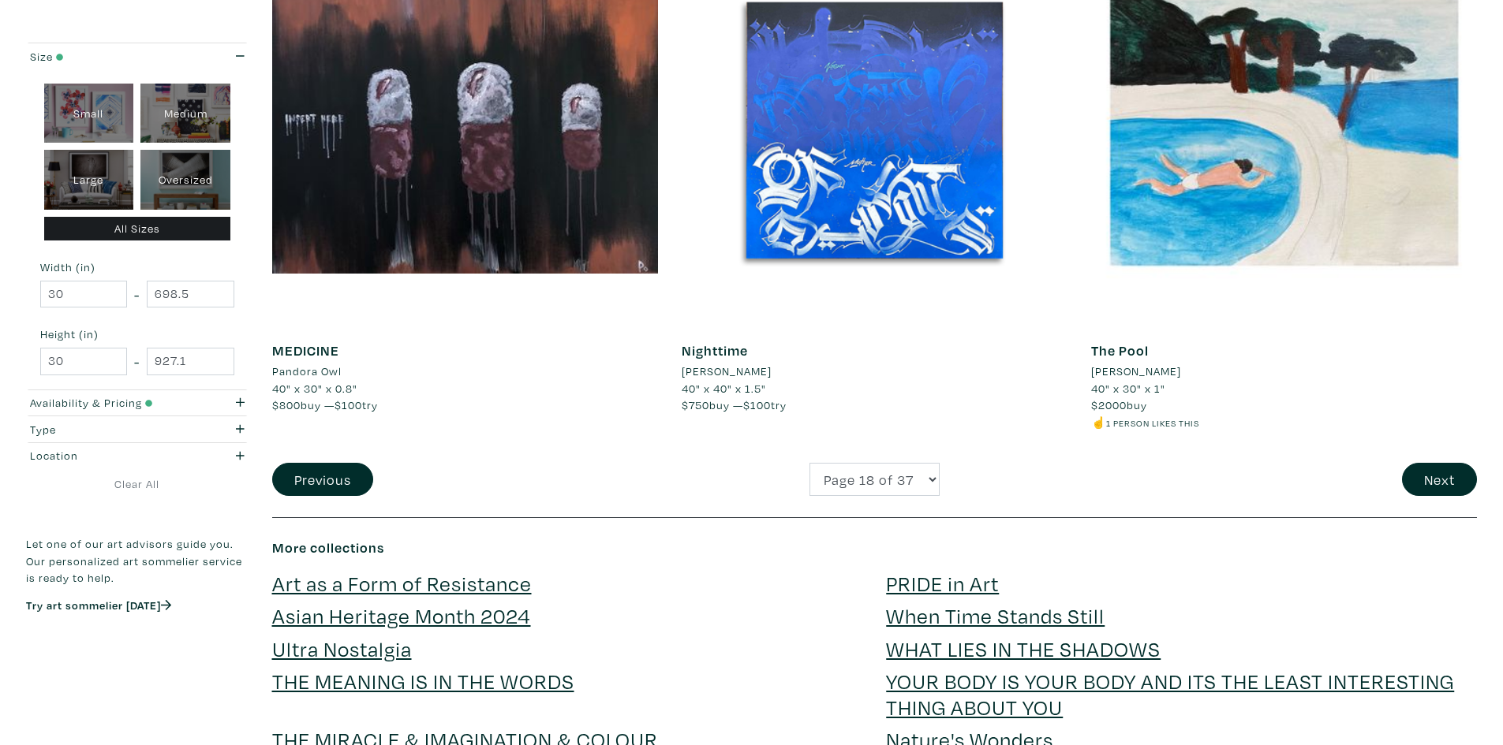
scroll to position [4023, 0]
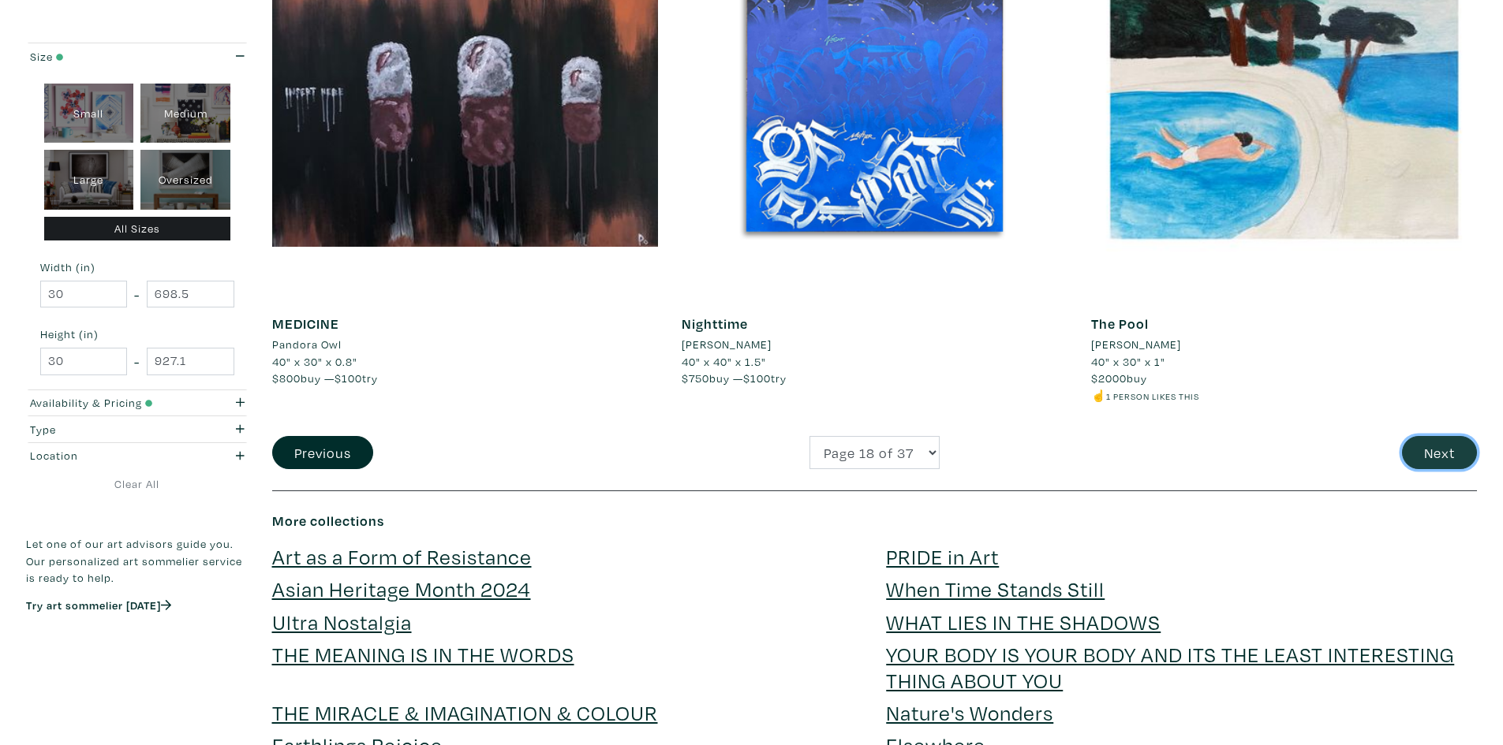
click at [1428, 454] on button "Next" at bounding box center [1439, 453] width 75 height 34
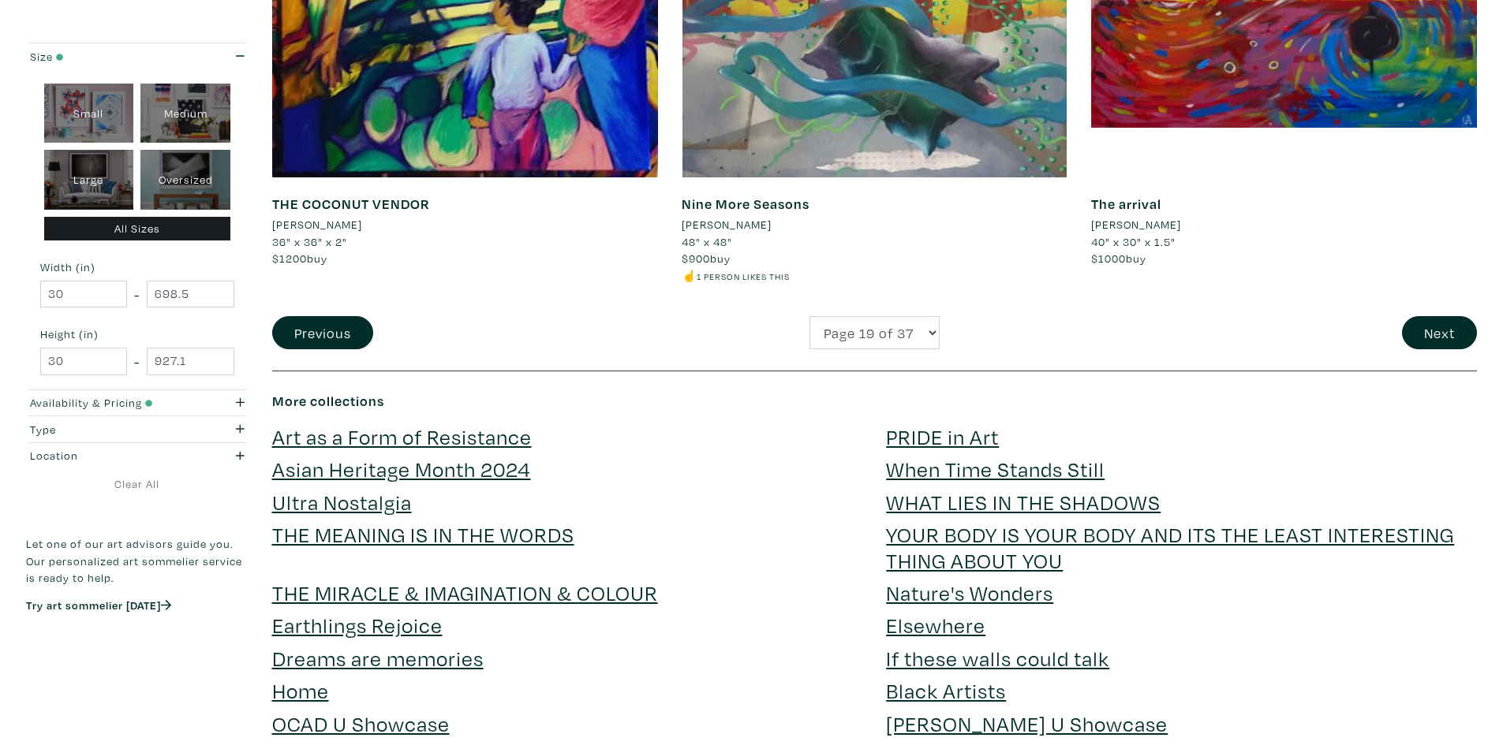
scroll to position [4260, 0]
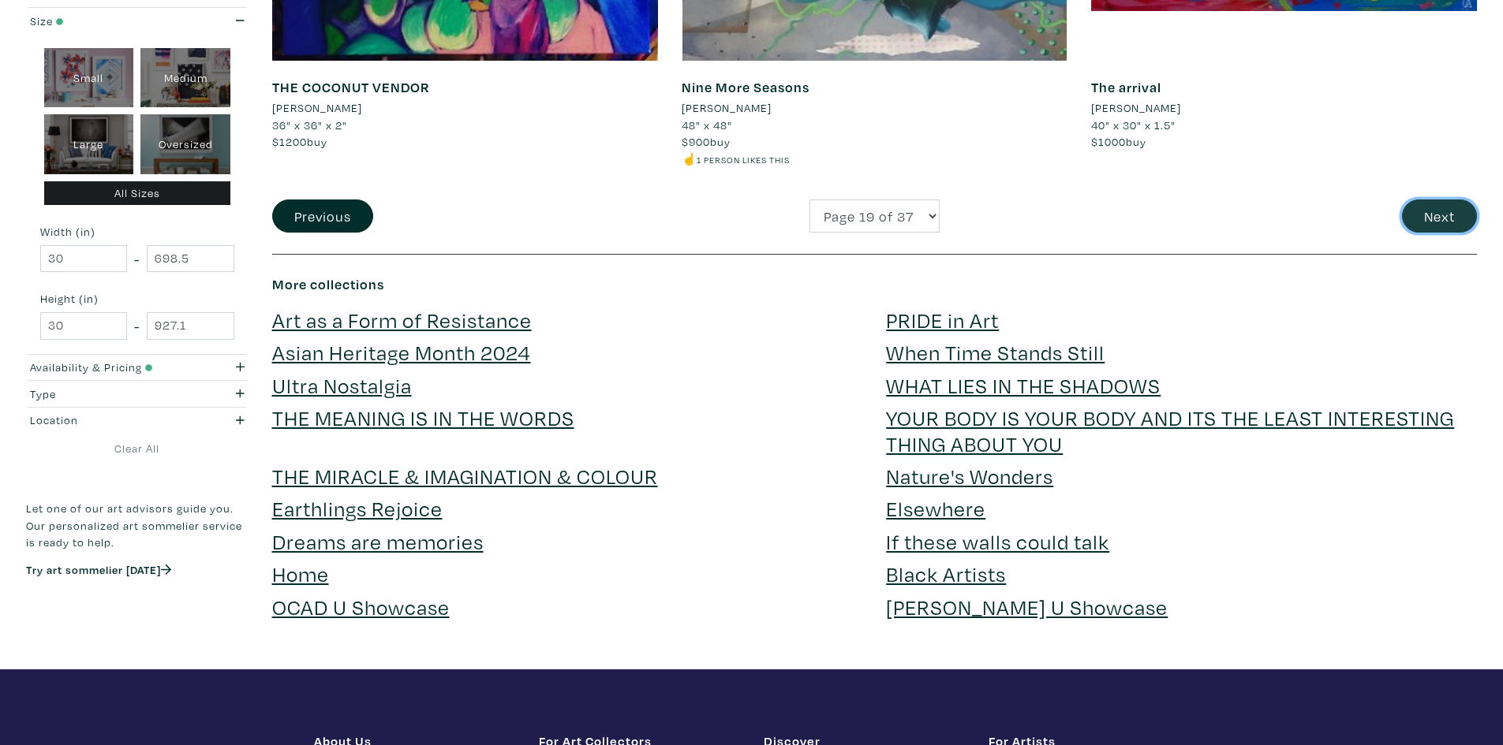
click at [1435, 226] on button "Next" at bounding box center [1439, 217] width 75 height 34
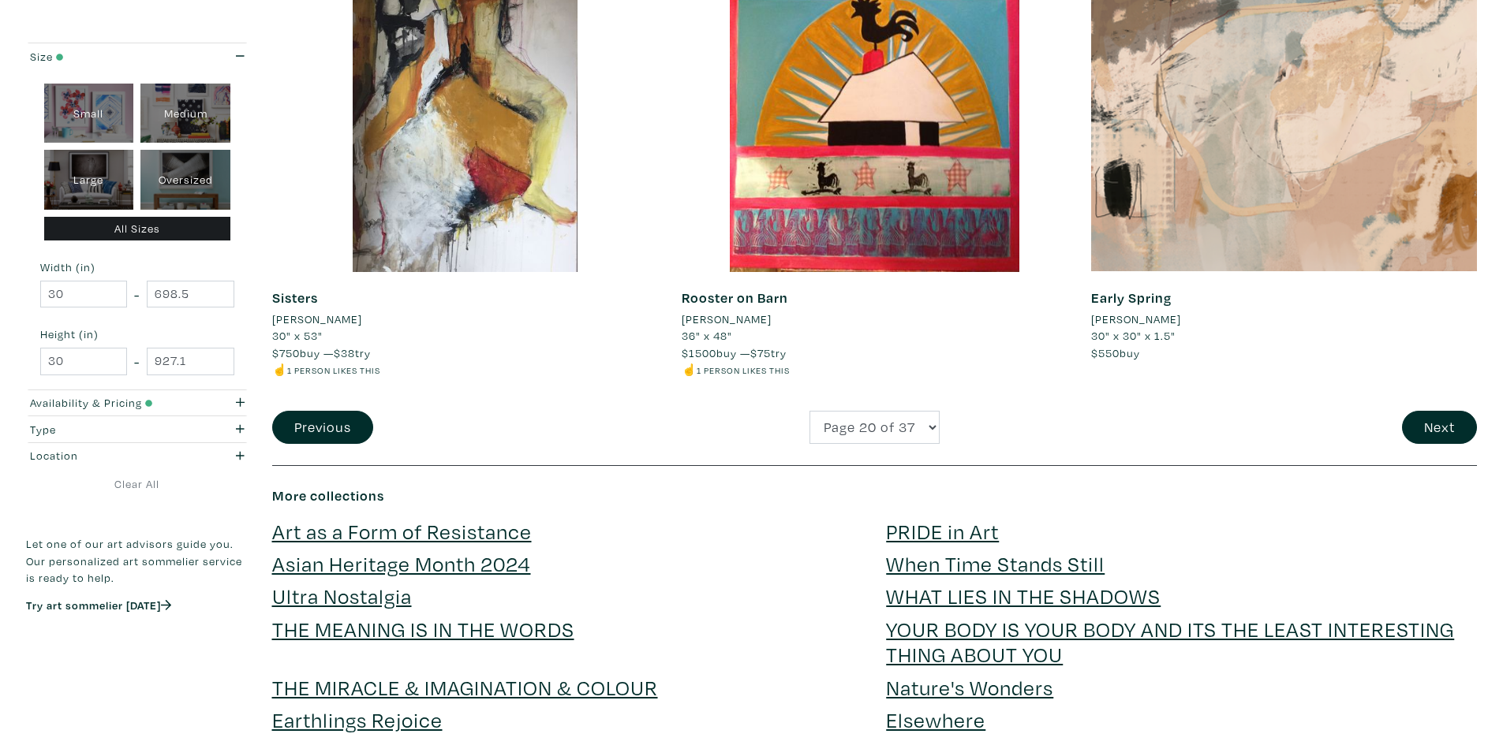
scroll to position [4102, 0]
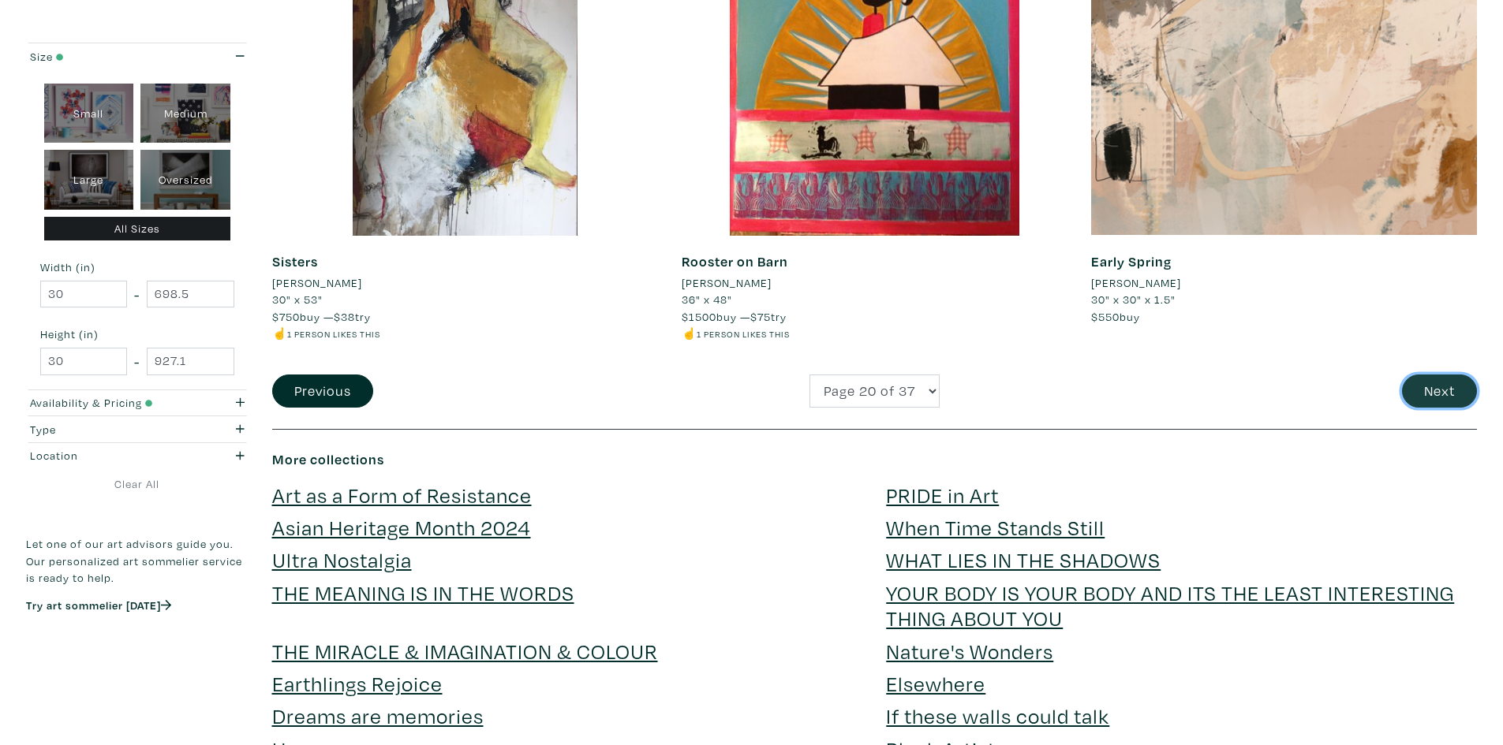
click at [1443, 379] on button "Next" at bounding box center [1439, 392] width 75 height 34
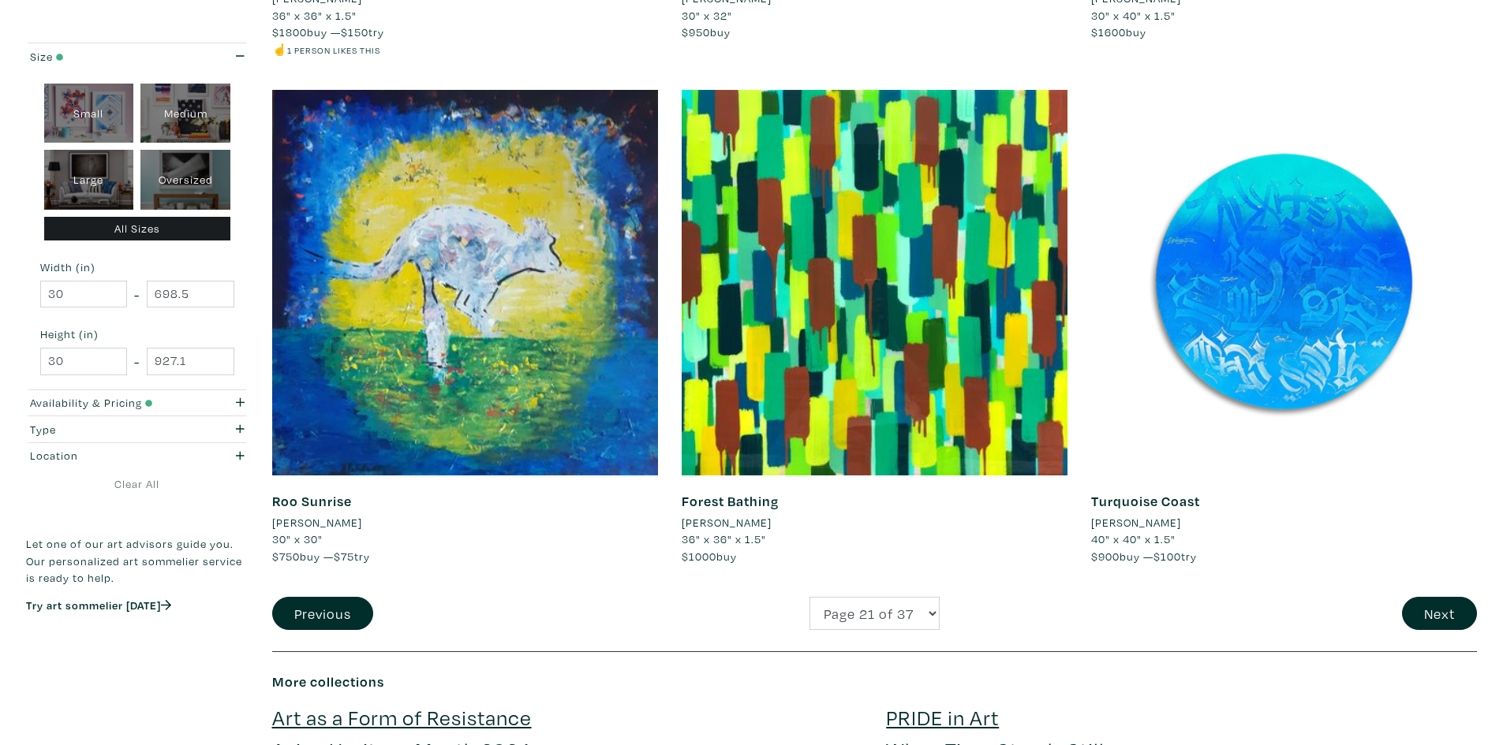
scroll to position [3866, 0]
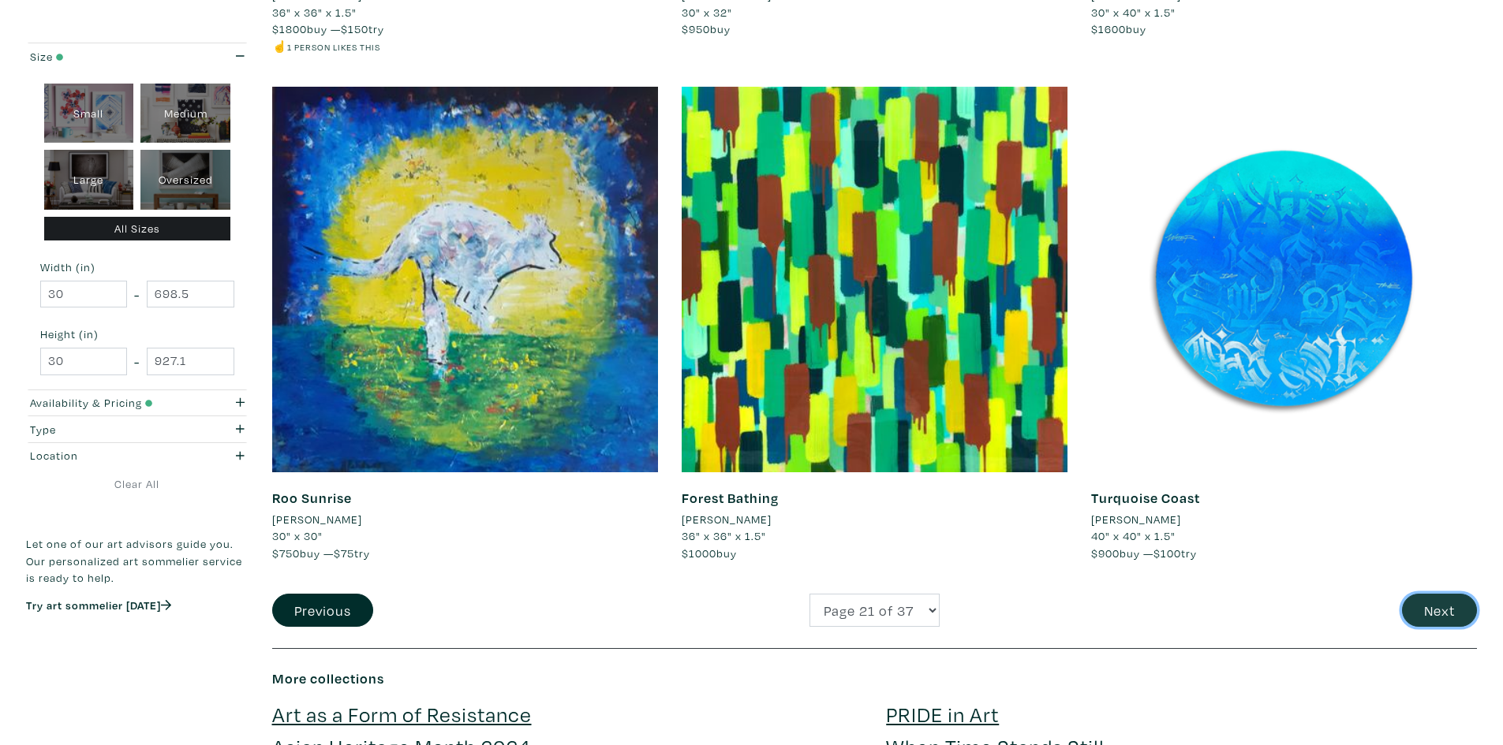
click at [1423, 609] on button "Next" at bounding box center [1439, 611] width 75 height 34
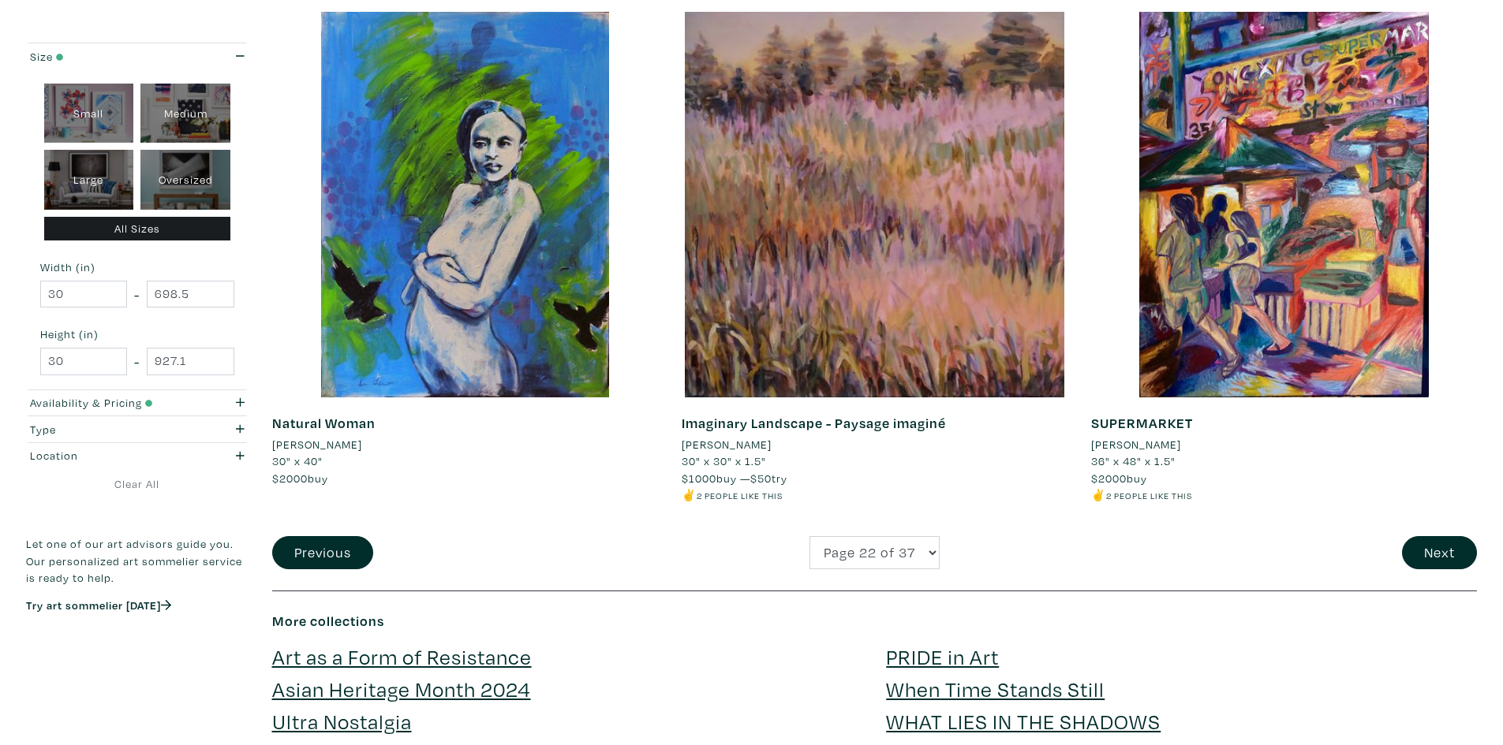
scroll to position [3944, 0]
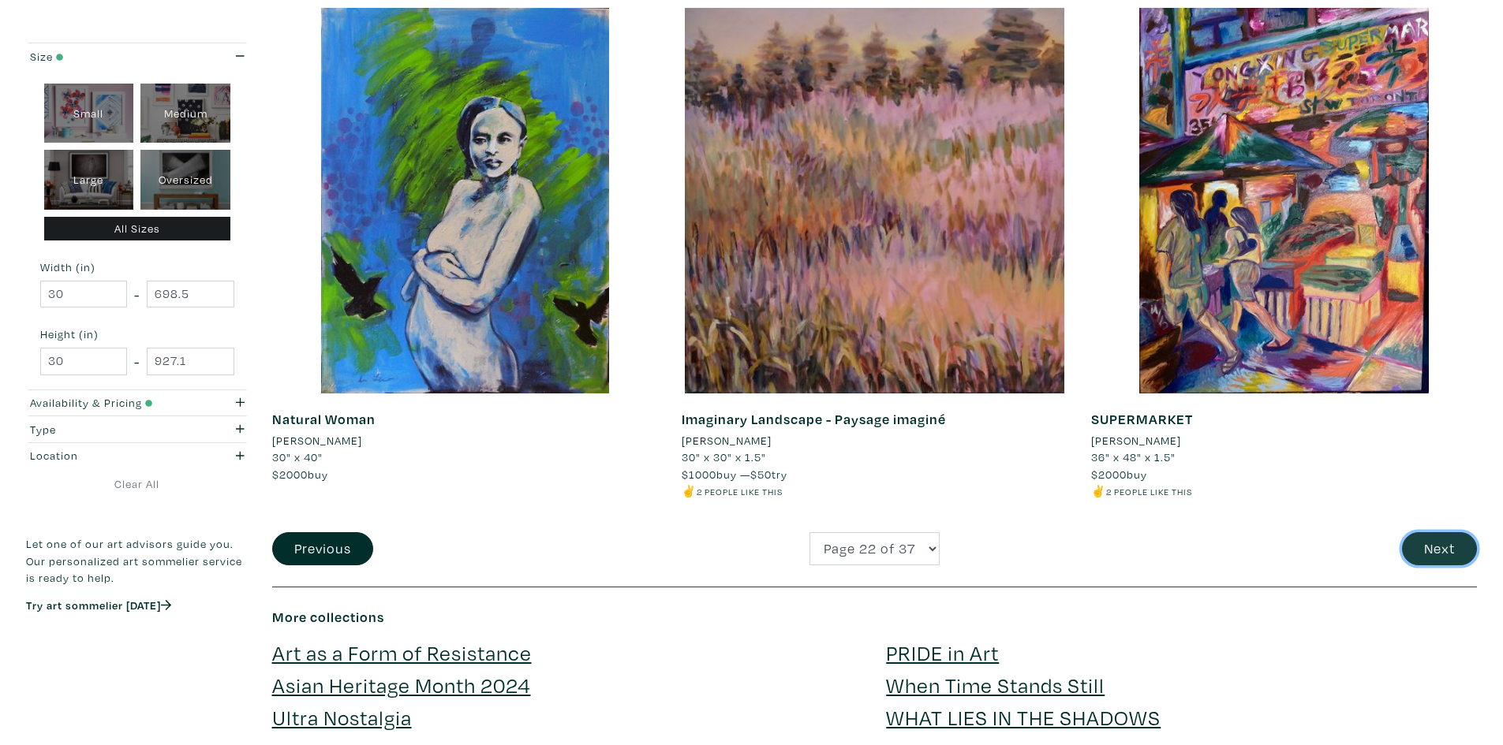
click at [1433, 557] on button "Next" at bounding box center [1439, 549] width 75 height 34
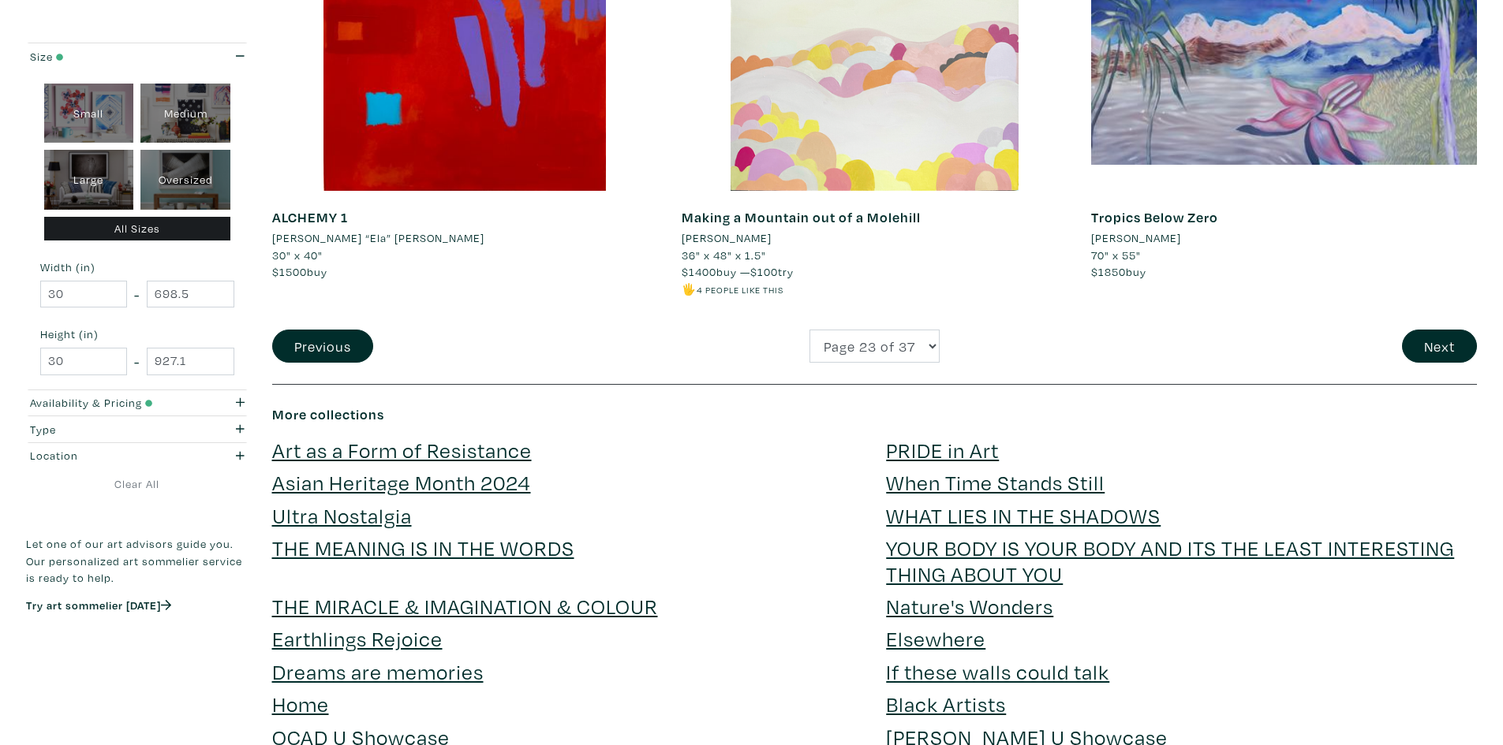
scroll to position [4181, 0]
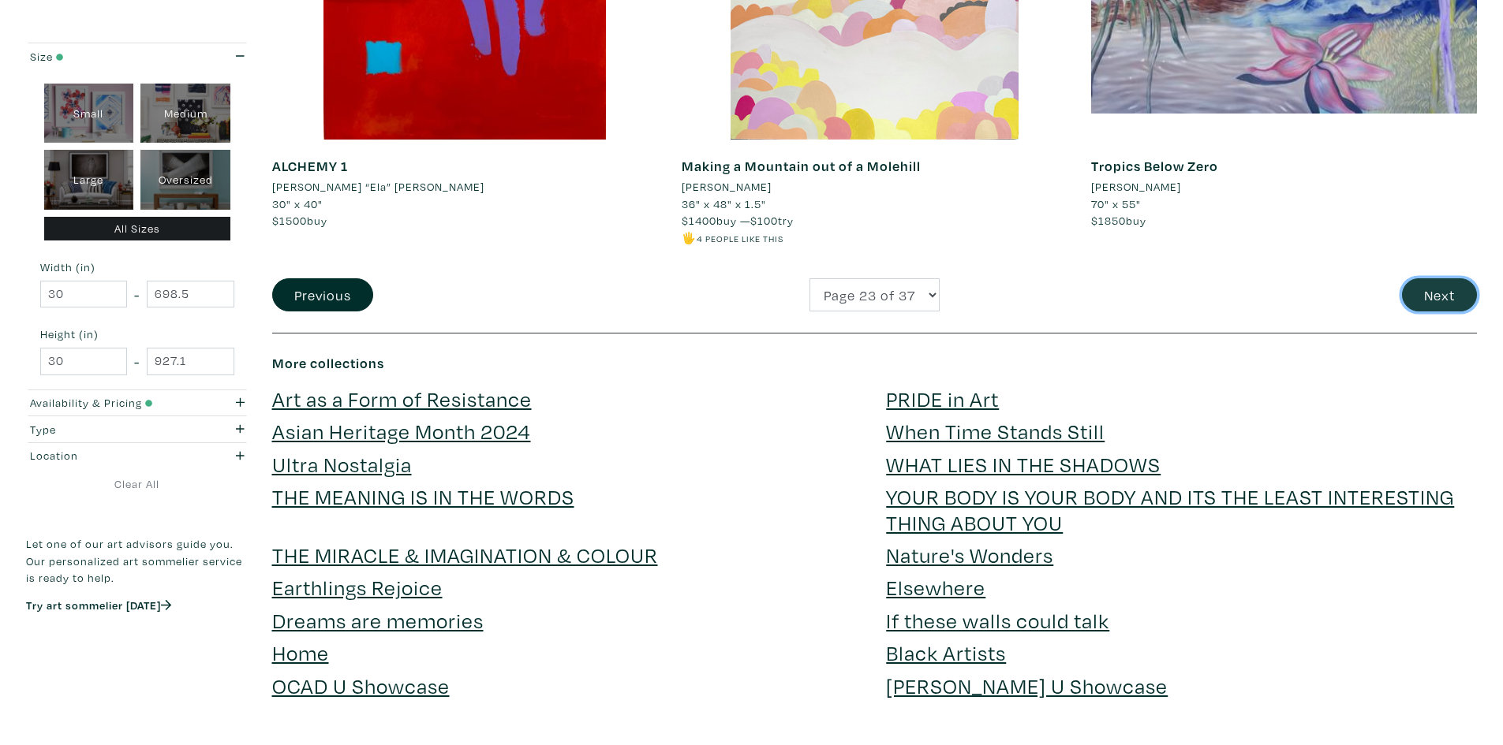
click at [1441, 299] on button "Next" at bounding box center [1439, 295] width 75 height 34
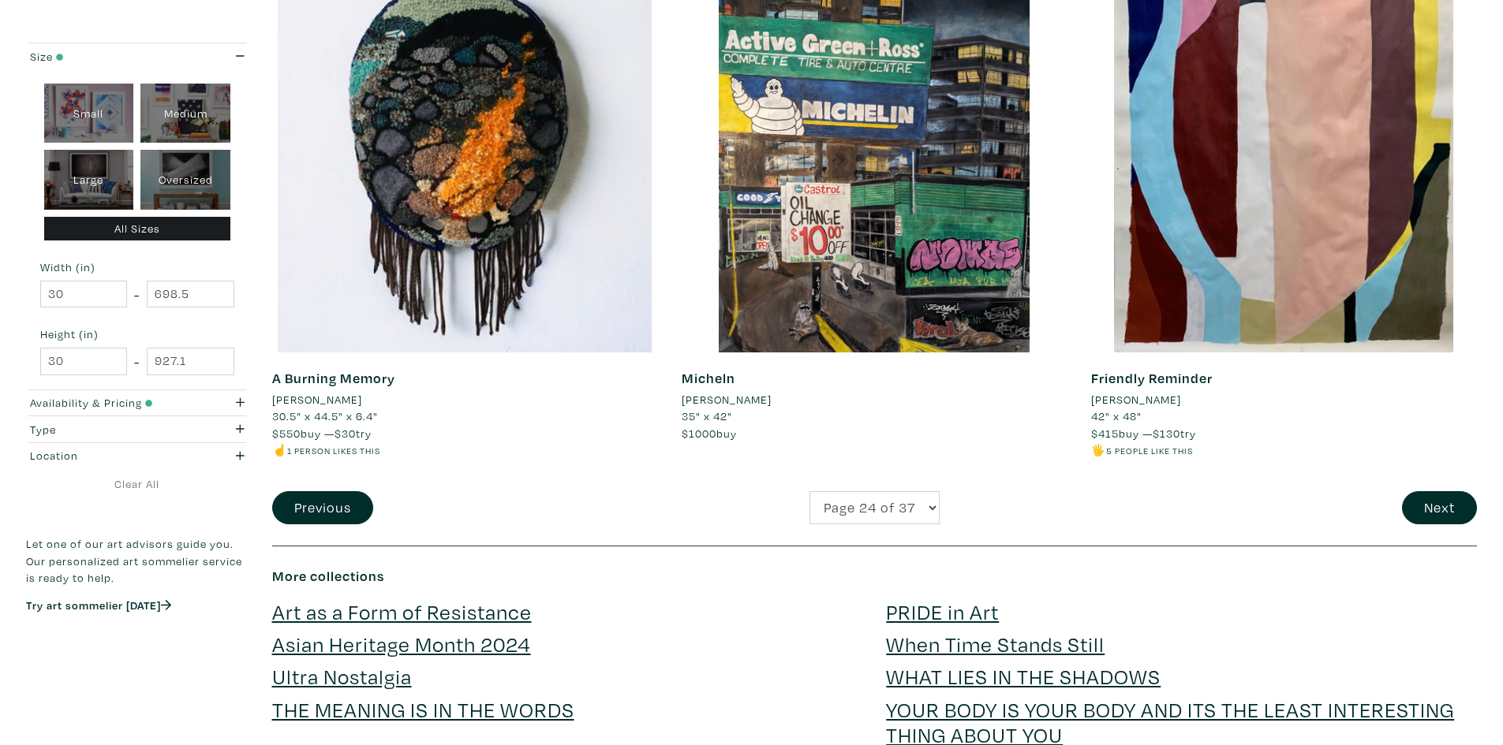
scroll to position [4181, 0]
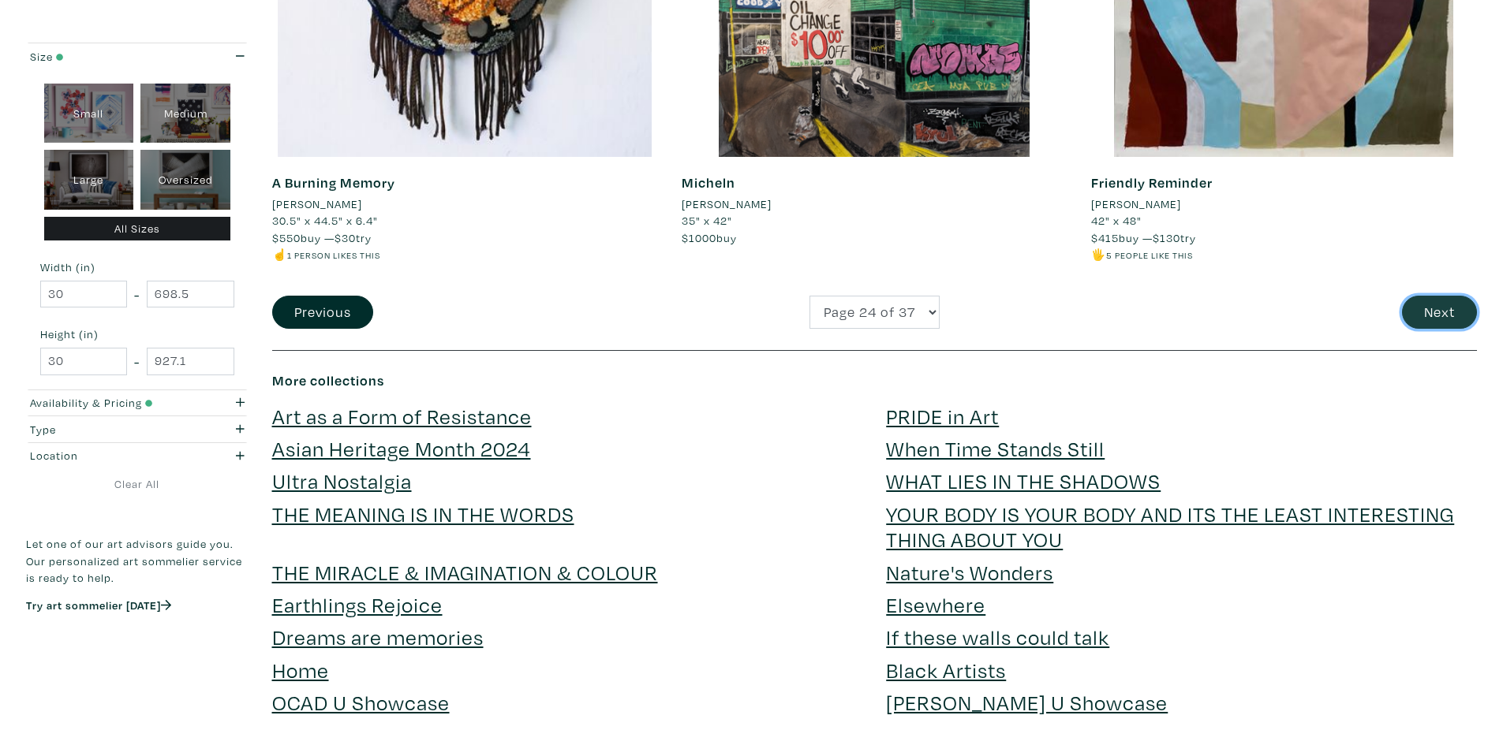
click at [1453, 305] on button "Next" at bounding box center [1439, 313] width 75 height 34
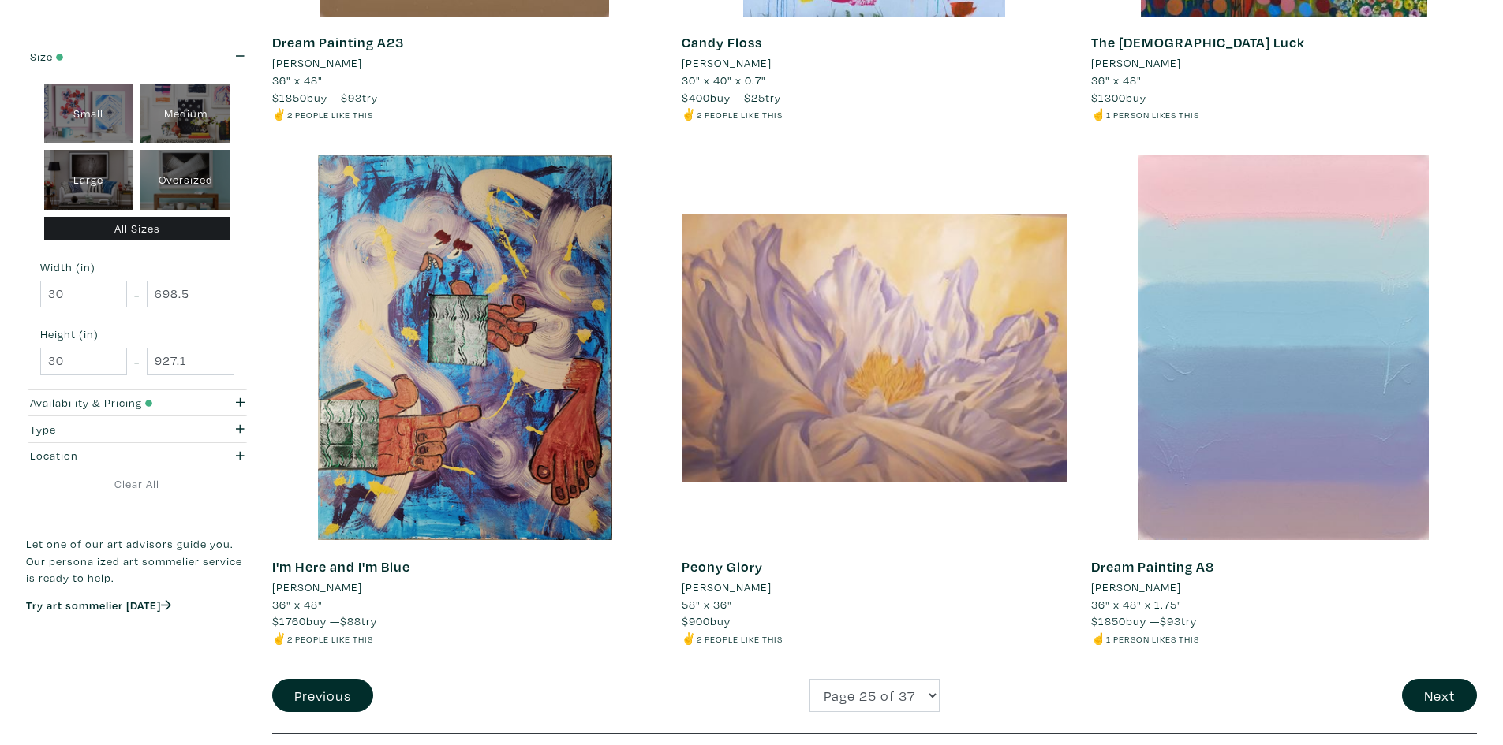
scroll to position [3866, 0]
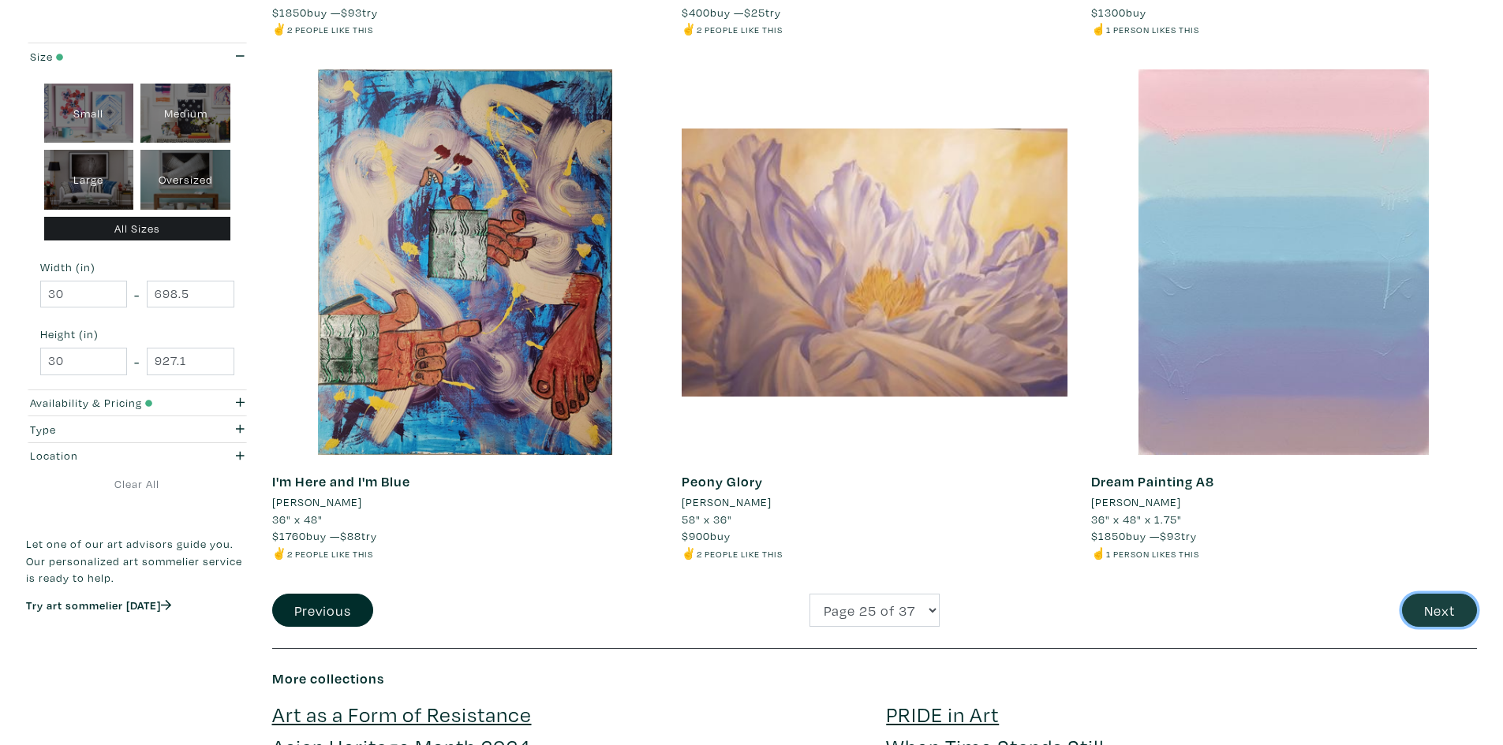
click at [1453, 613] on button "Next" at bounding box center [1439, 611] width 75 height 34
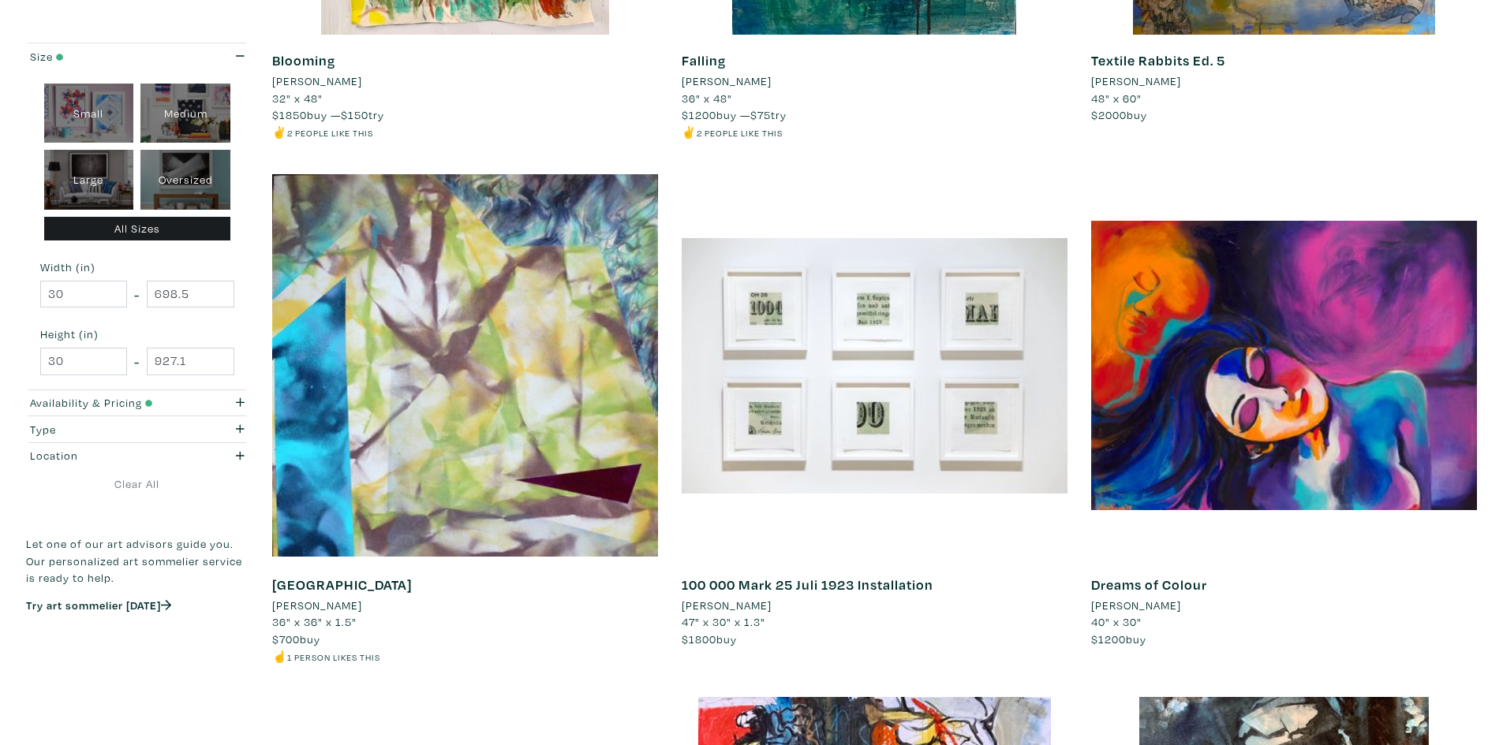
scroll to position [1814, 0]
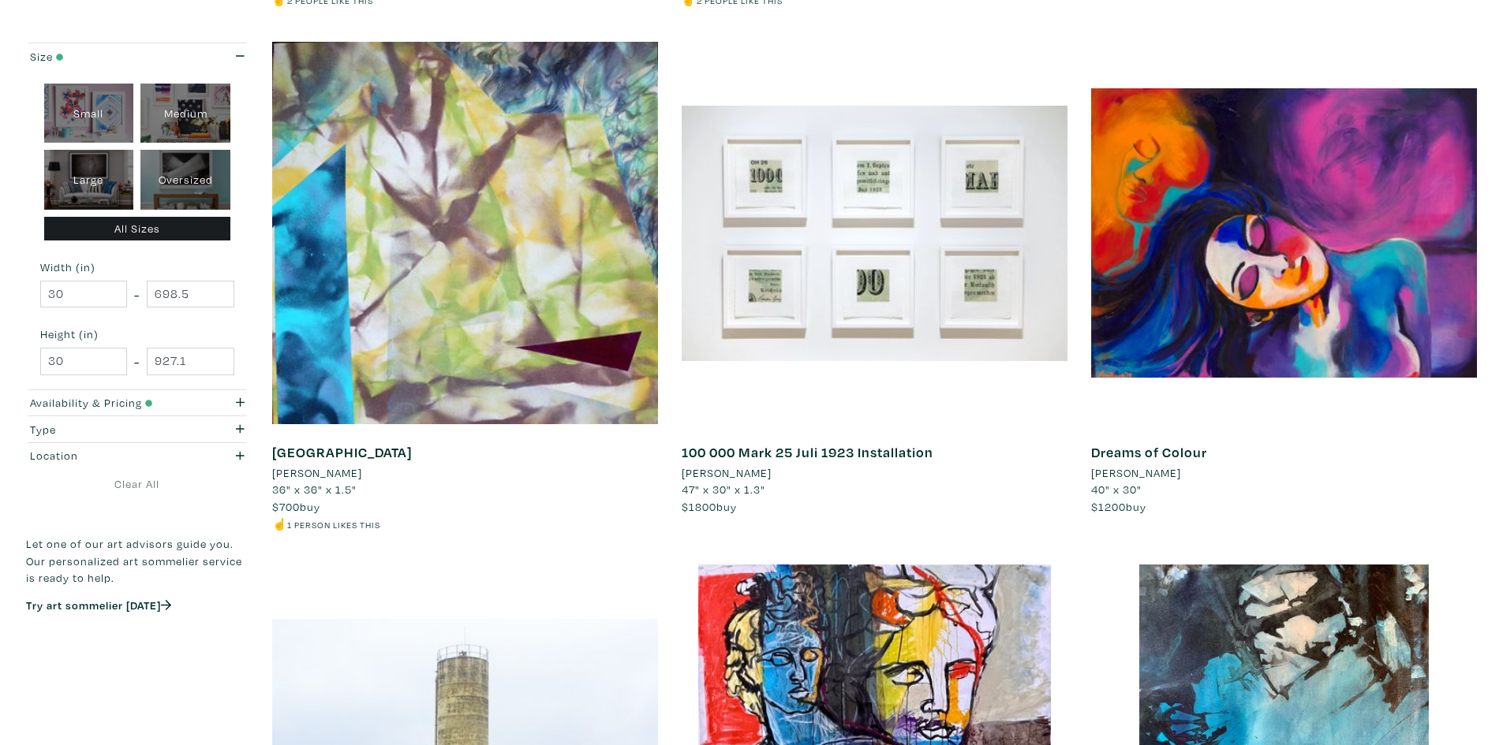
click at [1076, 322] on div "100 000 Mark 25 Juli 1923 Installation Heather J. A. Thomson 47" x 30" x 1.3" $…" at bounding box center [874, 302] width 409 height 525
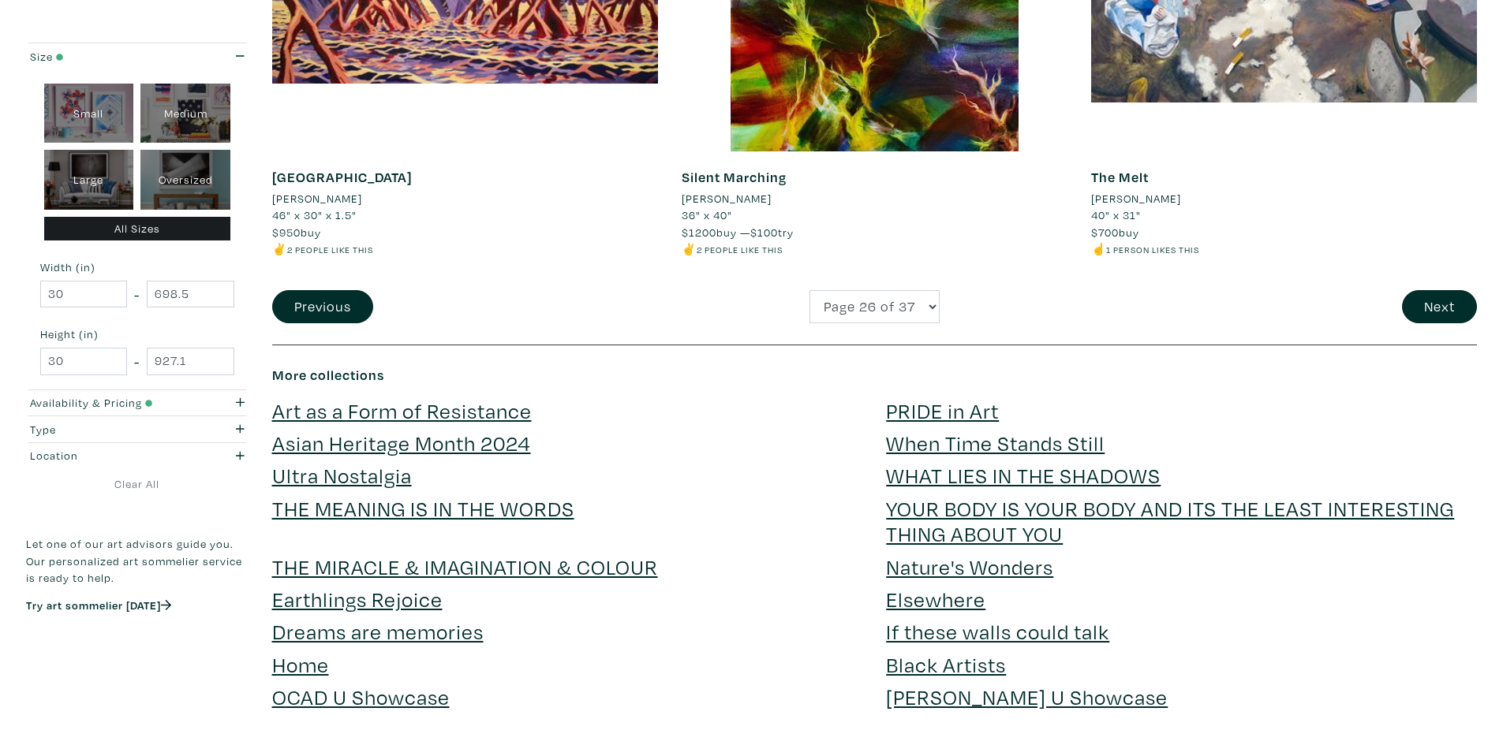
scroll to position [4260, 0]
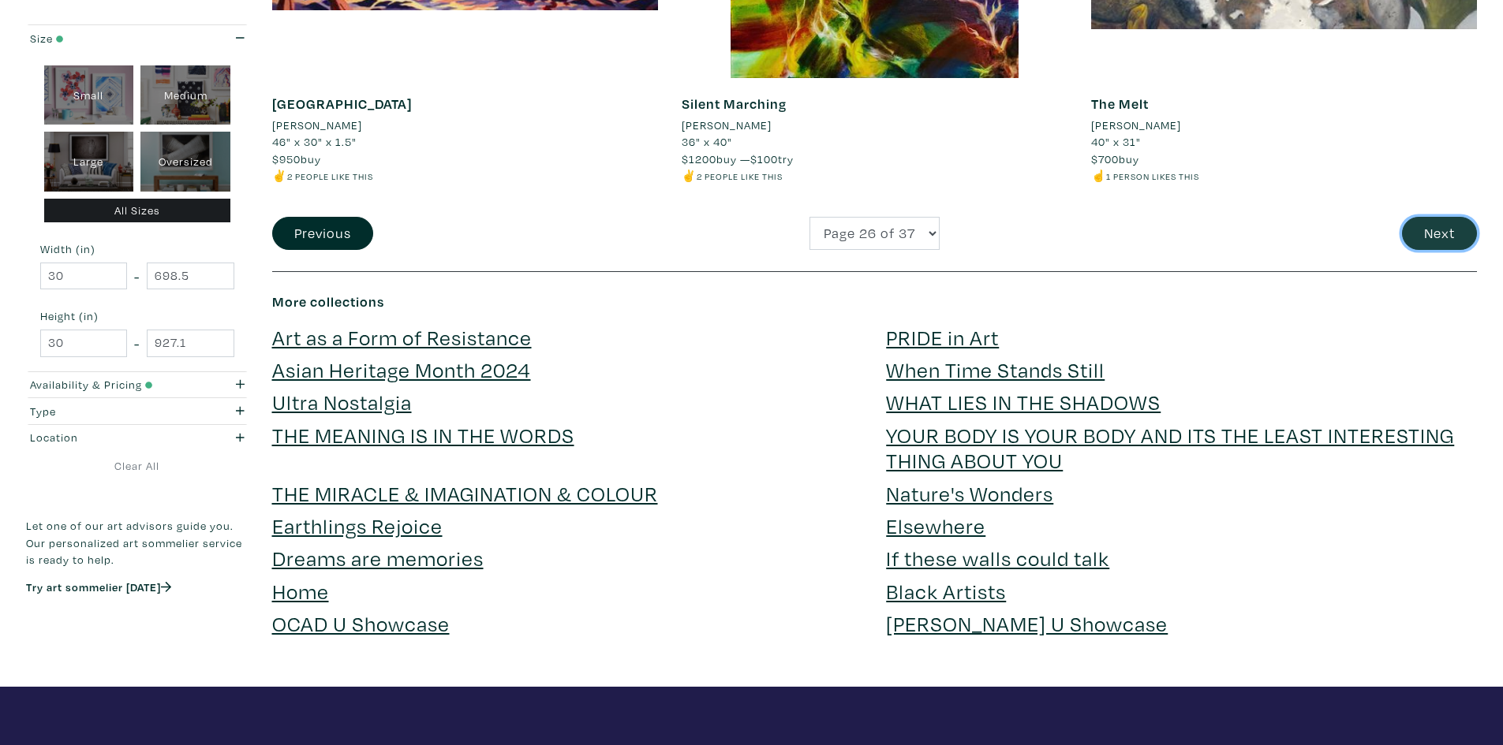
click at [1470, 246] on button "Next" at bounding box center [1439, 234] width 75 height 34
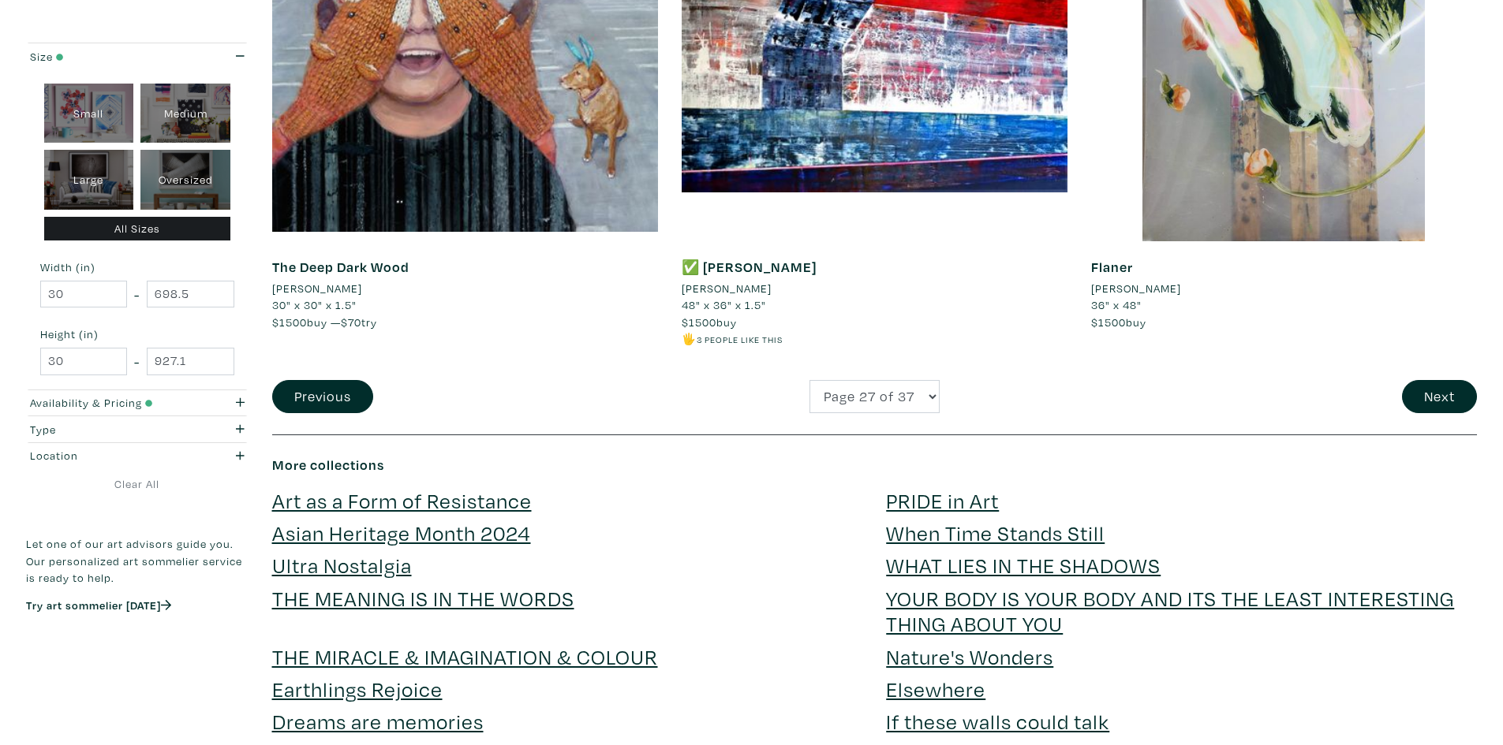
scroll to position [4181, 0]
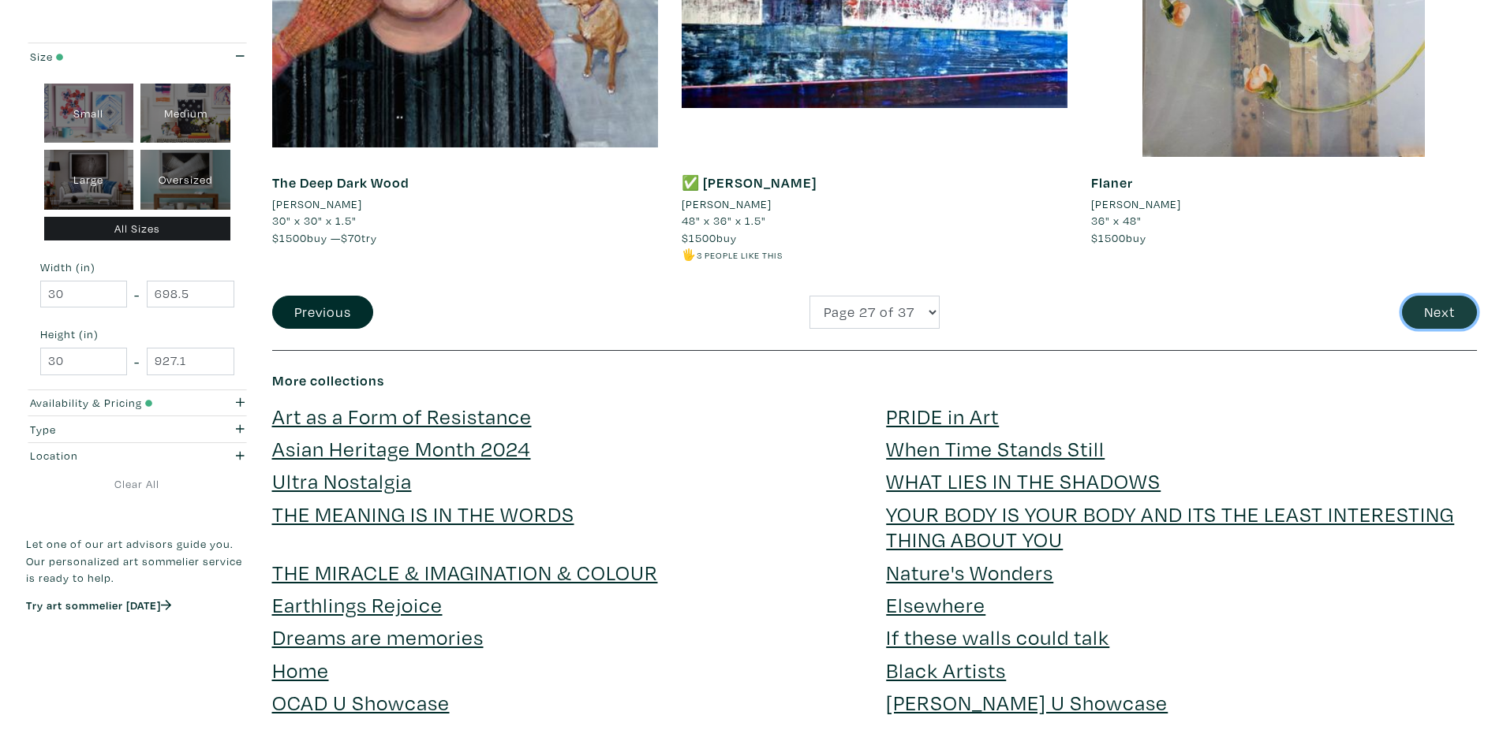
click at [1469, 296] on button "Next" at bounding box center [1439, 313] width 75 height 34
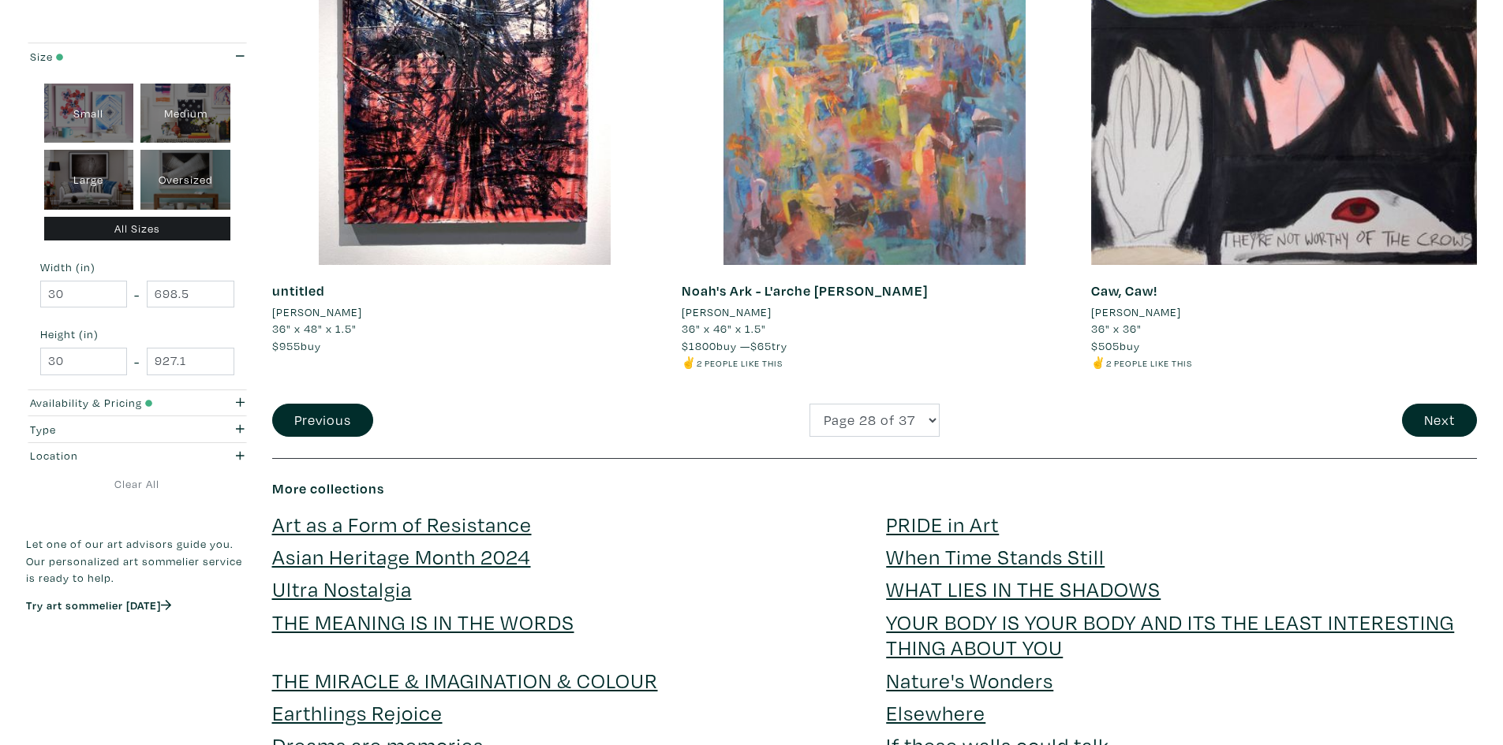
scroll to position [4102, 0]
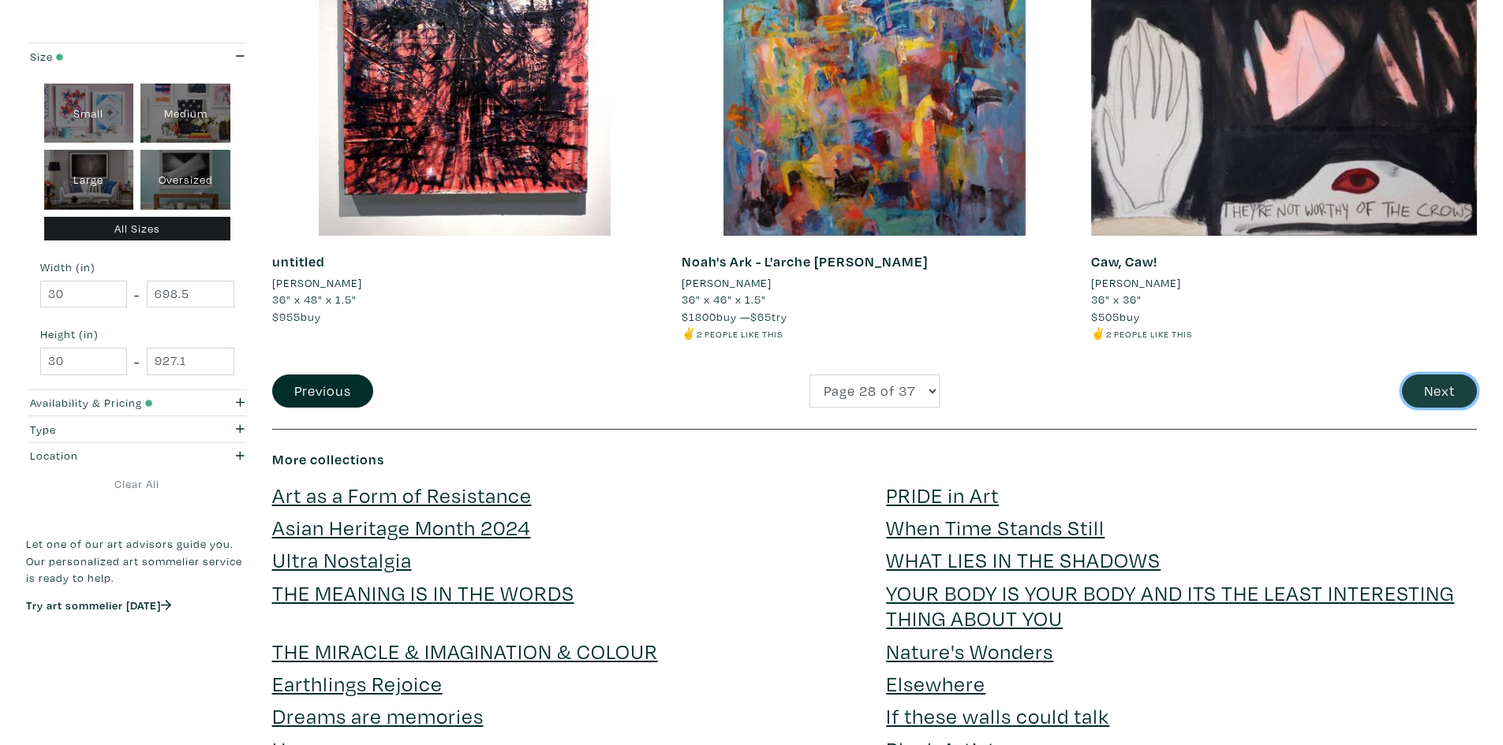
click at [1437, 394] on button "Next" at bounding box center [1439, 392] width 75 height 34
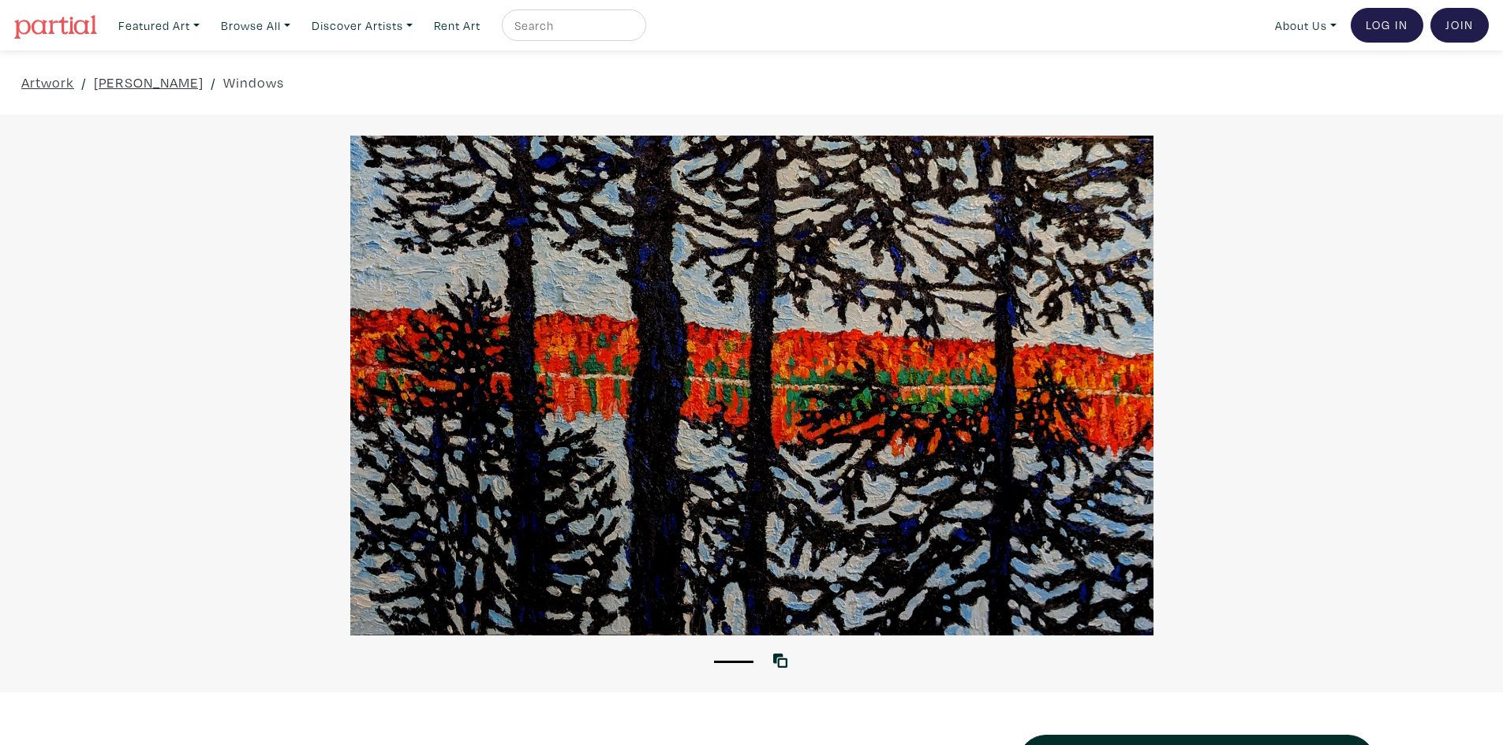
click at [1327, 327] on div at bounding box center [751, 386] width 1503 height 500
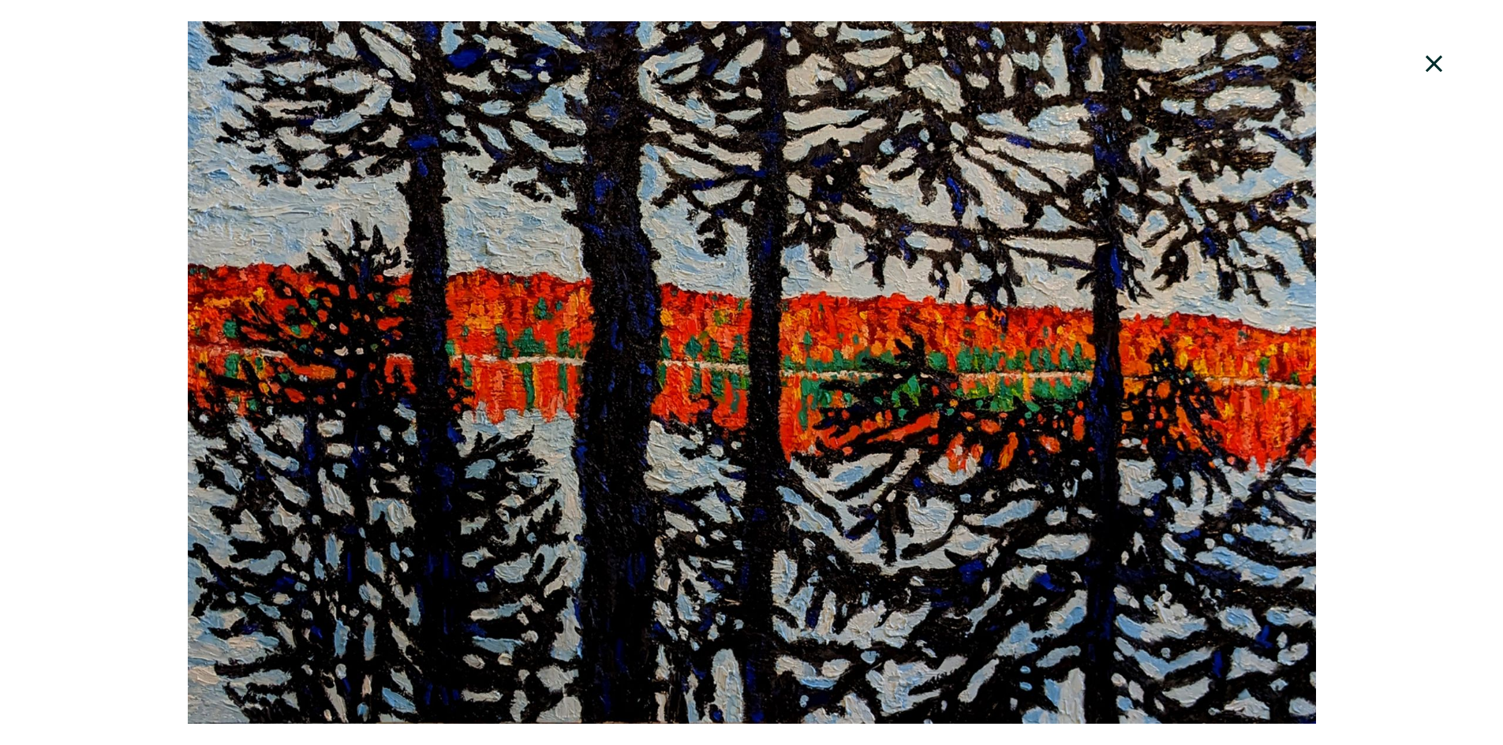
click at [1437, 63] on icon at bounding box center [1434, 64] width 54 height 43
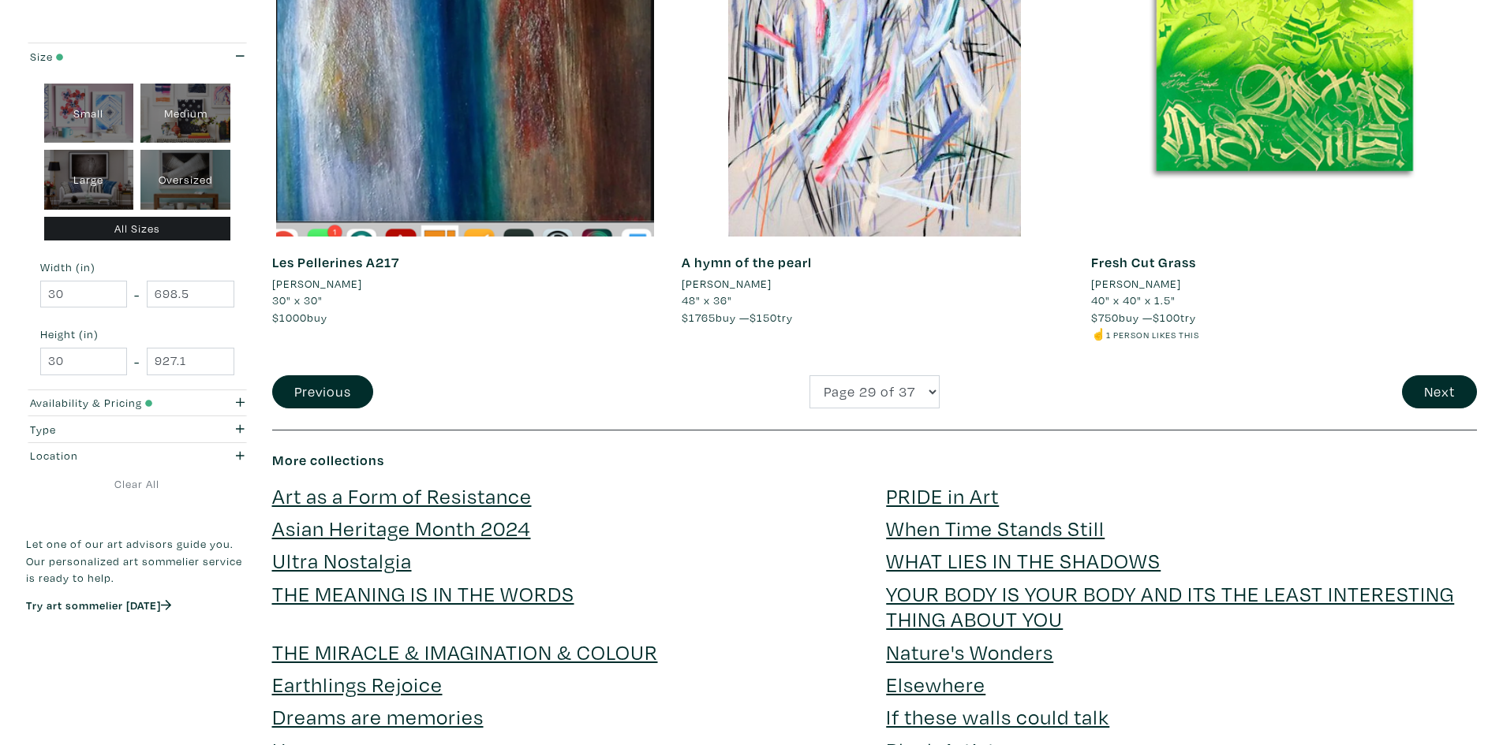
scroll to position [4102, 0]
click at [1432, 403] on button "Next" at bounding box center [1439, 392] width 75 height 34
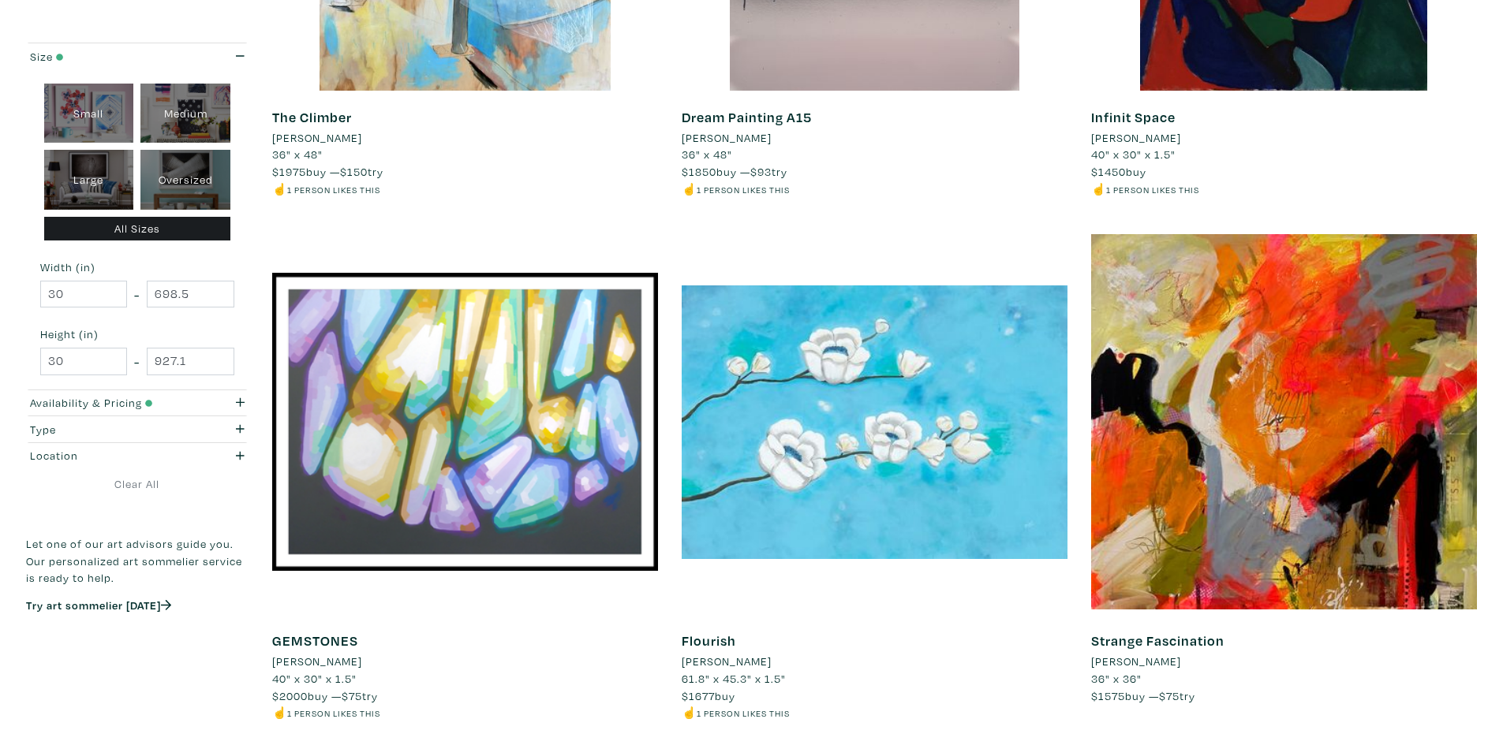
scroll to position [3866, 0]
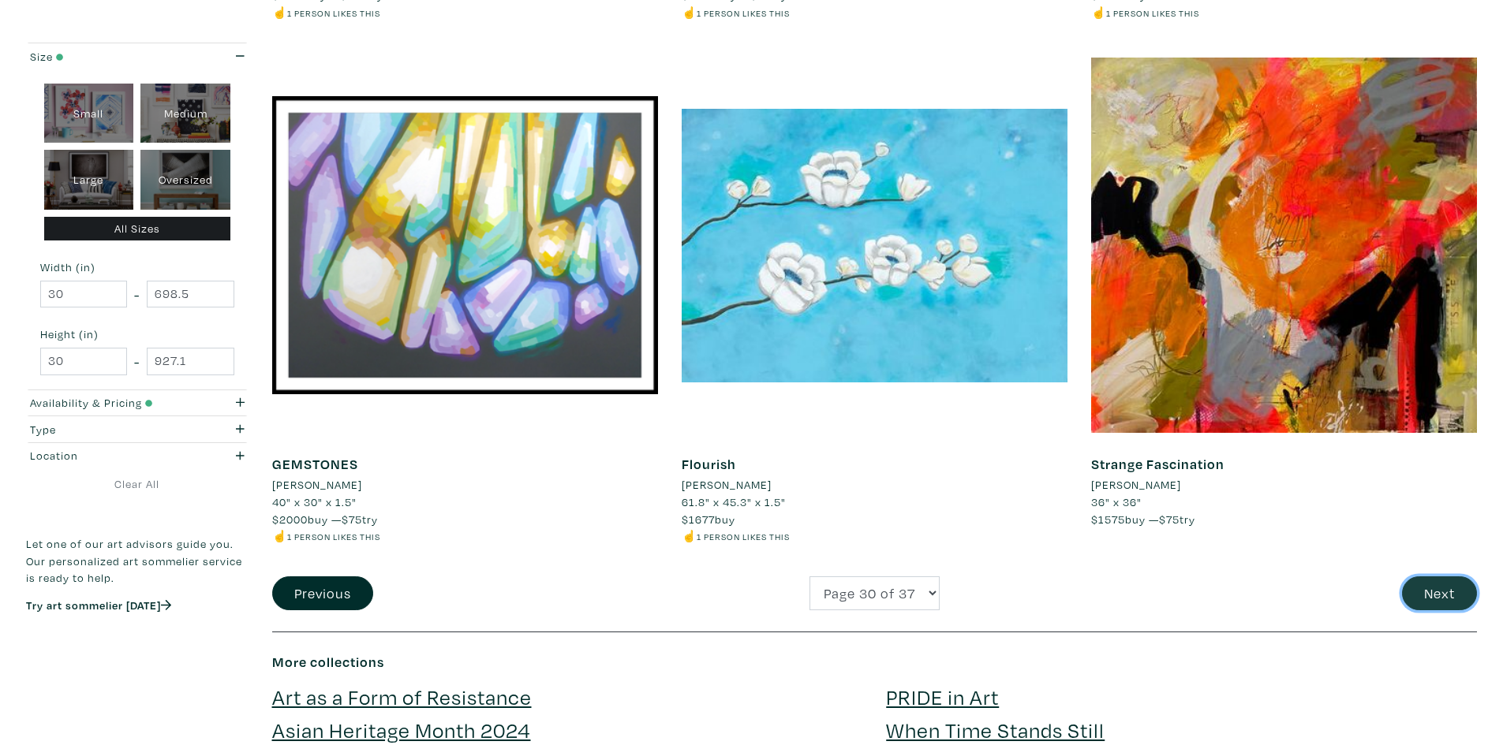
click at [1441, 588] on button "Next" at bounding box center [1439, 594] width 75 height 34
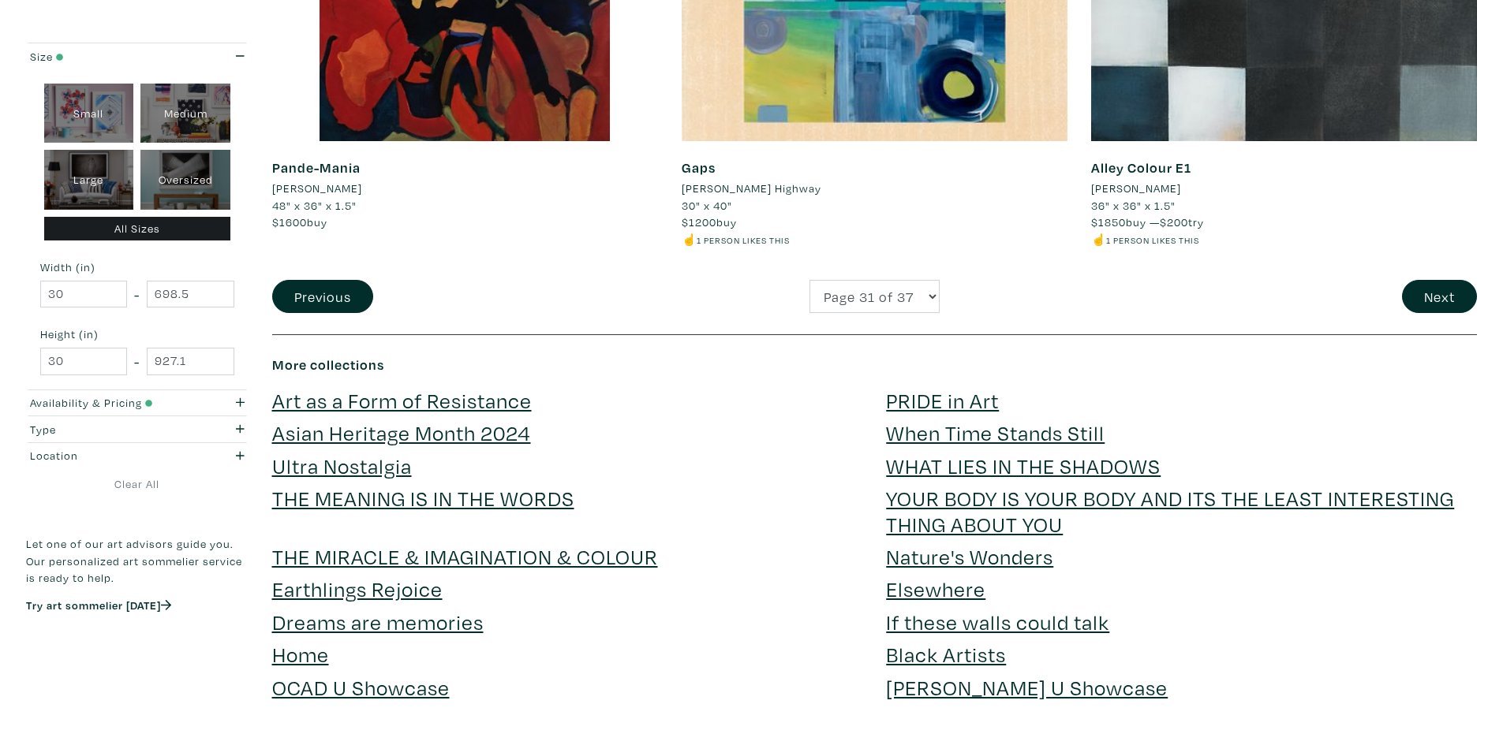
scroll to position [4181, 0]
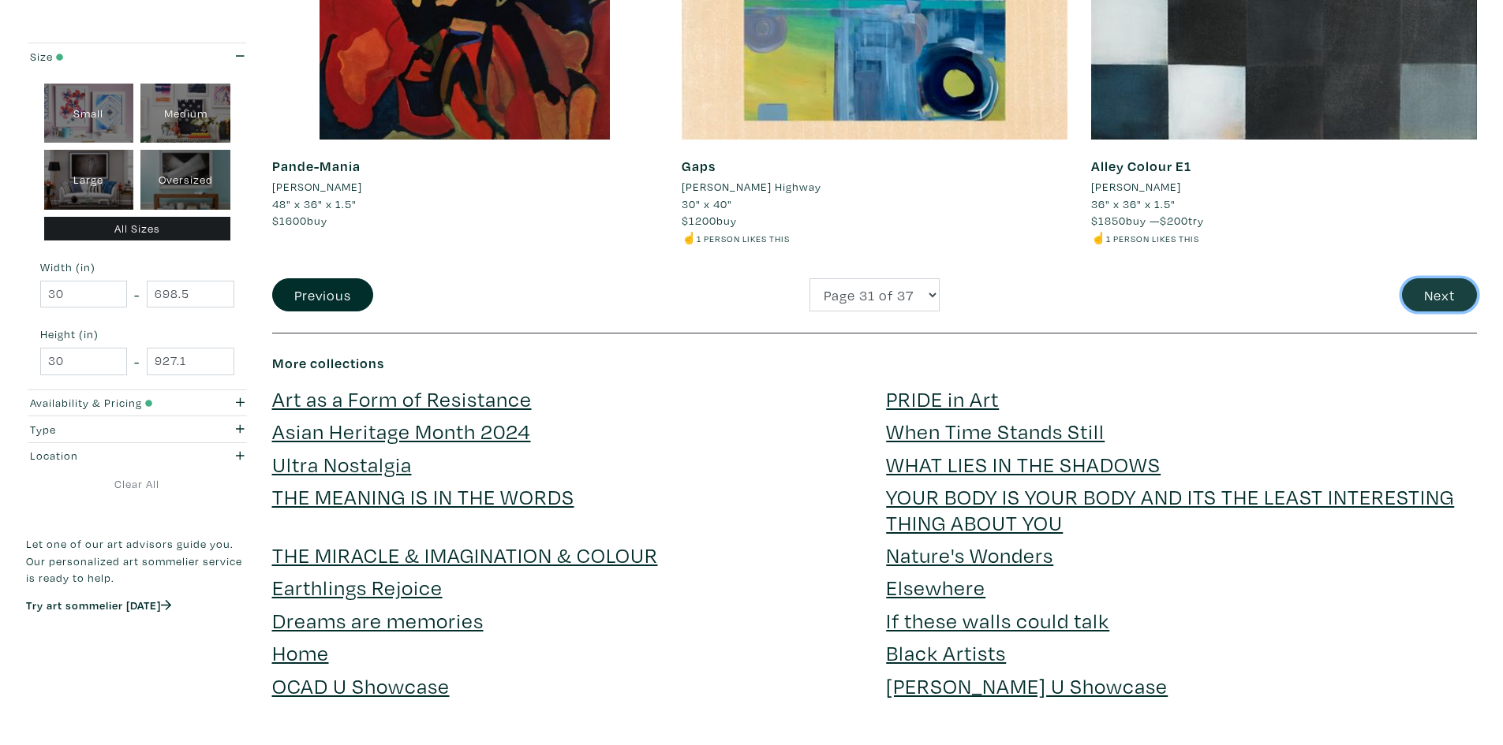
click at [1441, 297] on button "Next" at bounding box center [1439, 295] width 75 height 34
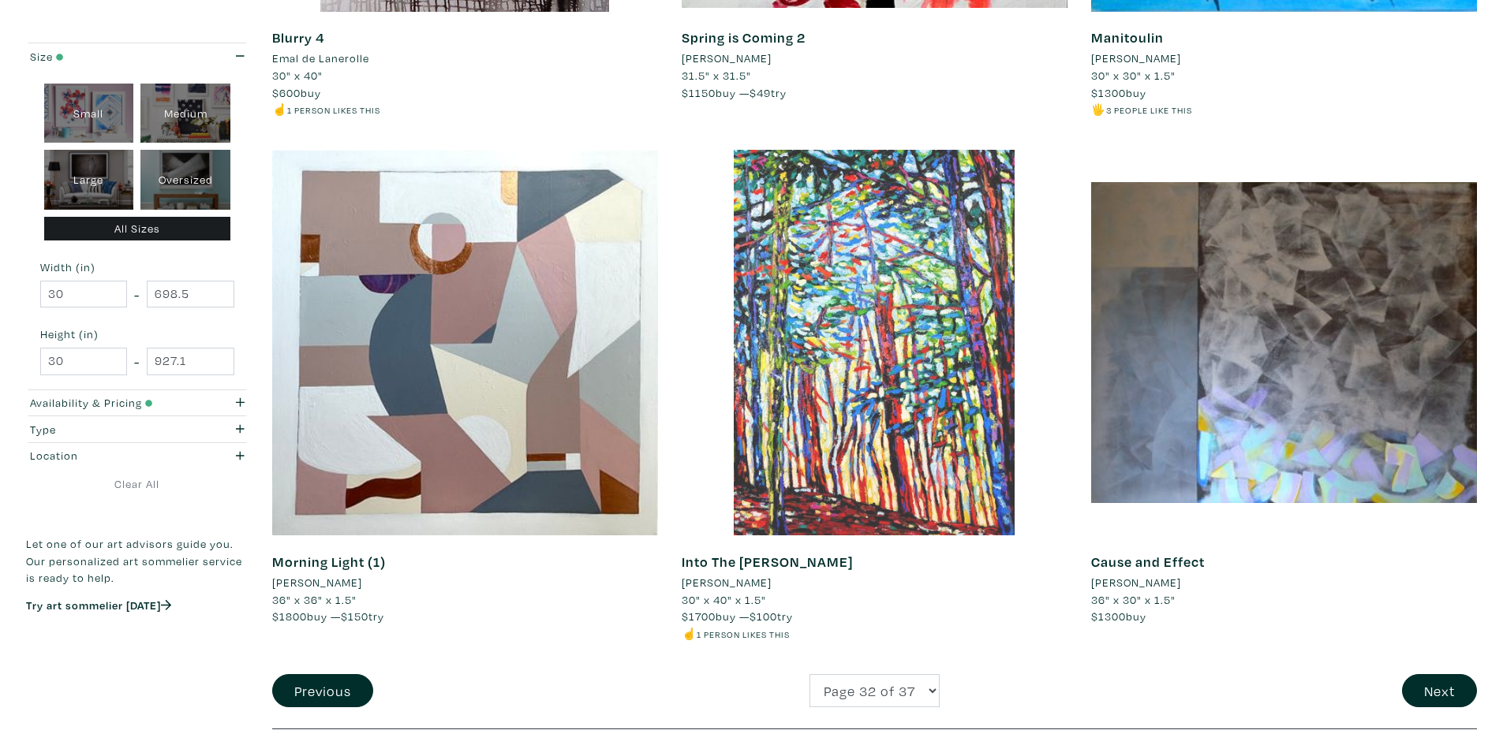
scroll to position [3787, 0]
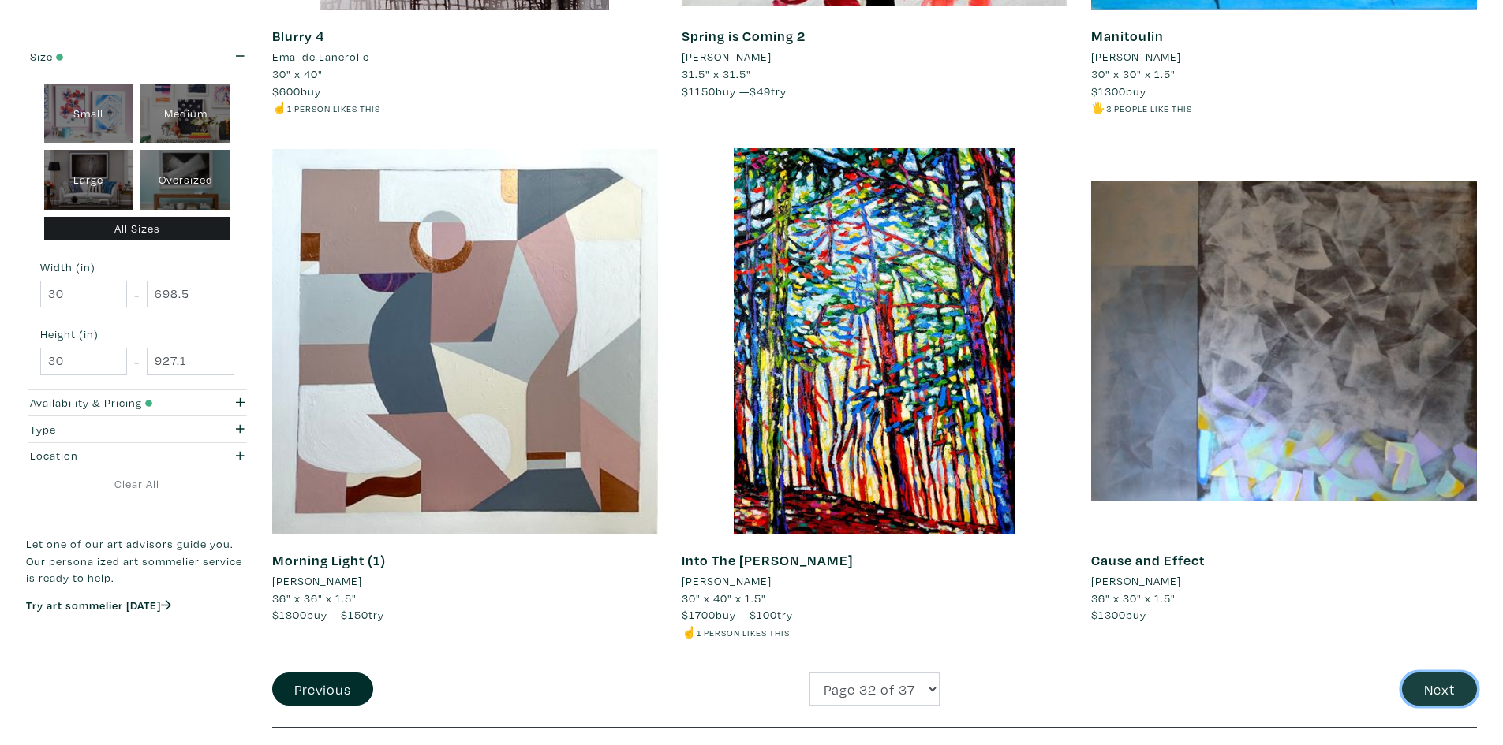
click at [1428, 693] on button "Next" at bounding box center [1439, 690] width 75 height 34
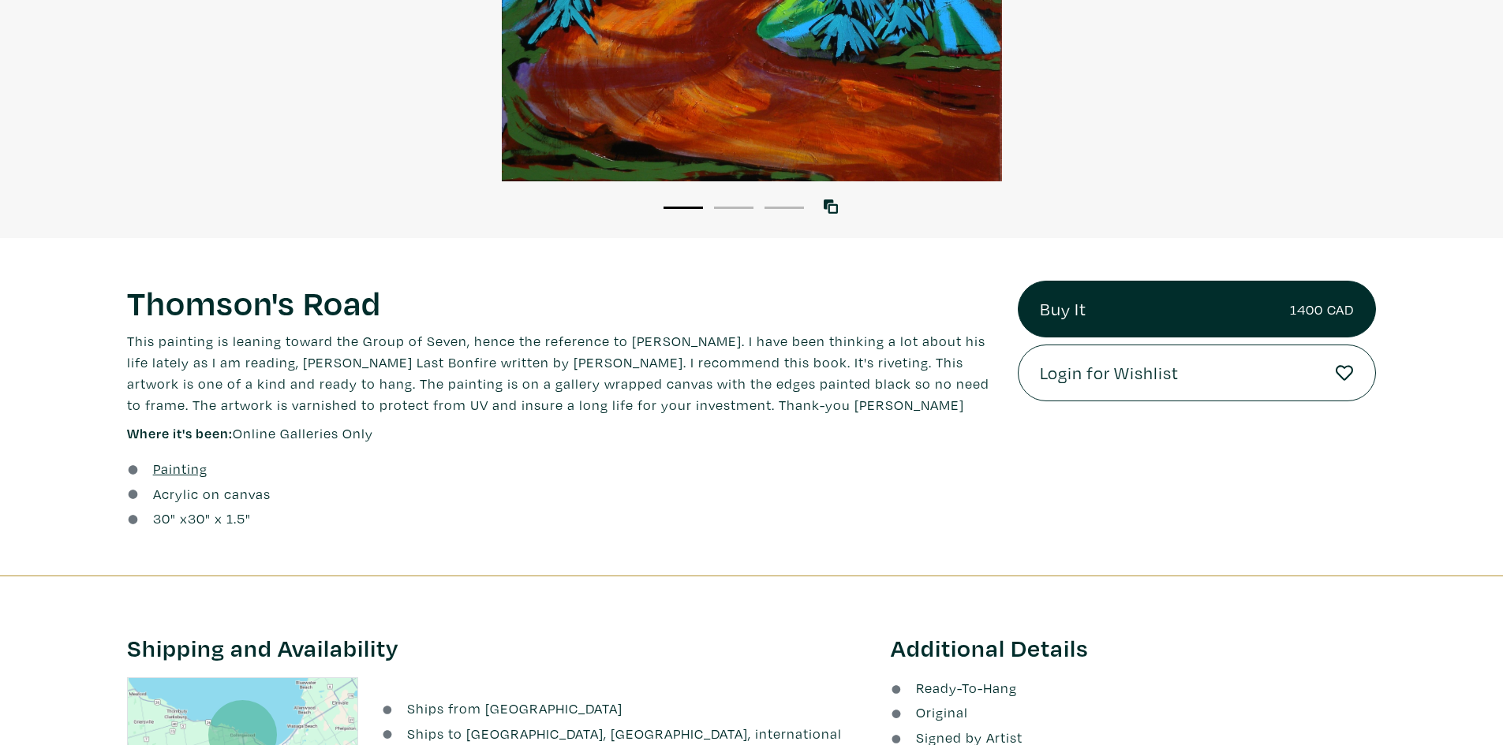
scroll to position [473, 0]
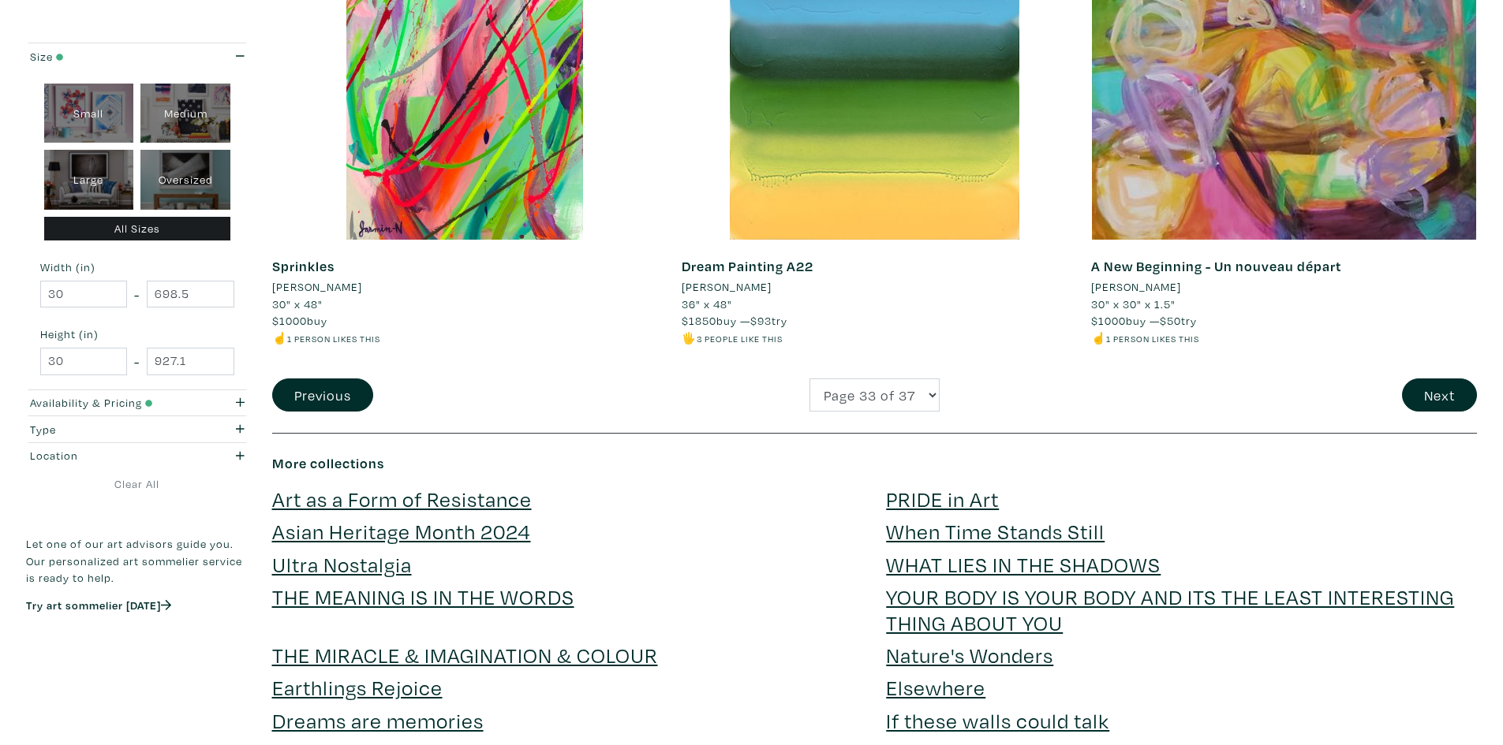
scroll to position [4260, 0]
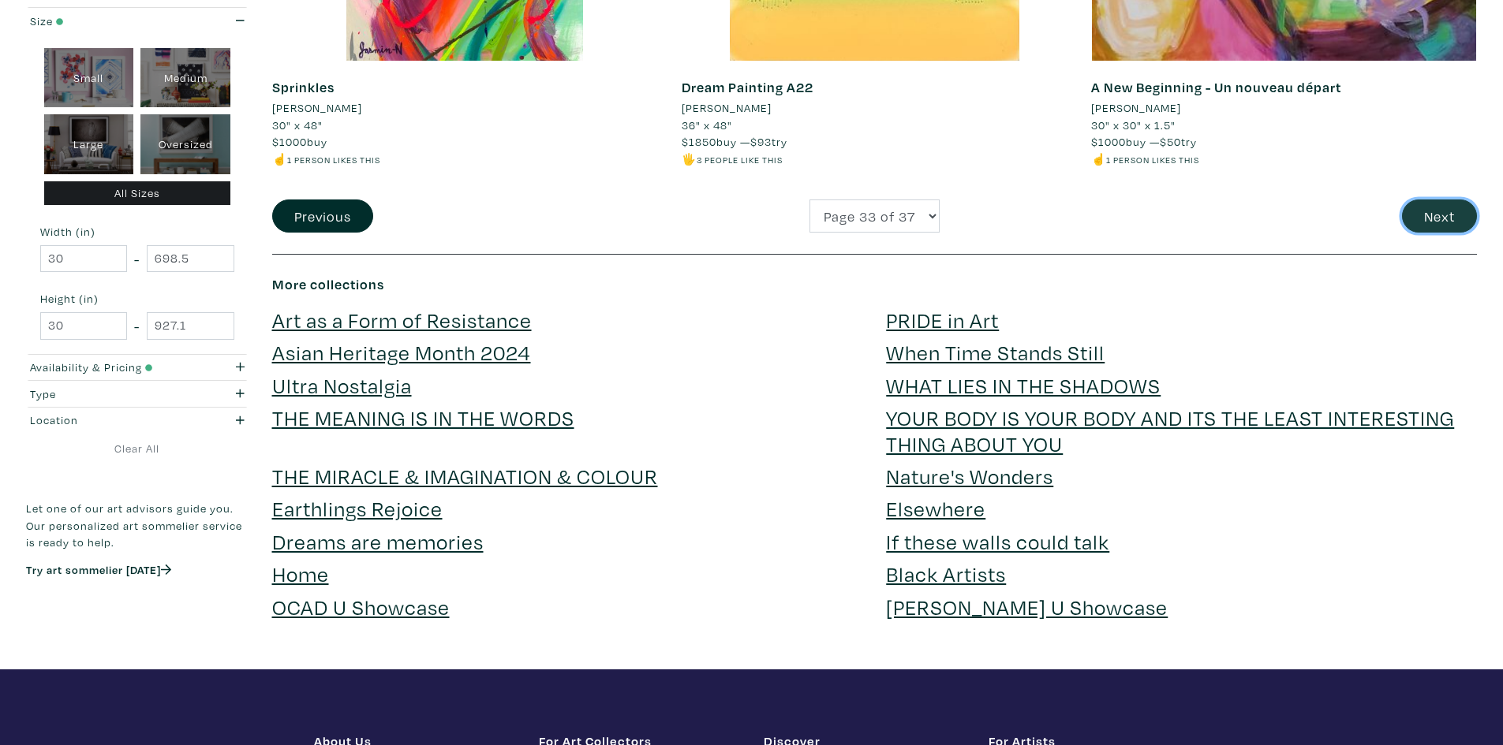
click at [1449, 215] on button "Next" at bounding box center [1439, 217] width 75 height 34
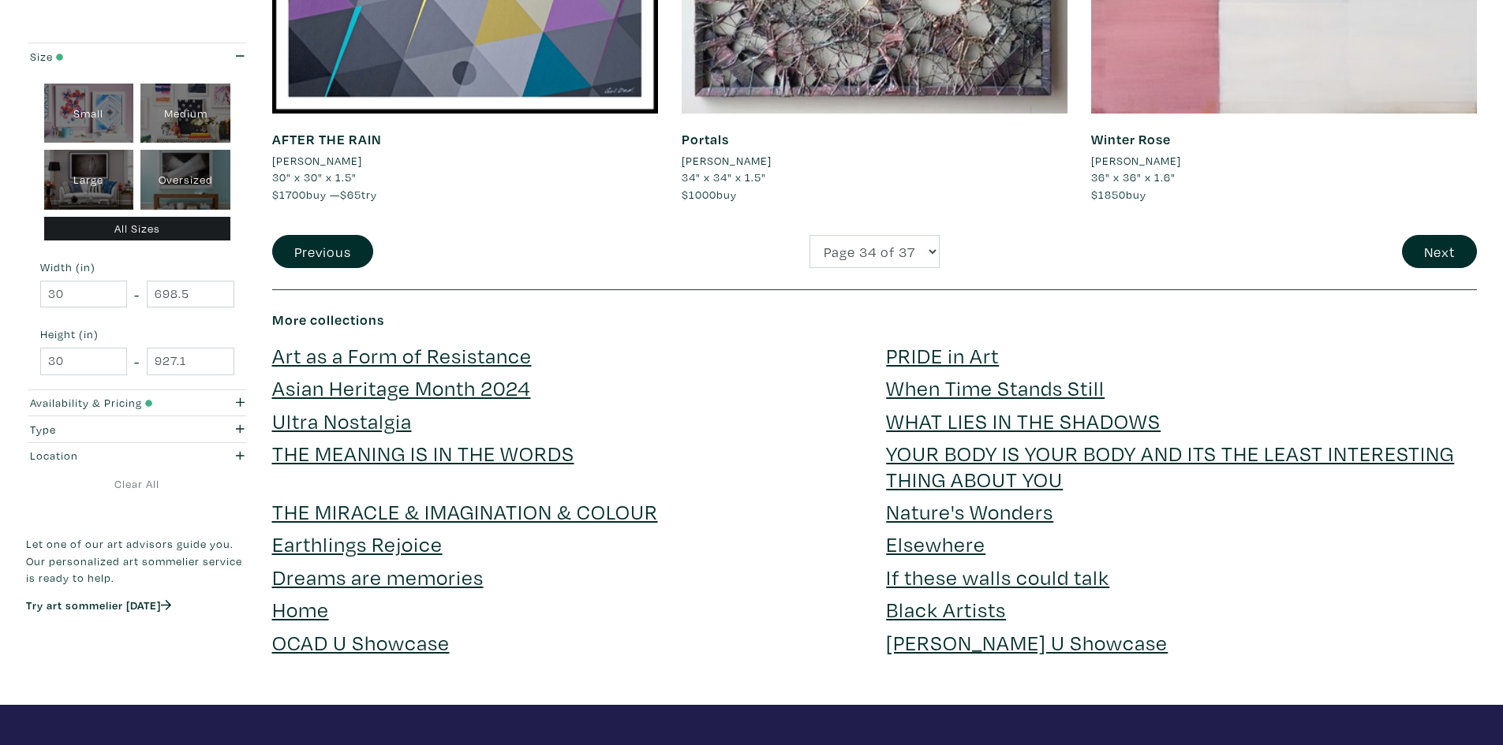
scroll to position [4260, 0]
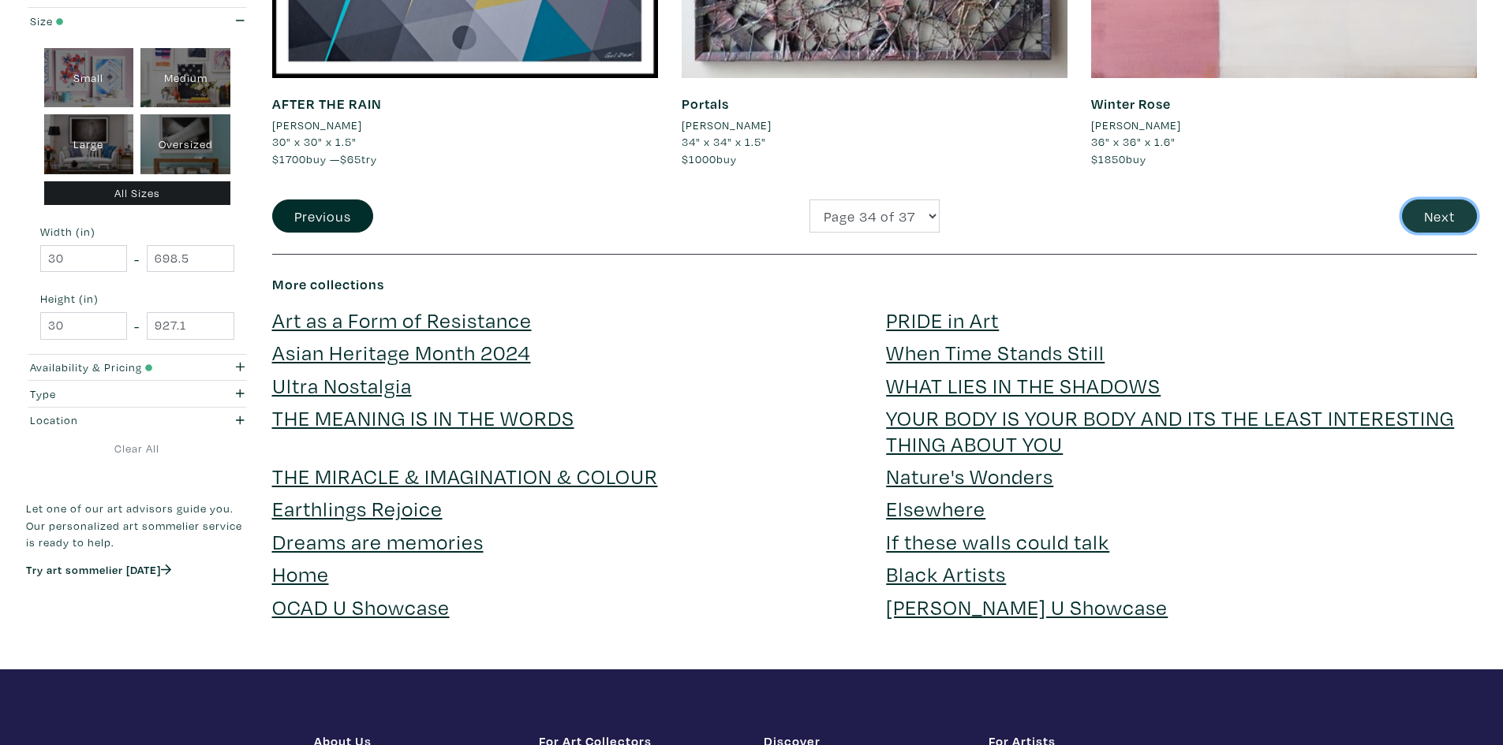
click at [1422, 226] on button "Next" at bounding box center [1439, 217] width 75 height 34
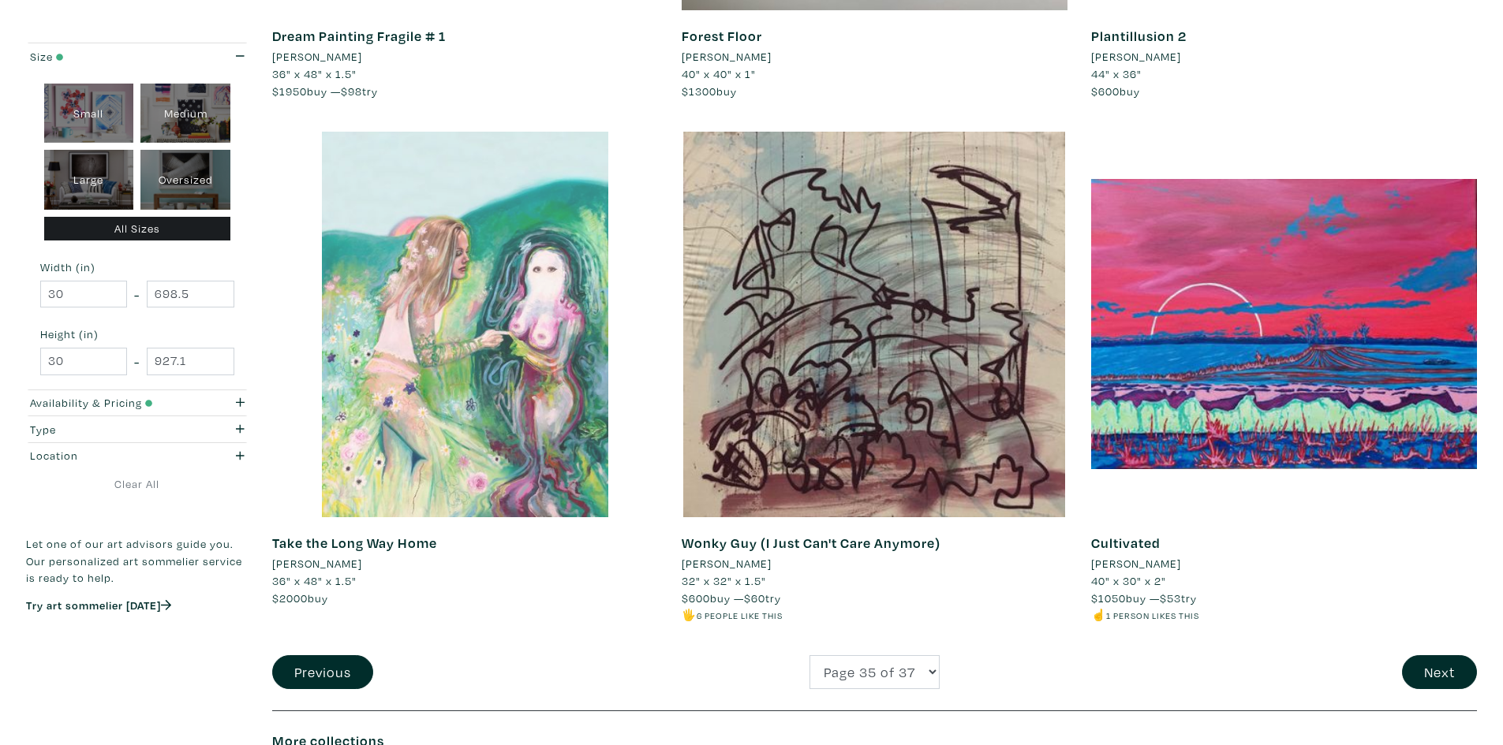
scroll to position [3866, 0]
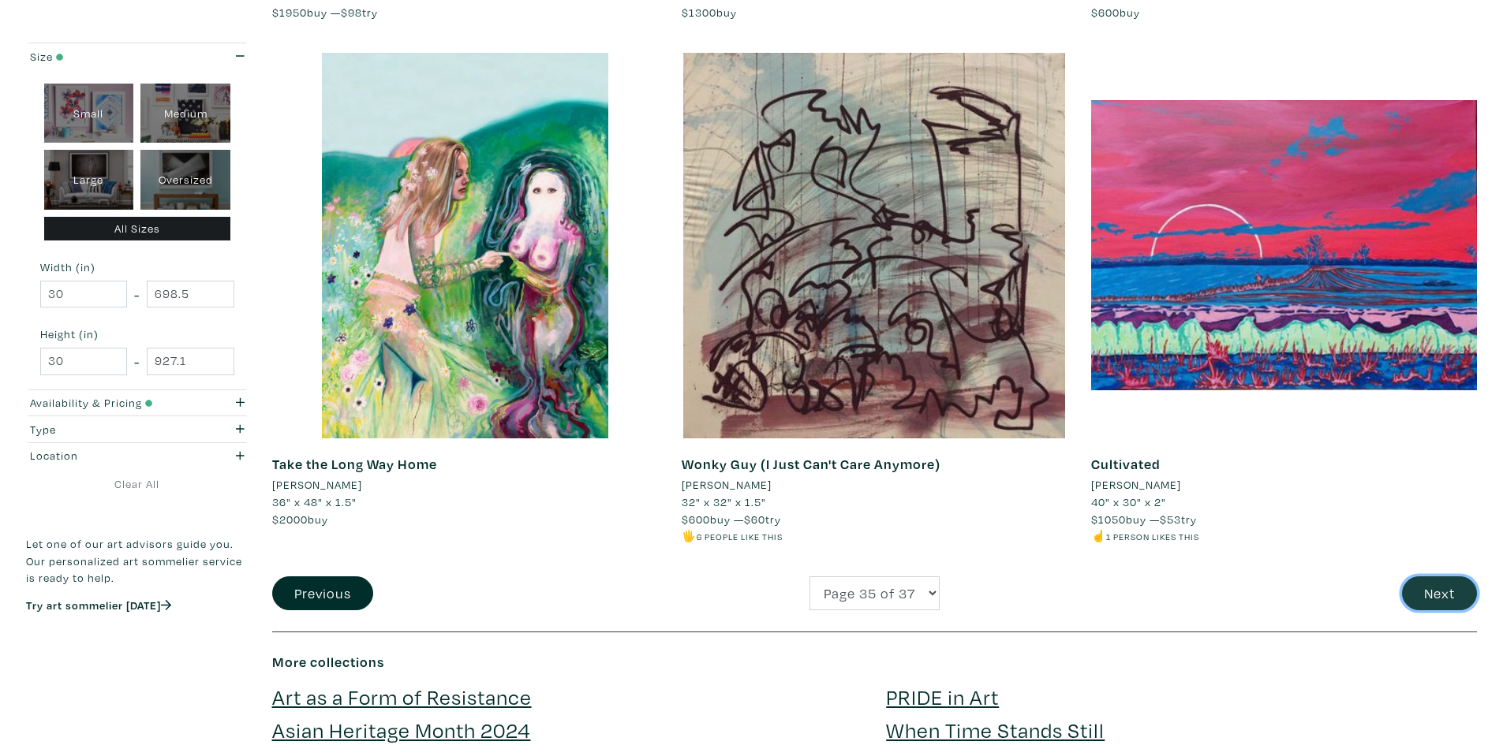
click at [1403, 592] on button "Next" at bounding box center [1439, 594] width 75 height 34
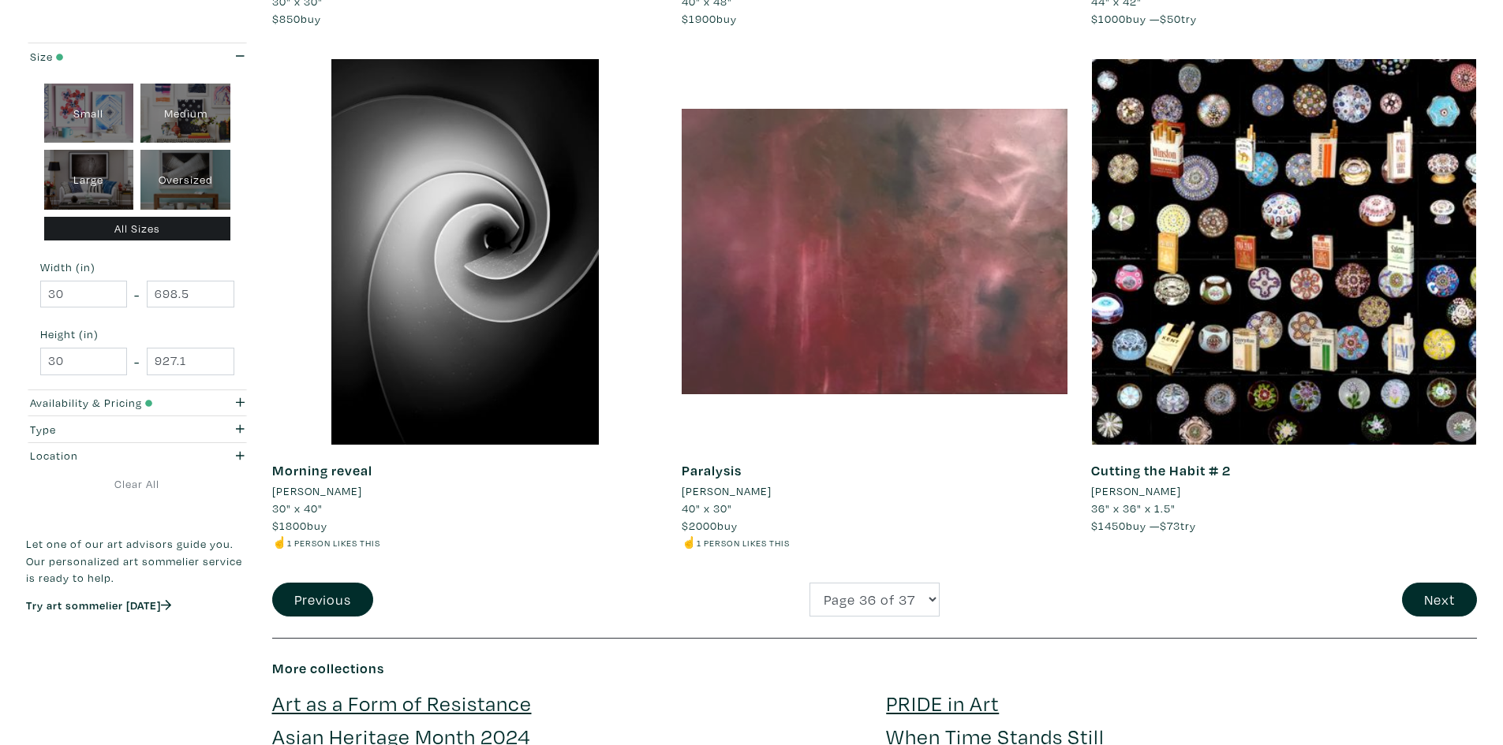
scroll to position [4023, 0]
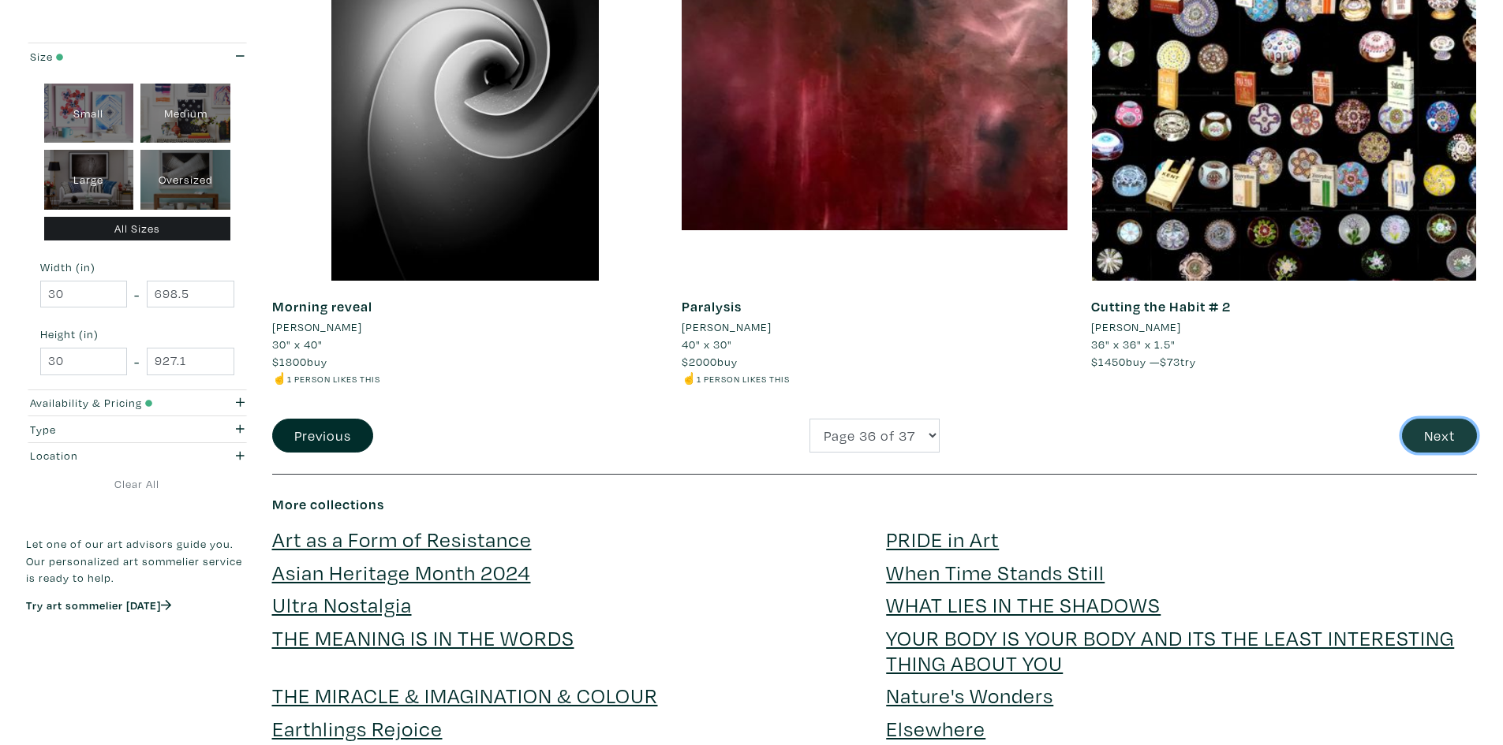
click at [1449, 444] on button "Next" at bounding box center [1439, 436] width 75 height 34
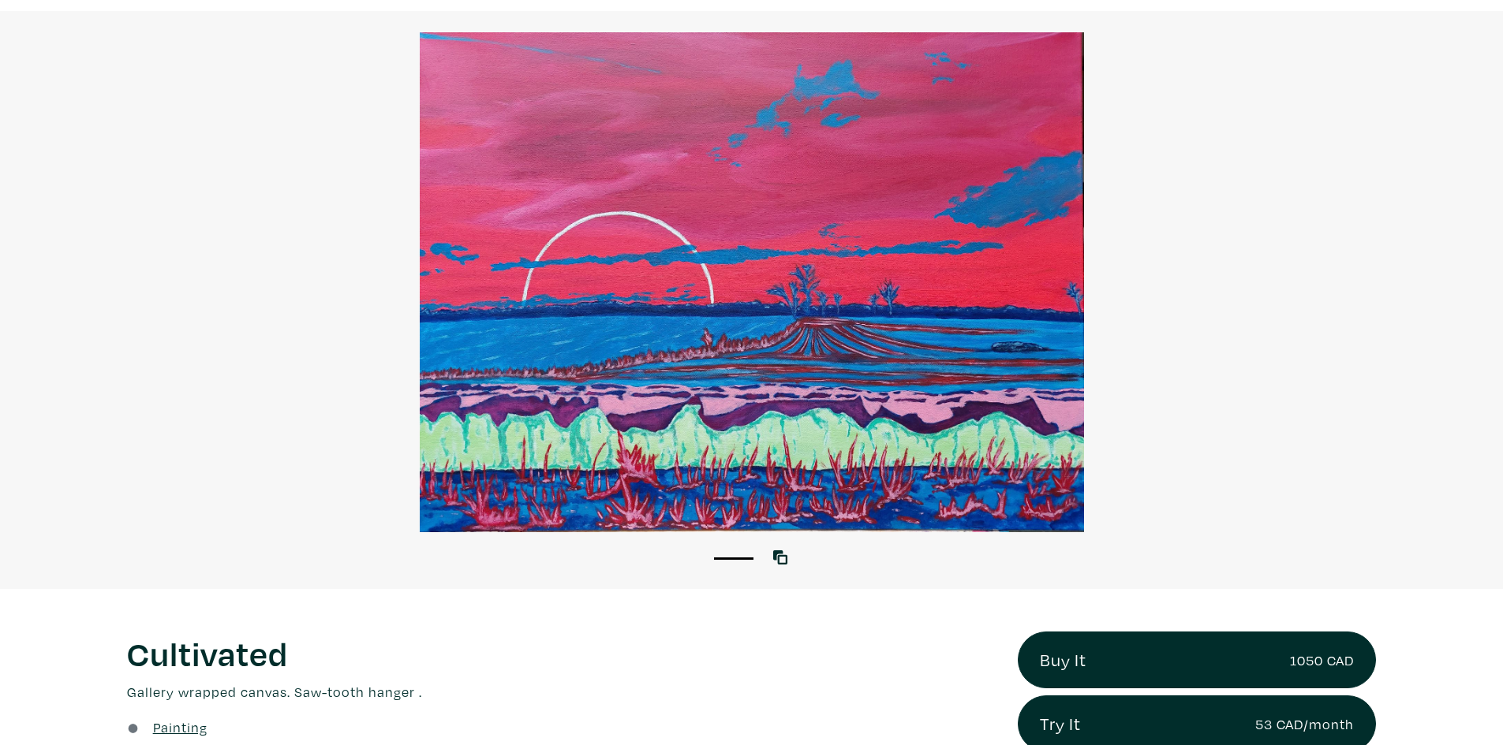
scroll to position [79, 0]
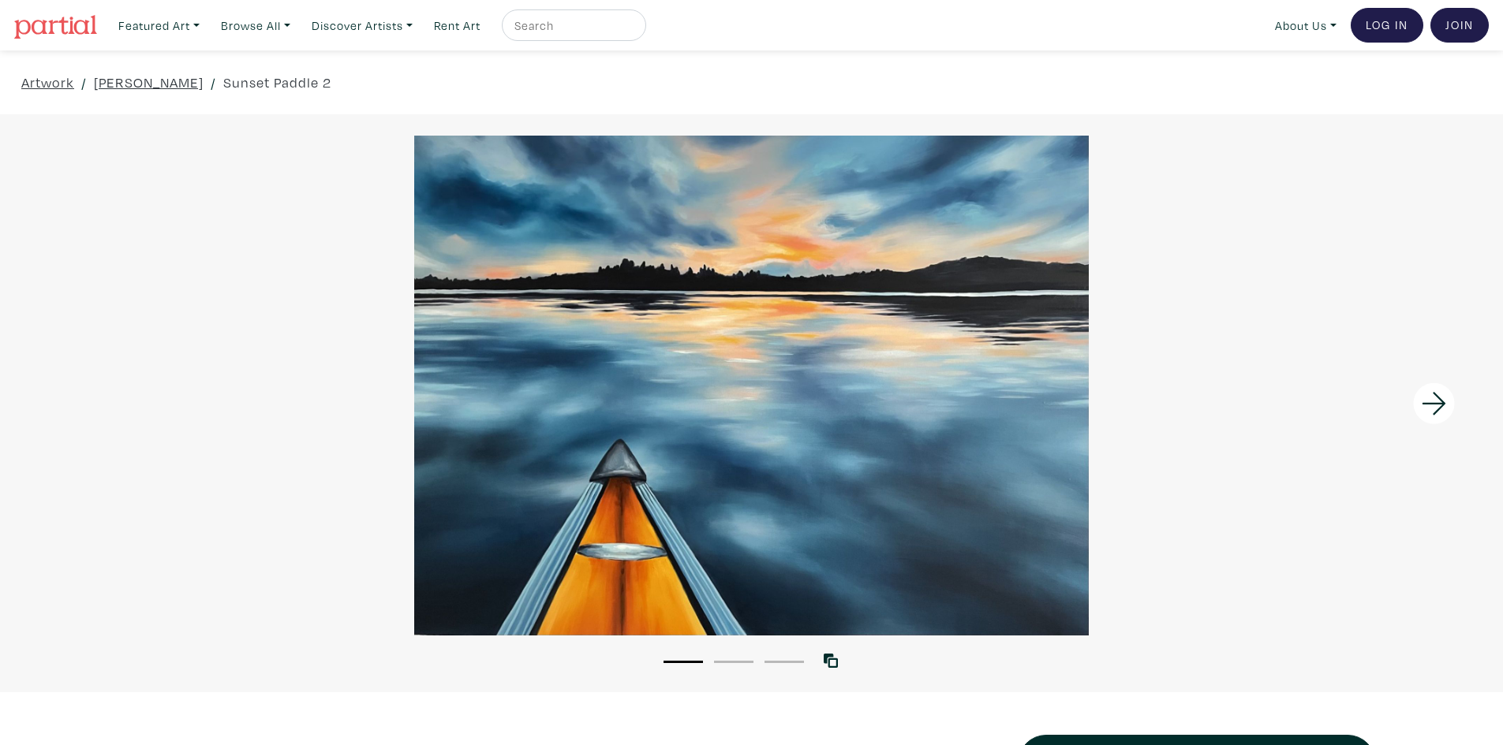
click at [1431, 398] on icon at bounding box center [1434, 404] width 54 height 43
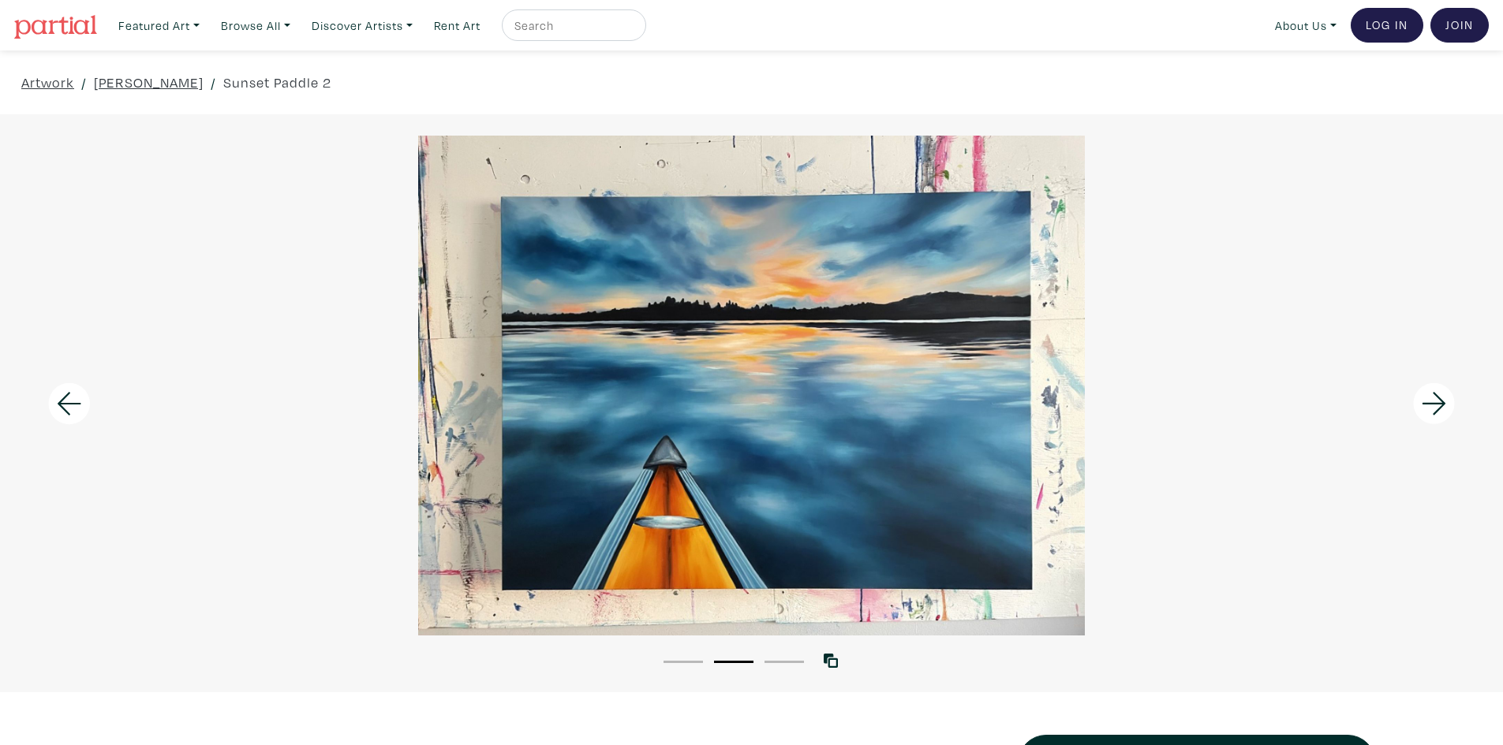
click at [1436, 398] on icon at bounding box center [1434, 404] width 54 height 43
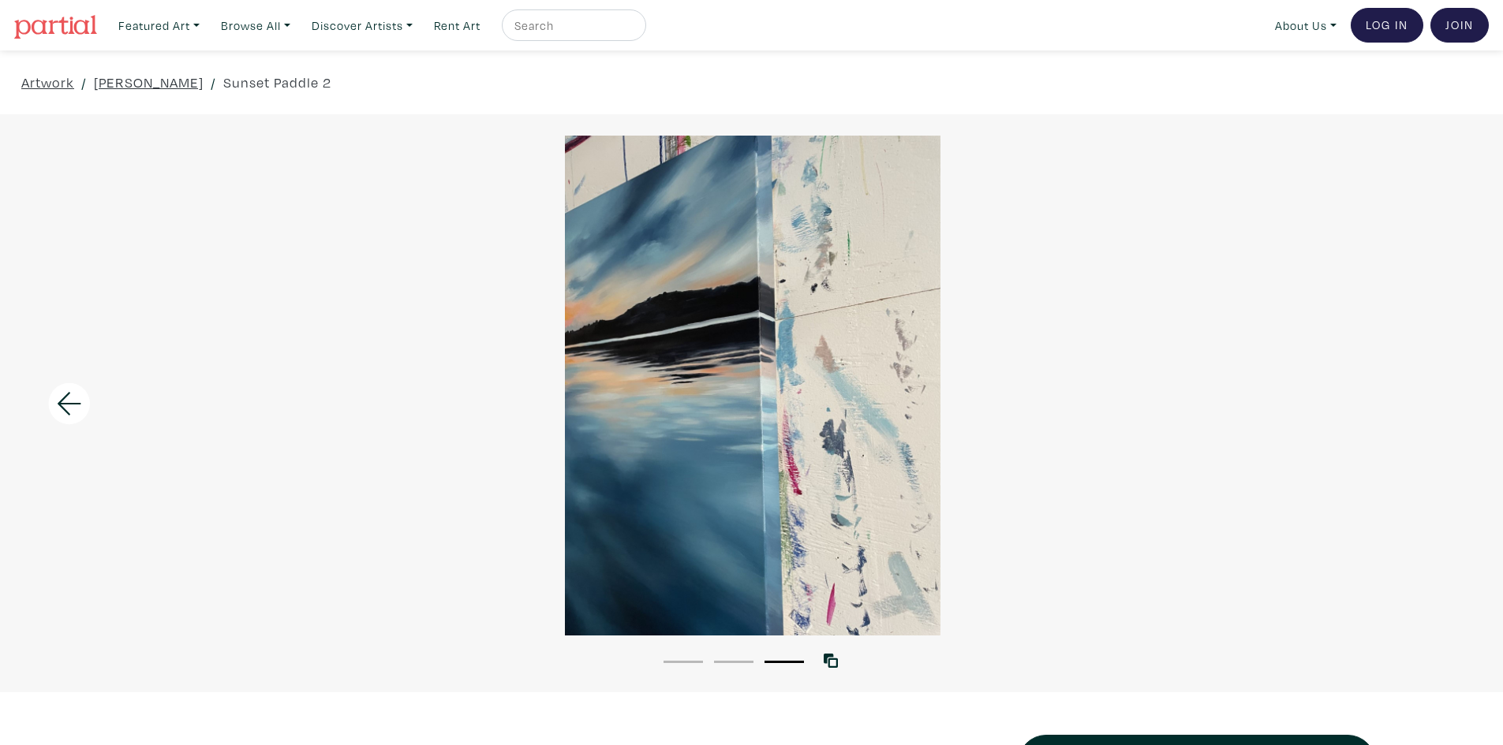
click at [1437, 398] on div at bounding box center [752, 386] width 1503 height 500
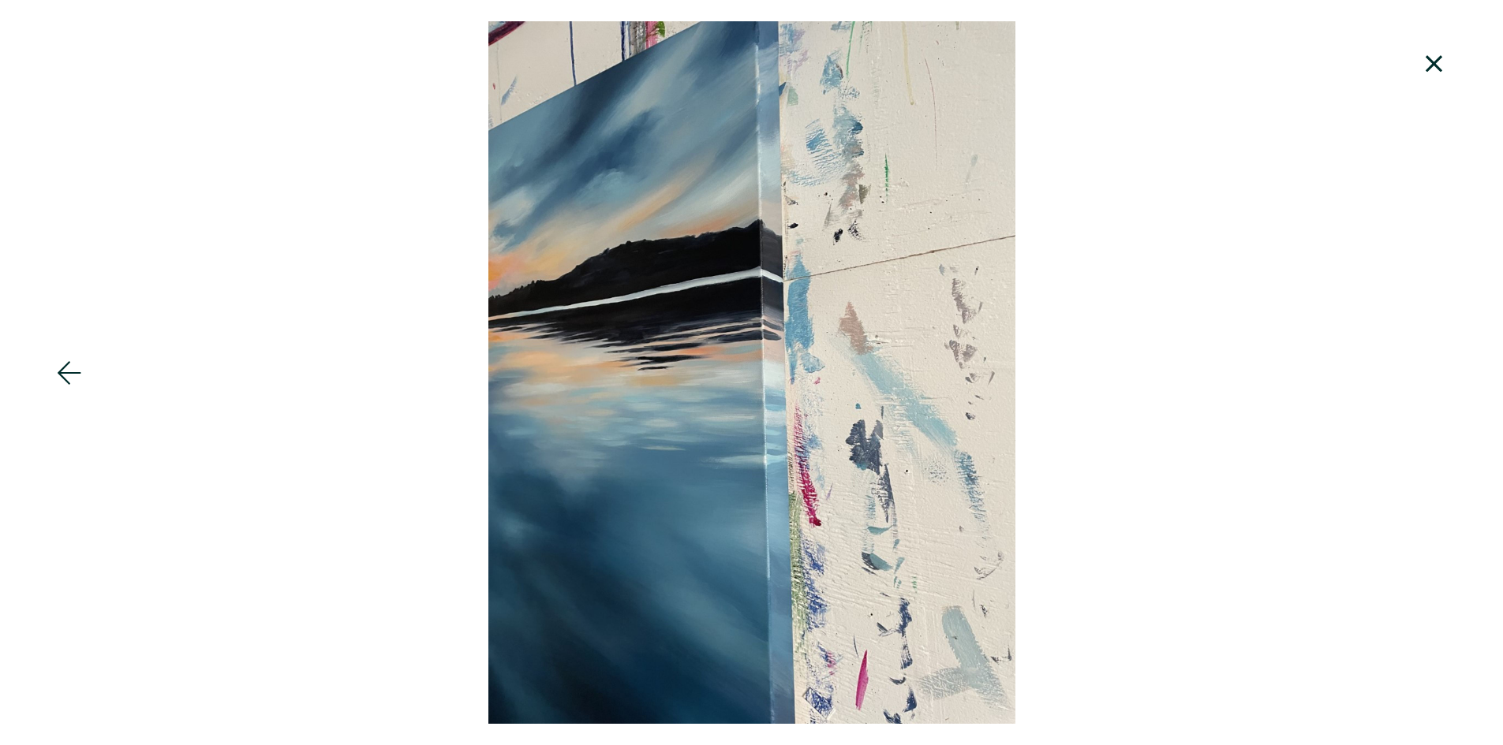
click at [1437, 399] on div at bounding box center [751, 372] width 1503 height 703
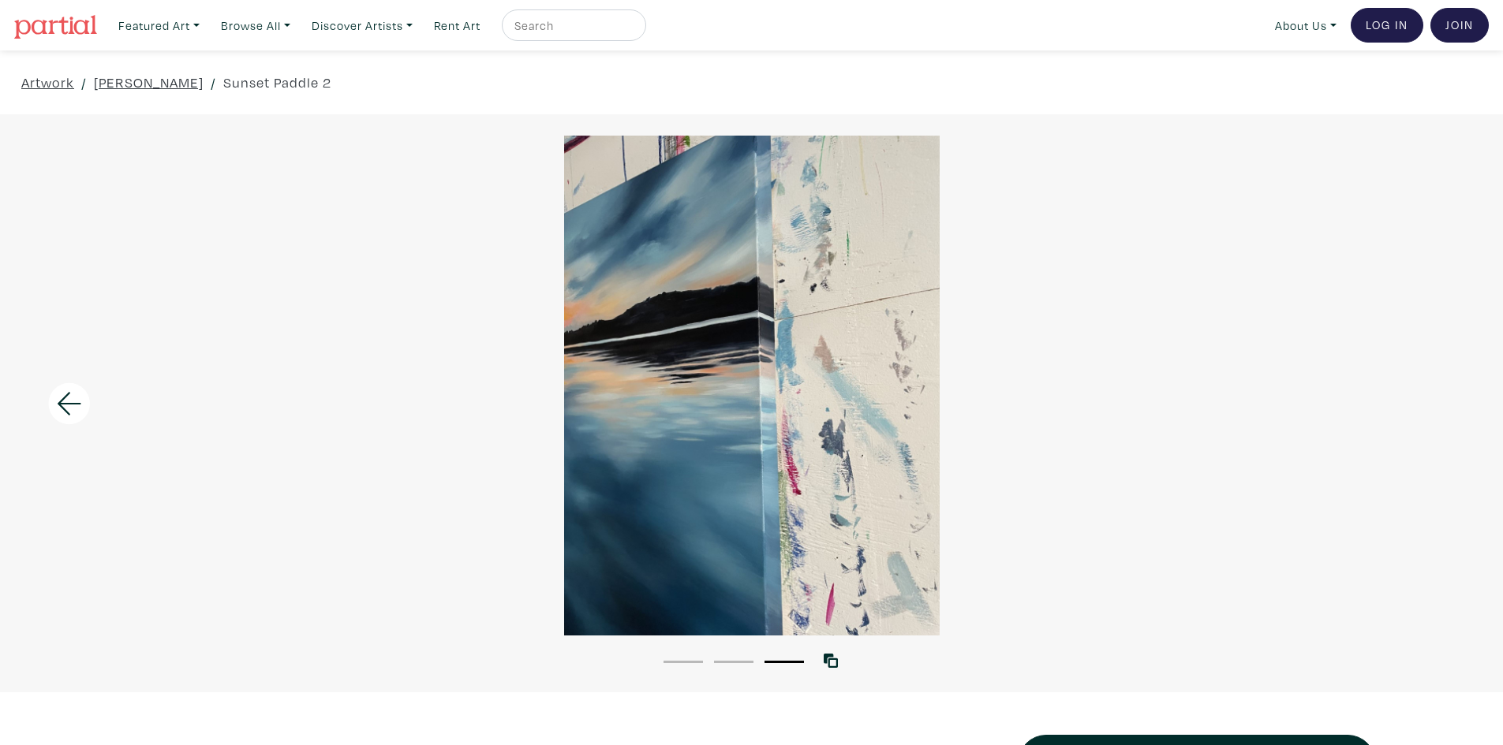
click at [1310, 275] on div at bounding box center [751, 386] width 1503 height 500
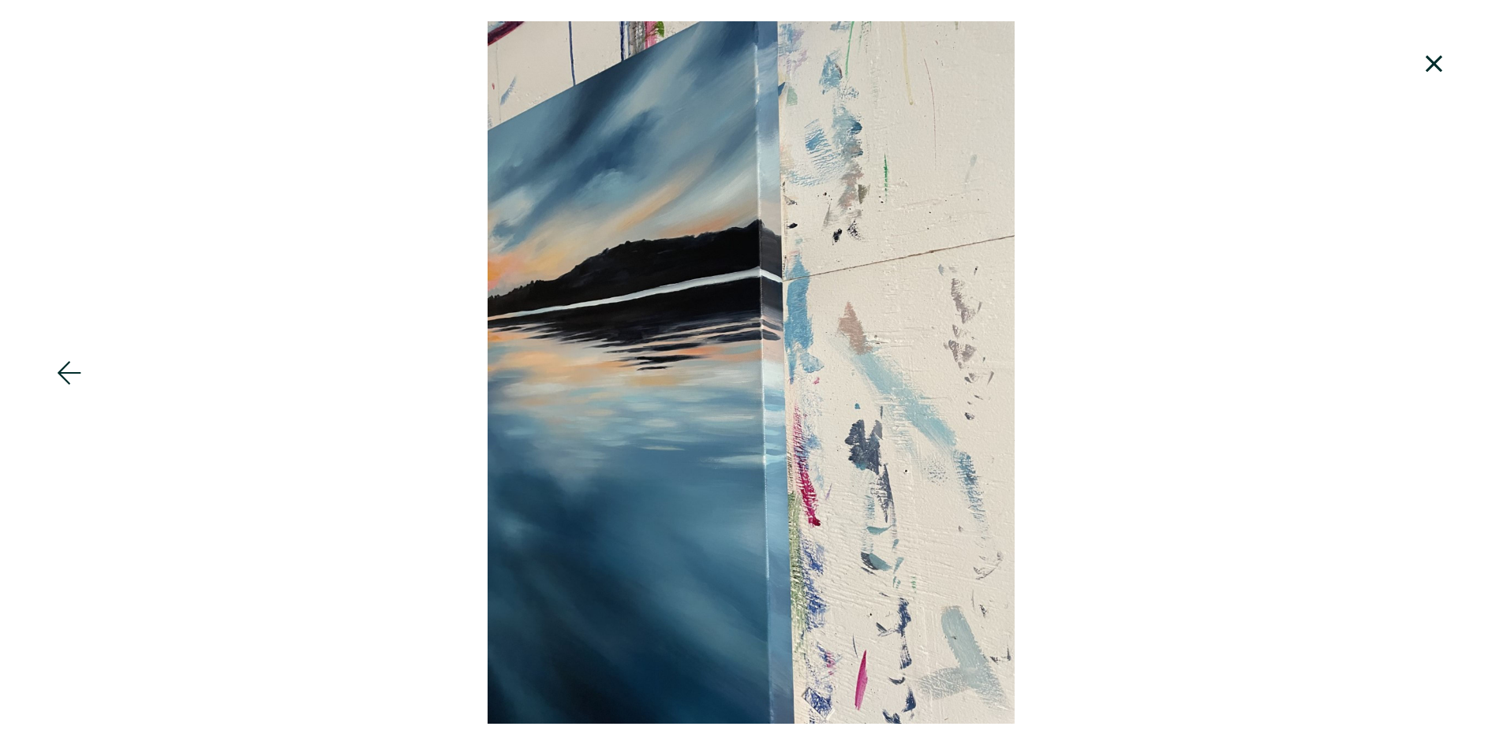
click at [1198, 286] on div at bounding box center [750, 372] width 1503 height 703
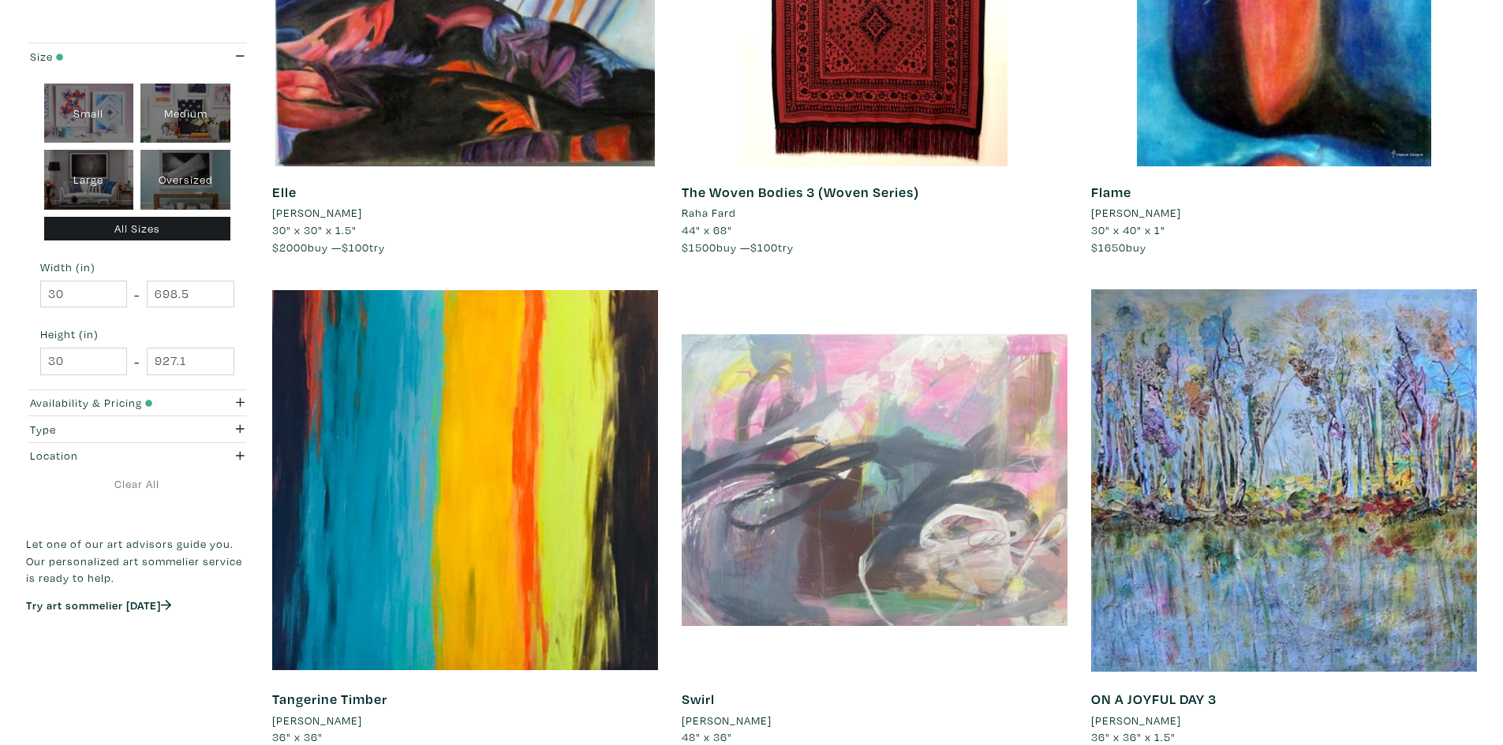
scroll to position [1814, 0]
